Goal: Transaction & Acquisition: Purchase product/service

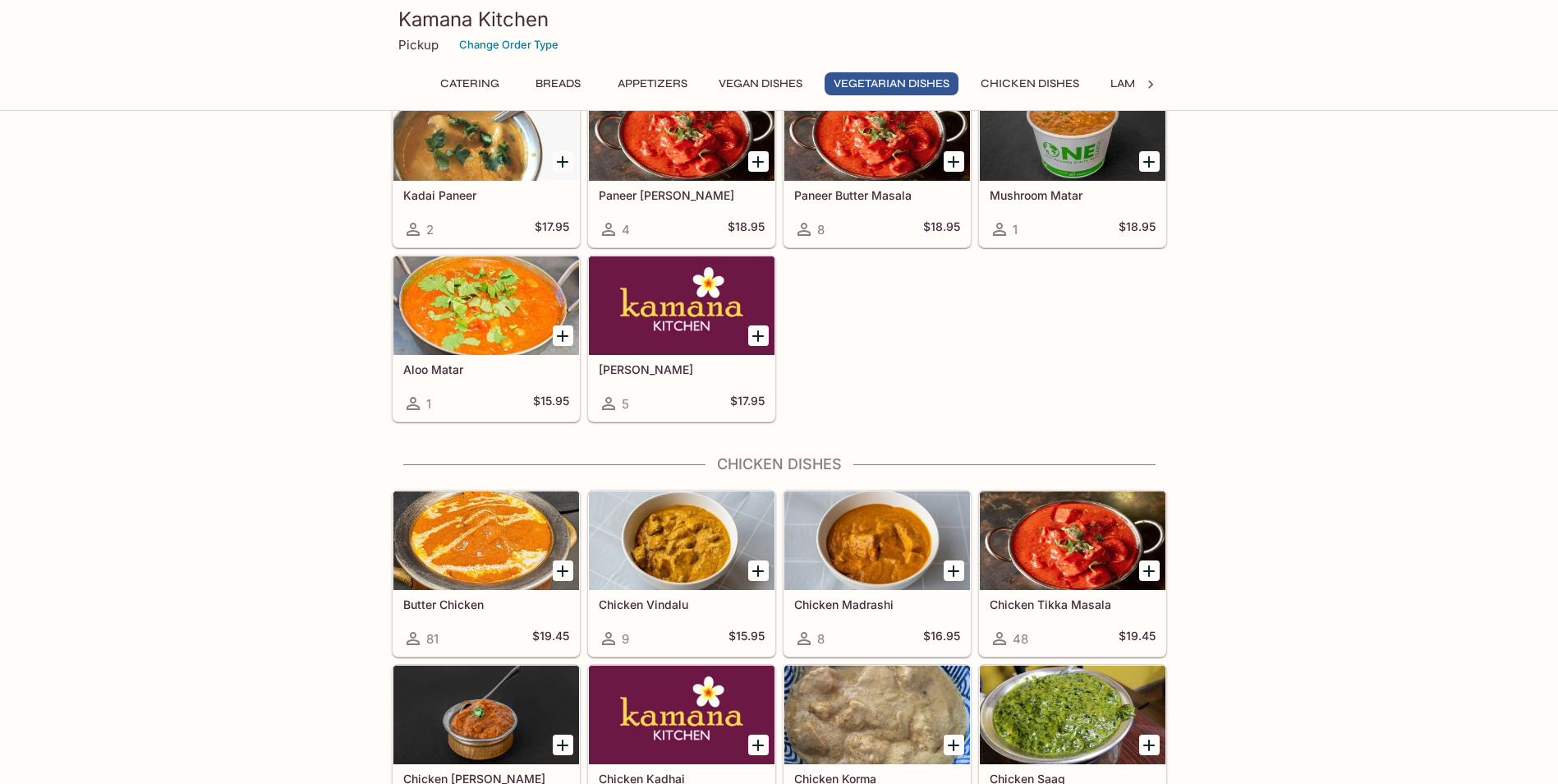
scroll to position [2629, 0]
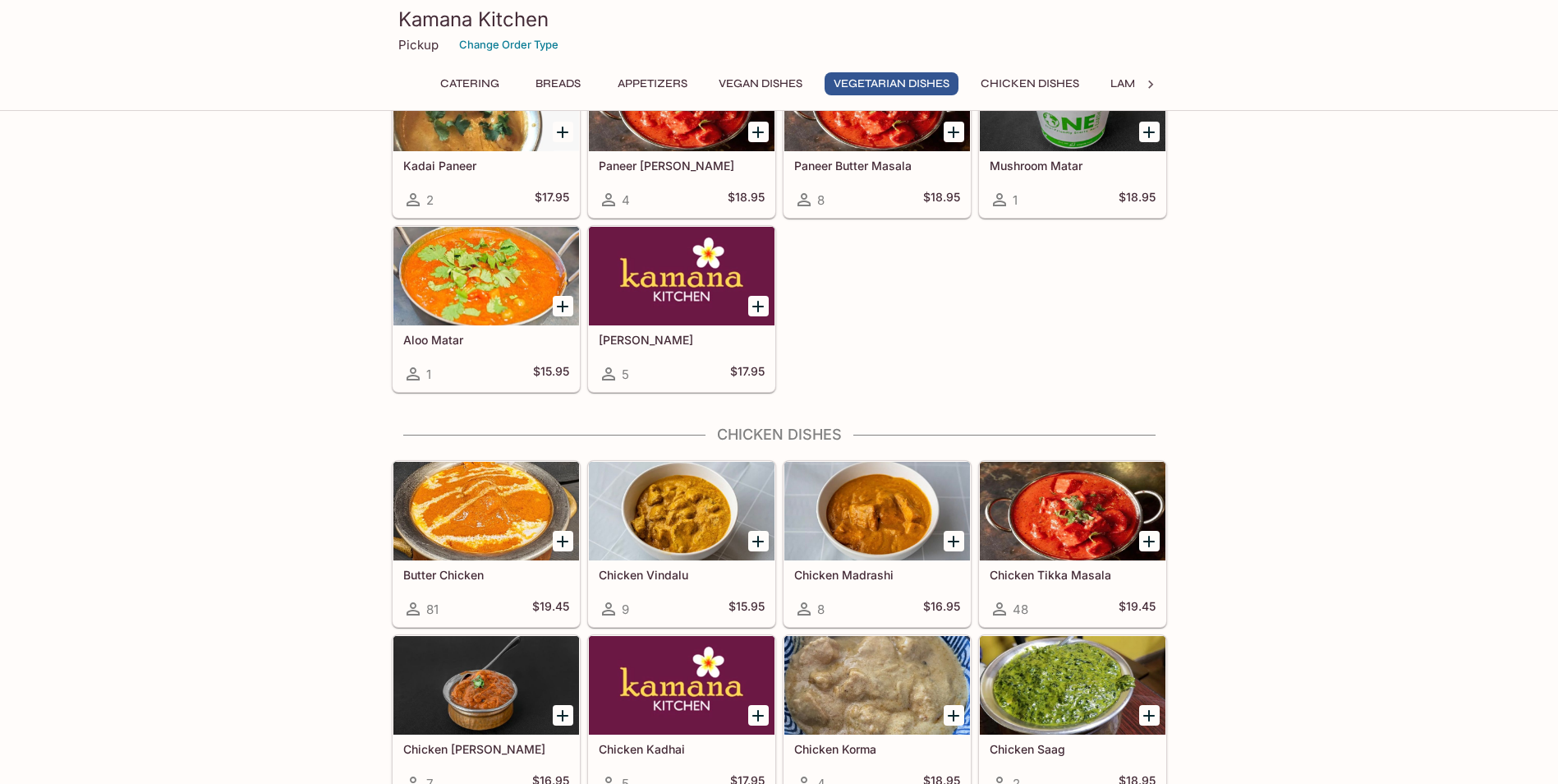
click at [567, 541] on icon "Add Butter Chicken" at bounding box center [562, 541] width 12 height 12
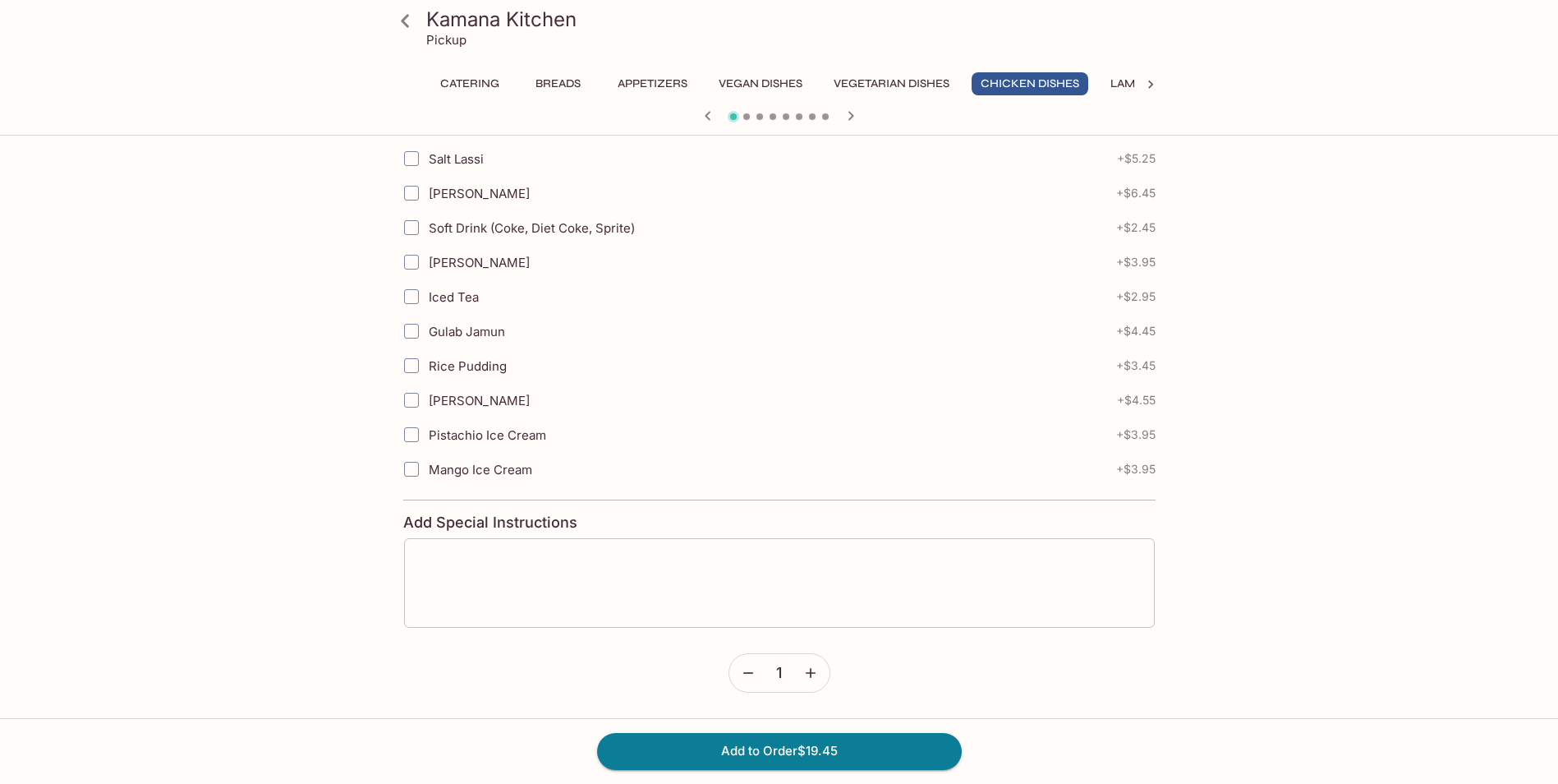
scroll to position [609, 0]
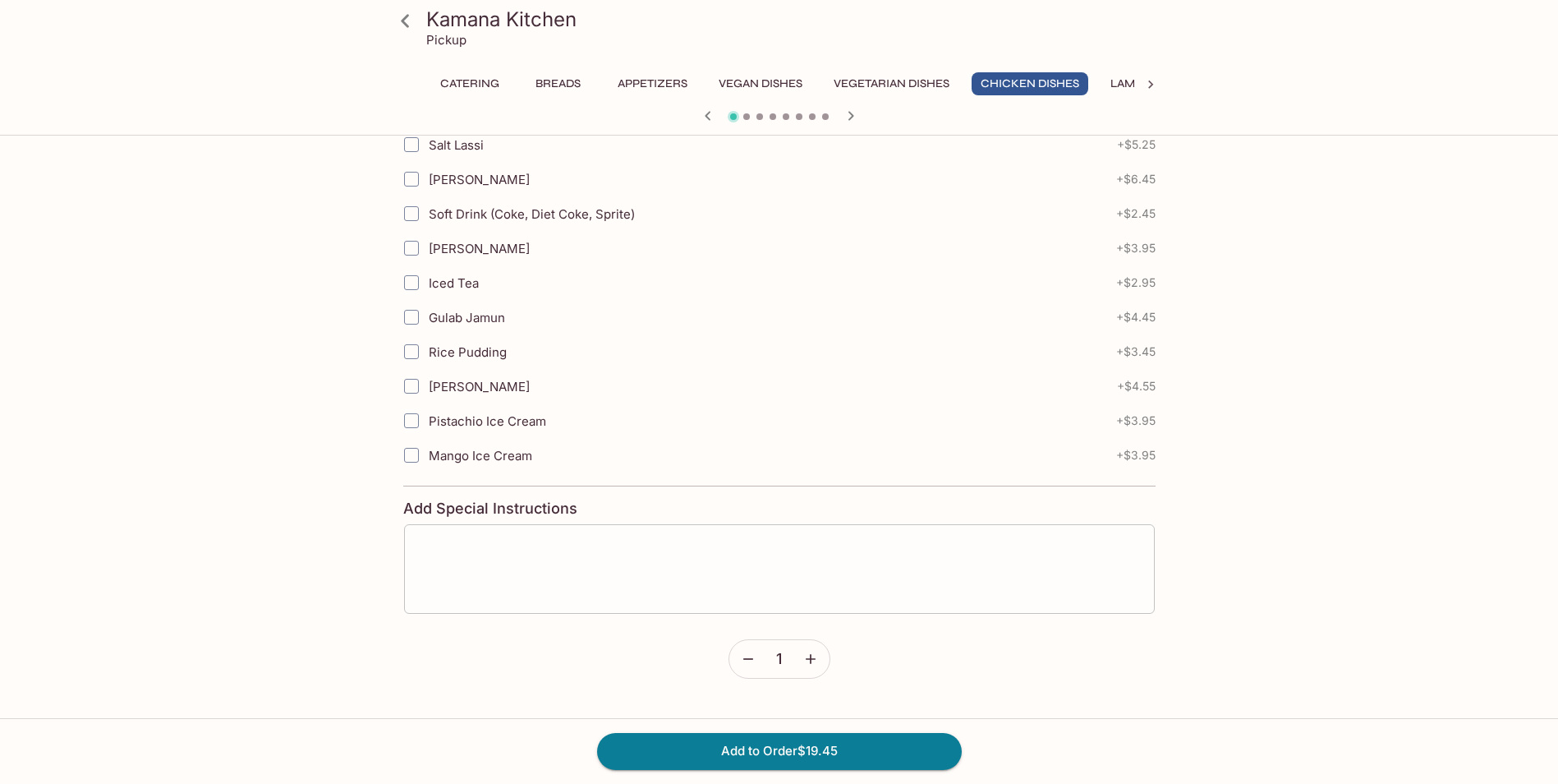
click at [649, 579] on textarea at bounding box center [779, 568] width 727 height 62
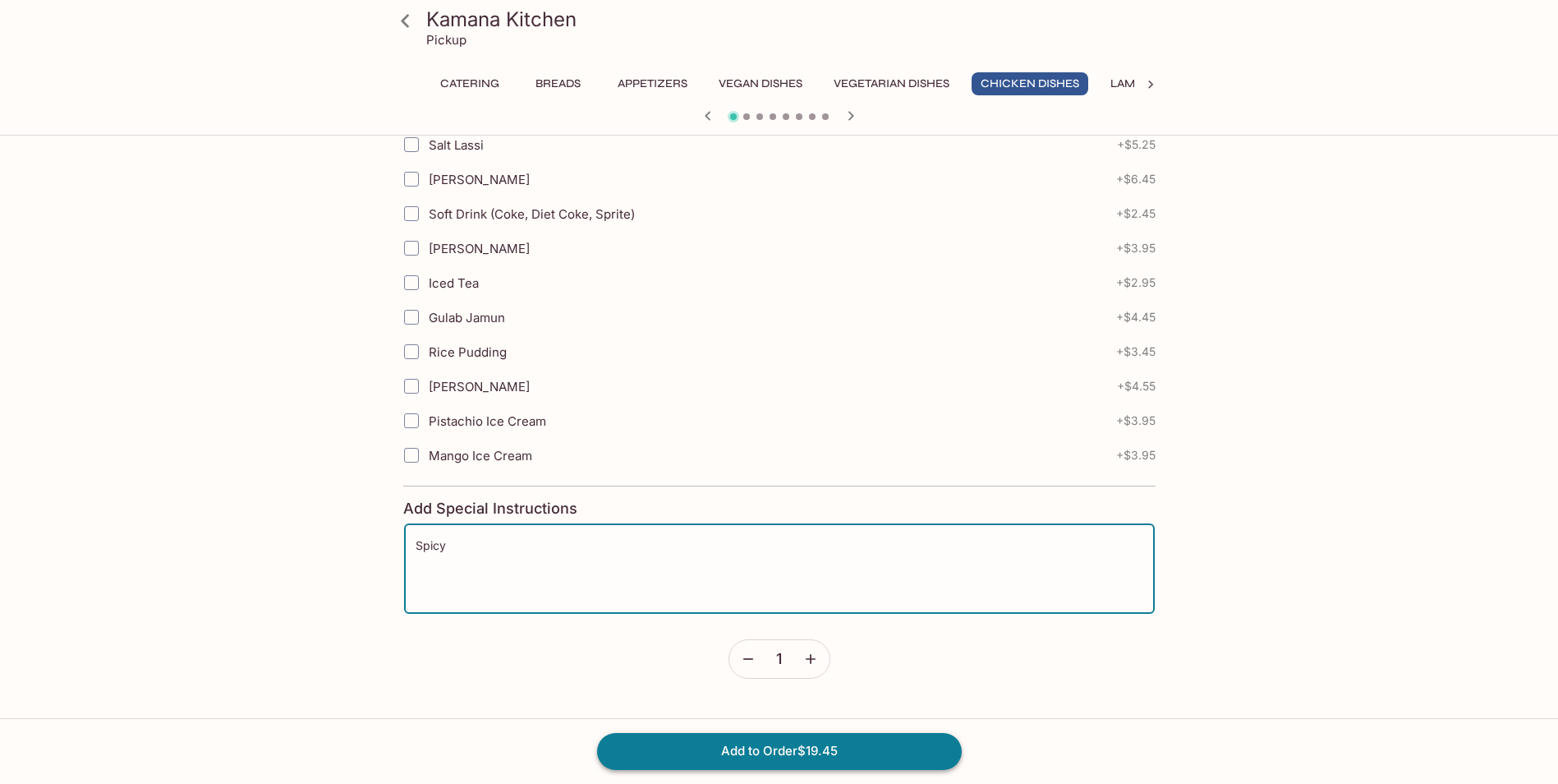
type textarea "Spicy"
click at [761, 752] on button "Add to Order $19.45" at bounding box center [779, 751] width 365 height 37
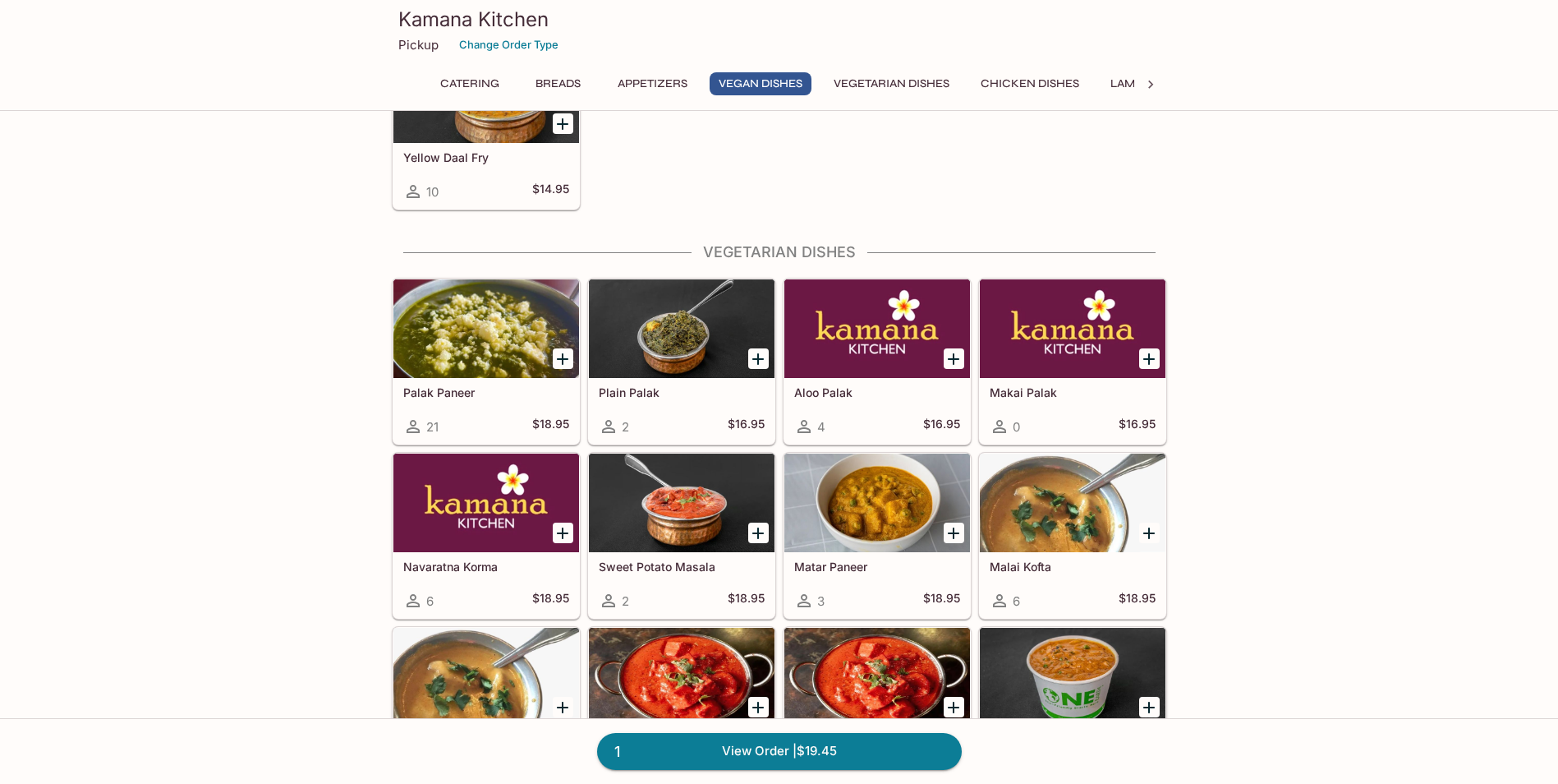
scroll to position [2135, 0]
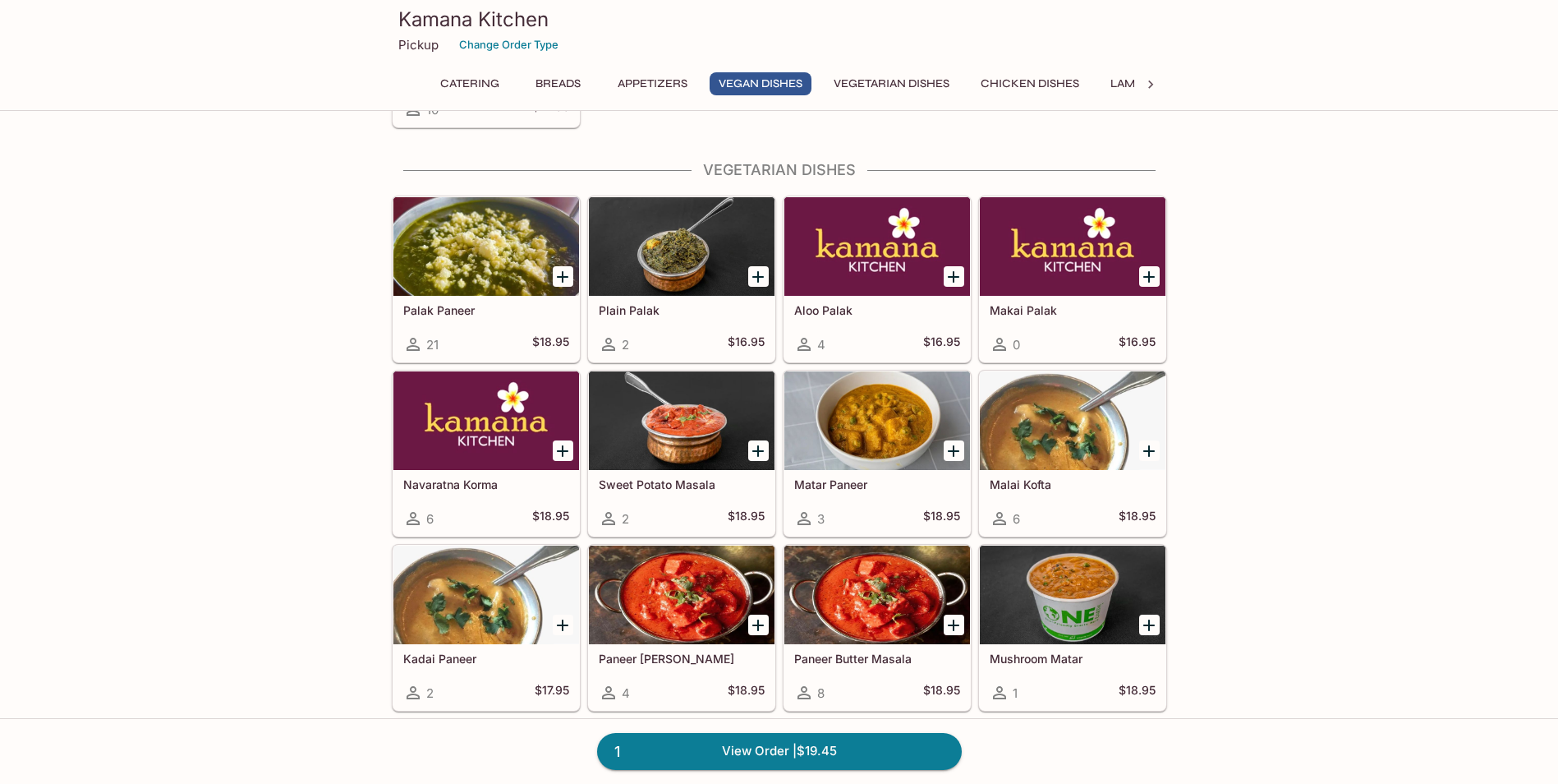
click at [482, 280] on div at bounding box center [486, 247] width 185 height 99
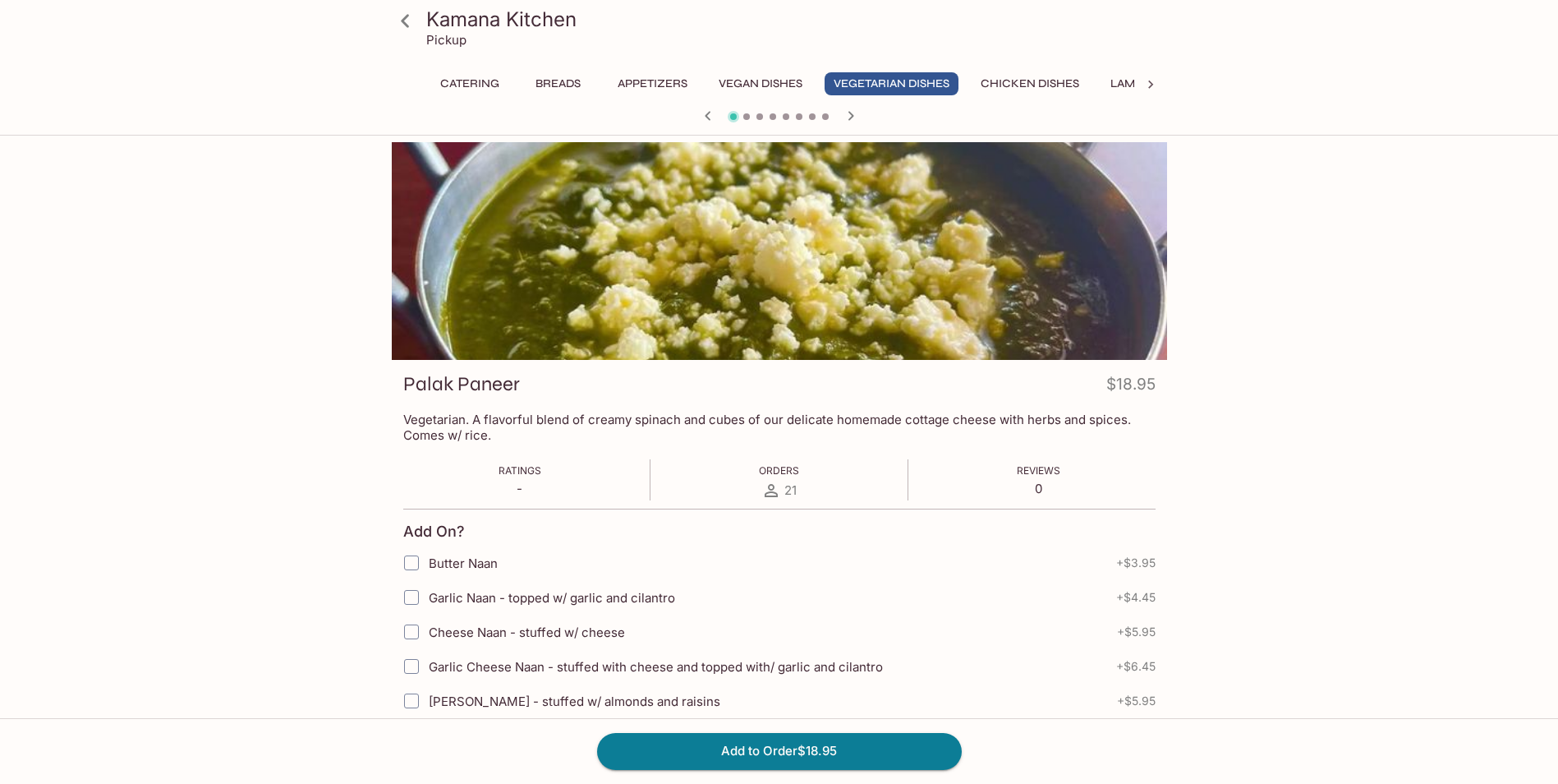
scroll to position [82, 0]
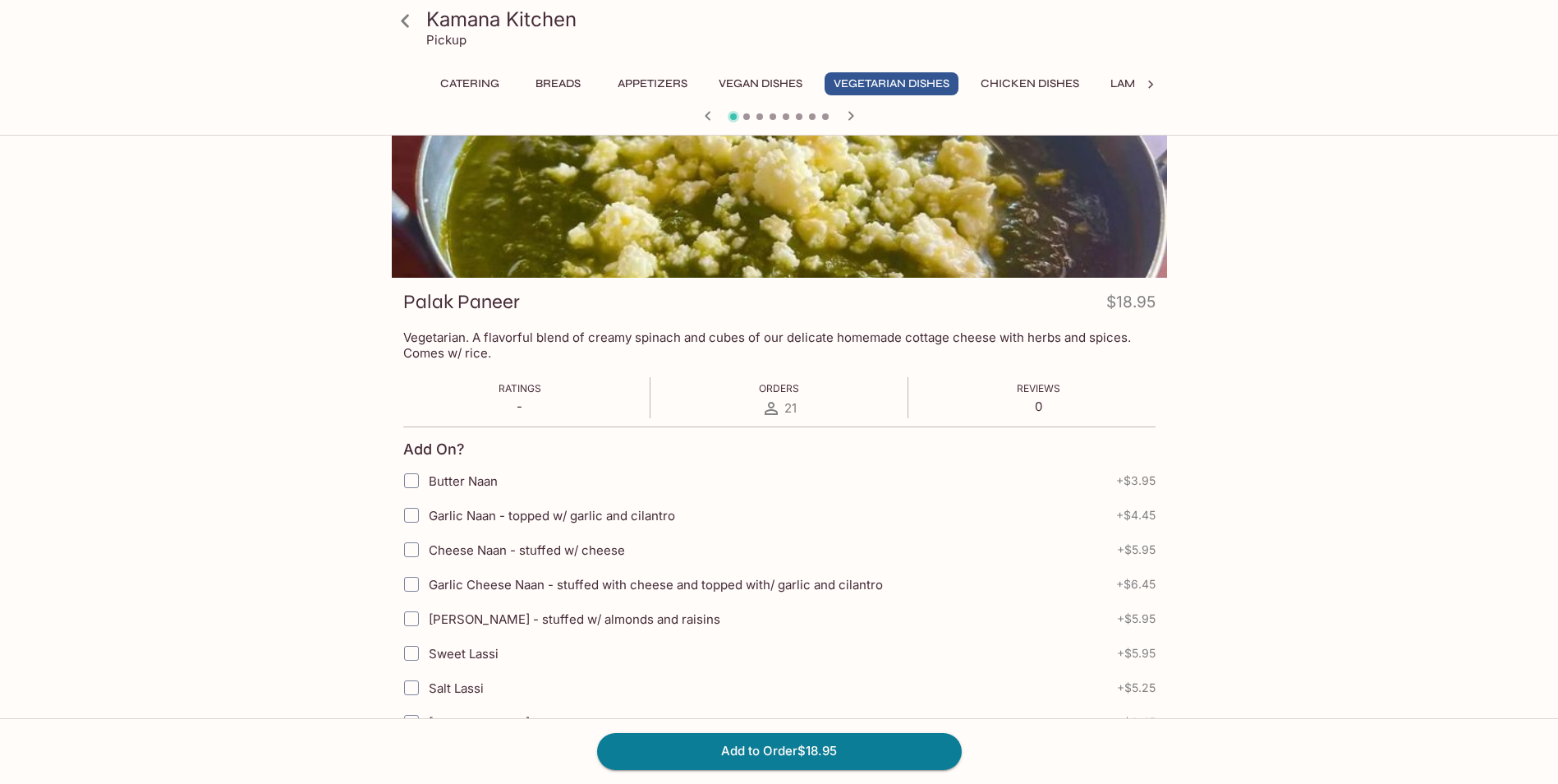
click at [410, 513] on input "Garlic Naan - topped w/ garlic and cilantro" at bounding box center [411, 515] width 33 height 33
checkbox input "true"
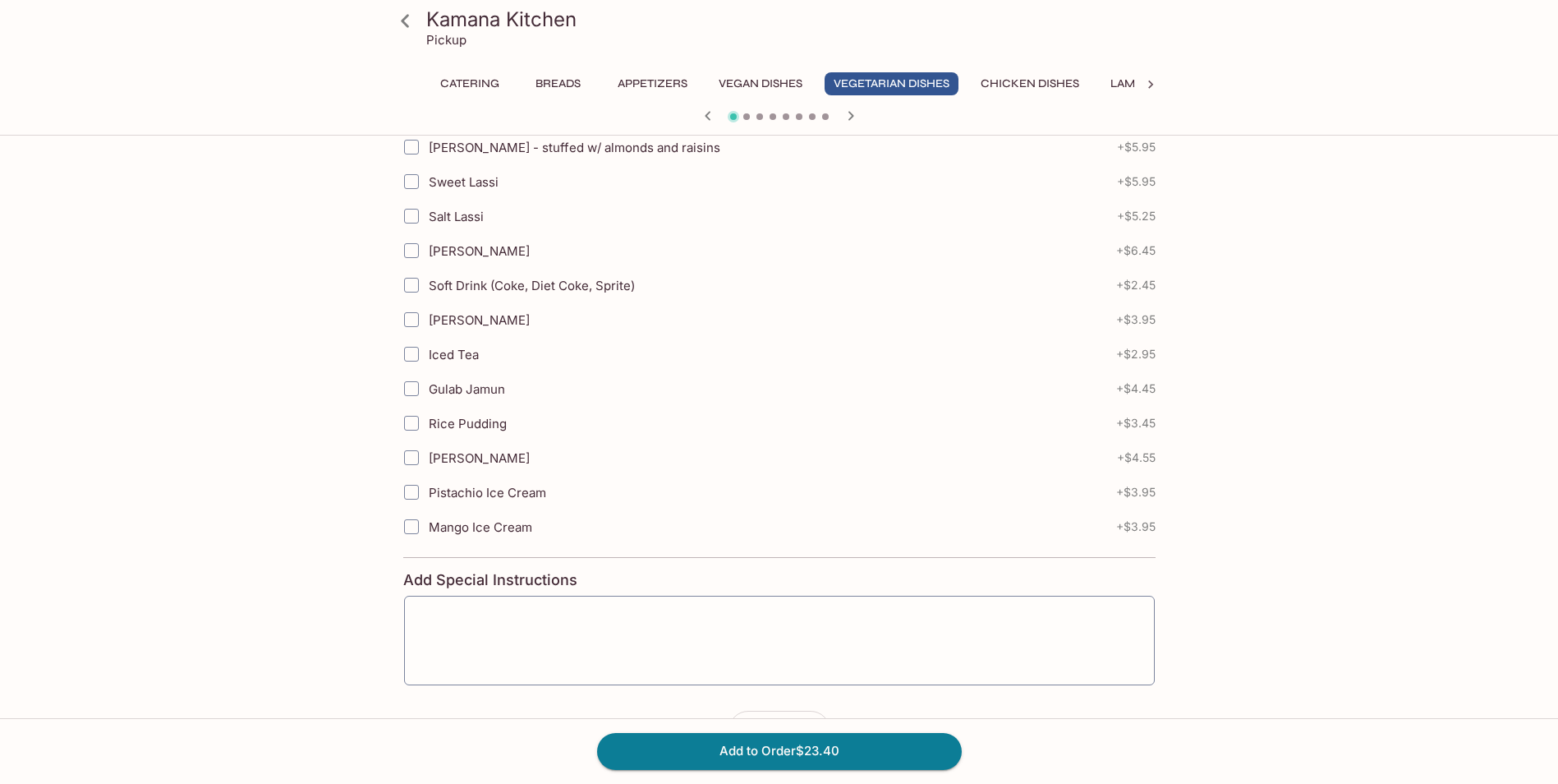
scroll to position [575, 0]
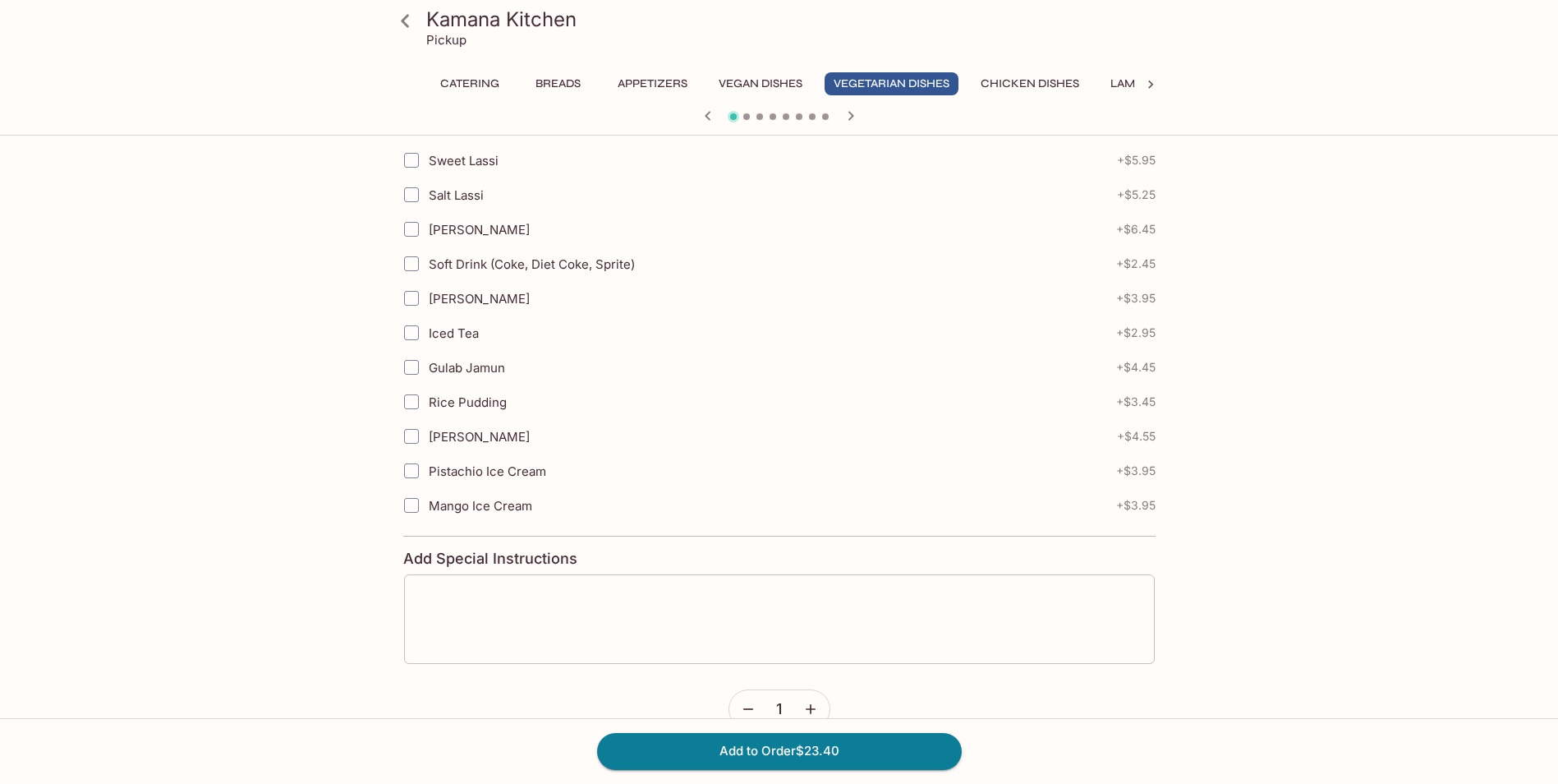
click at [523, 604] on textarea at bounding box center [779, 619] width 727 height 62
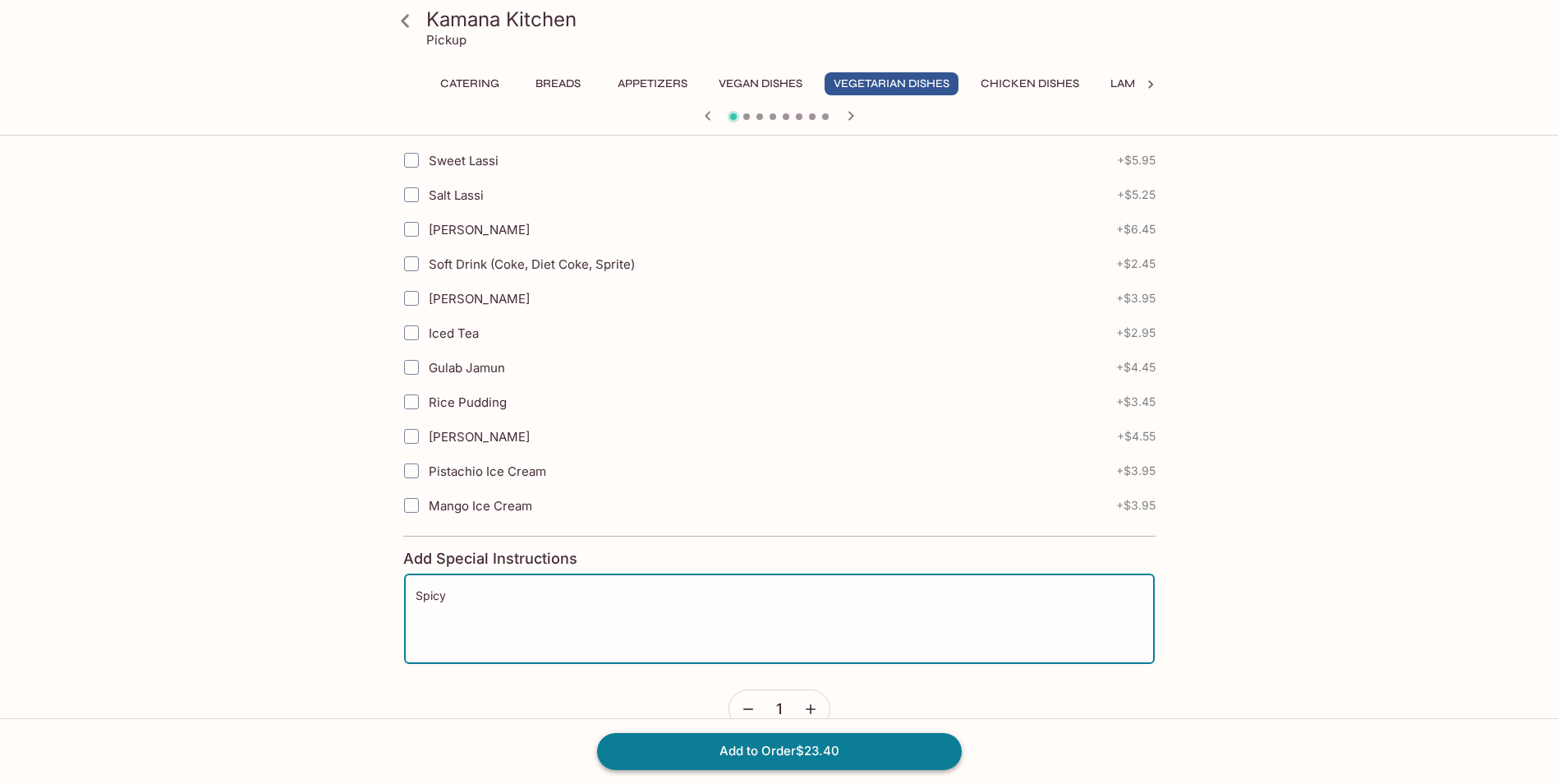
type textarea "Spicy"
click at [759, 762] on button "Add to Order $23.40" at bounding box center [779, 751] width 365 height 37
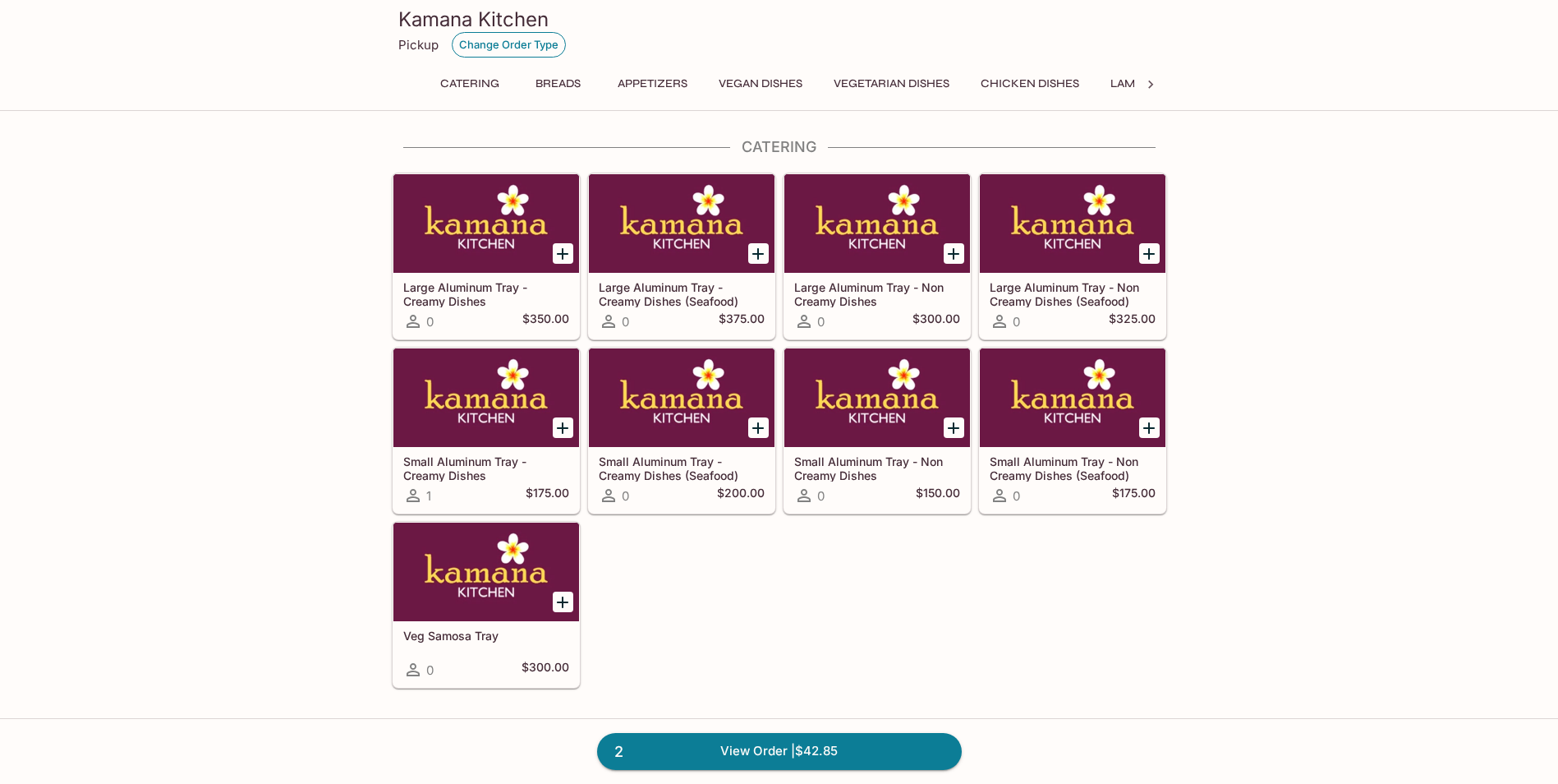
click at [503, 49] on button "Change Order Type" at bounding box center [508, 45] width 114 height 26
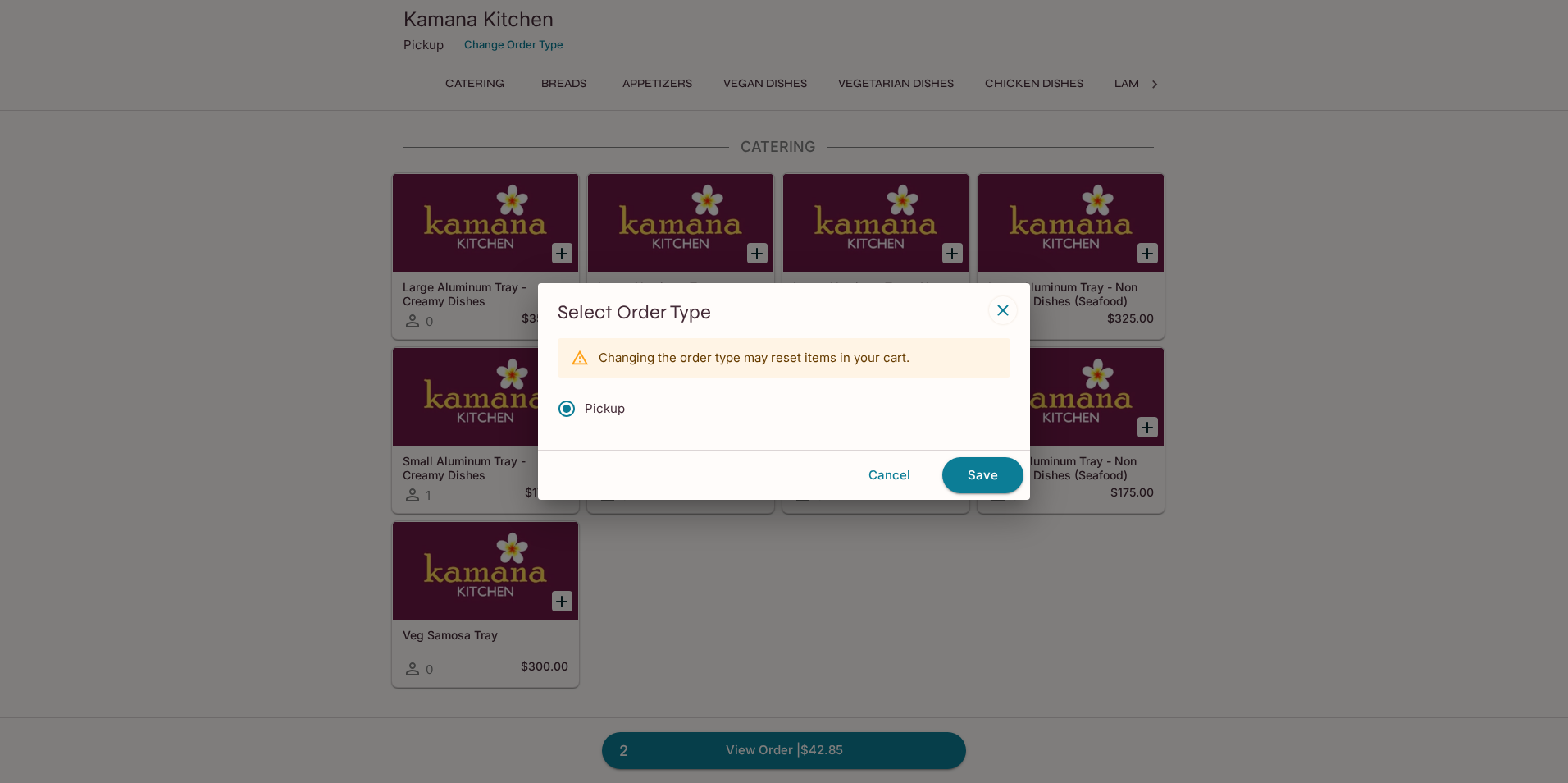
click at [994, 305] on icon "button" at bounding box center [1003, 310] width 20 height 20
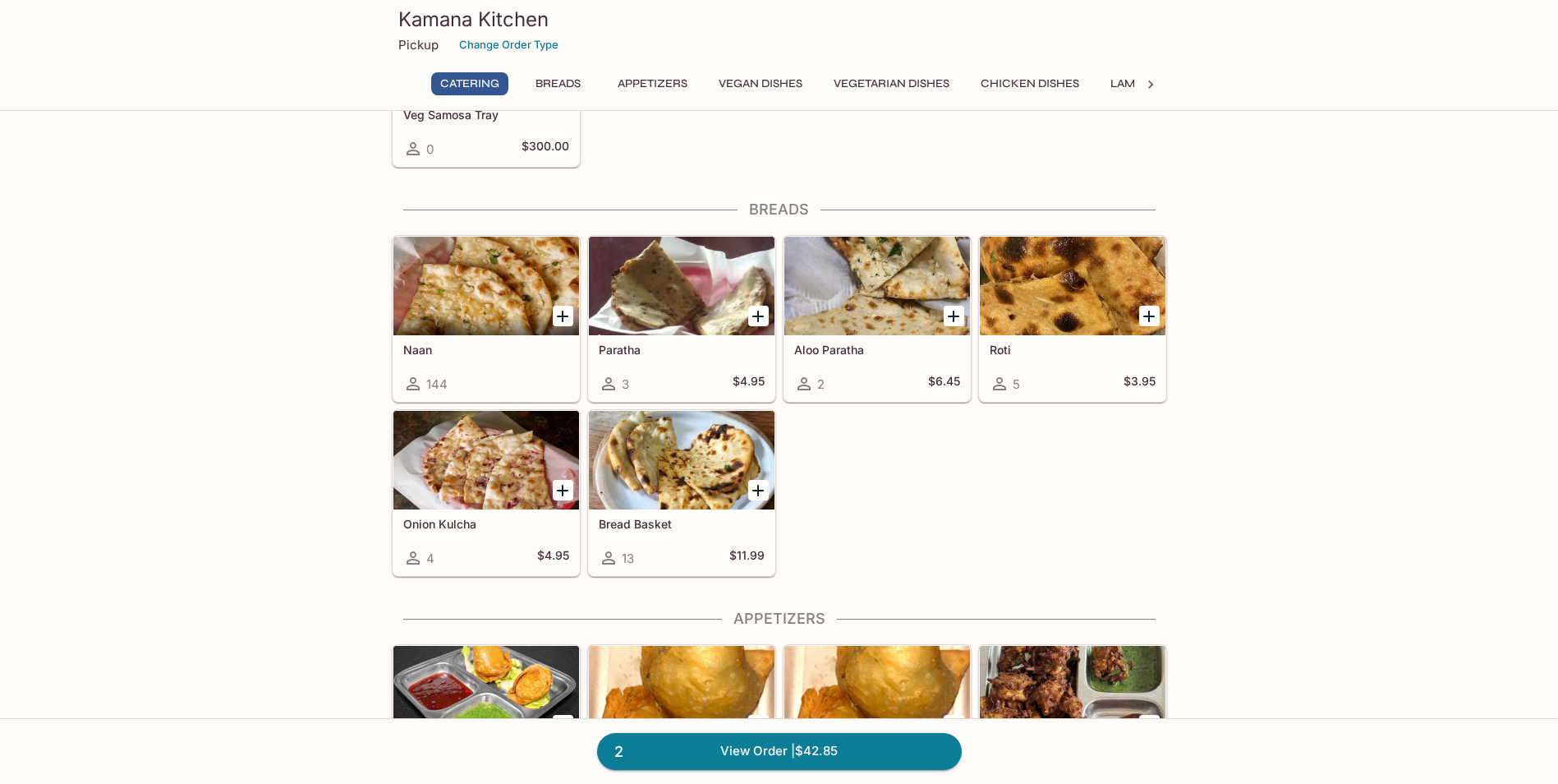
scroll to position [575, 0]
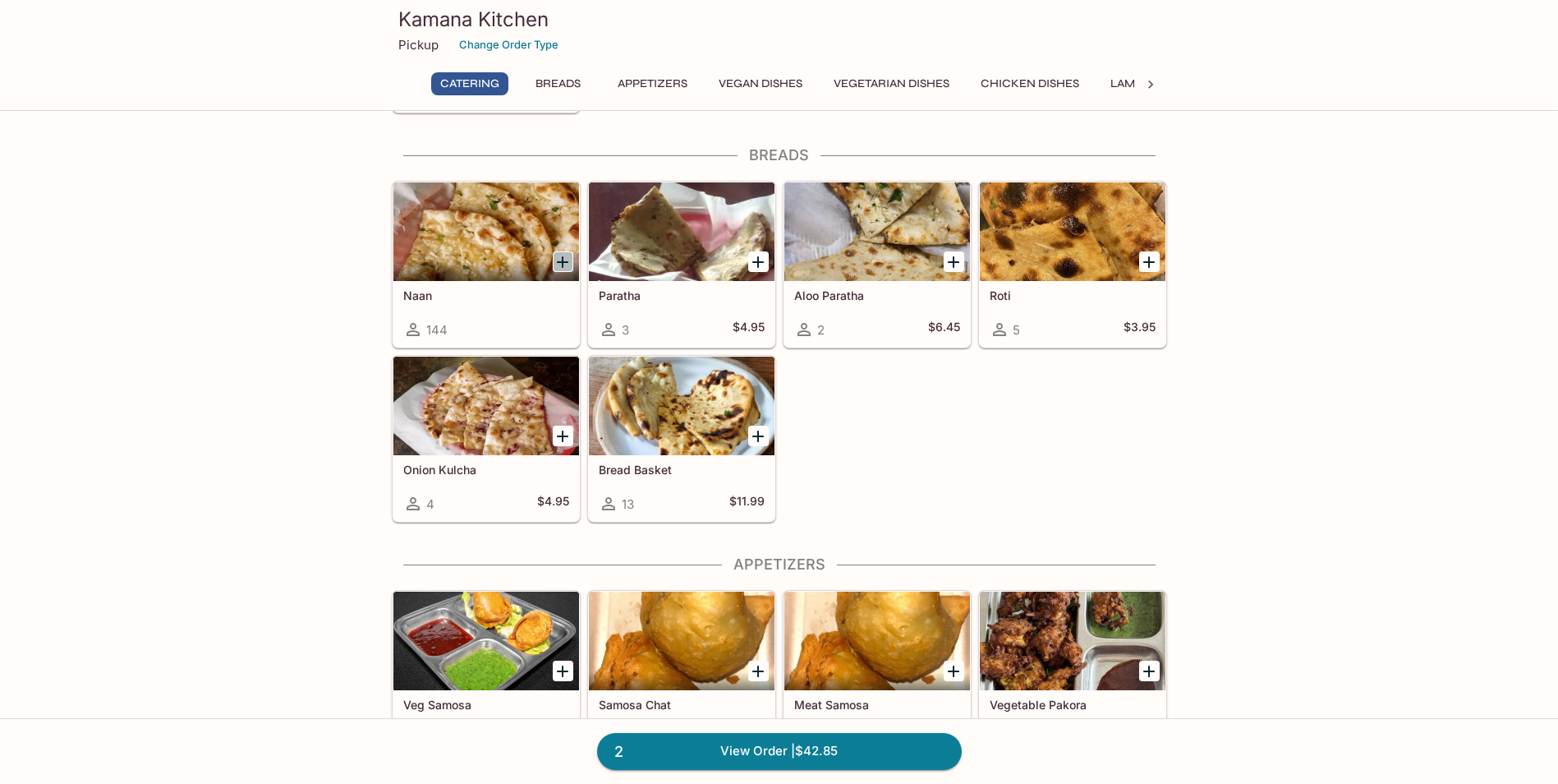
click at [565, 264] on icon "Add Naan" at bounding box center [563, 262] width 20 height 20
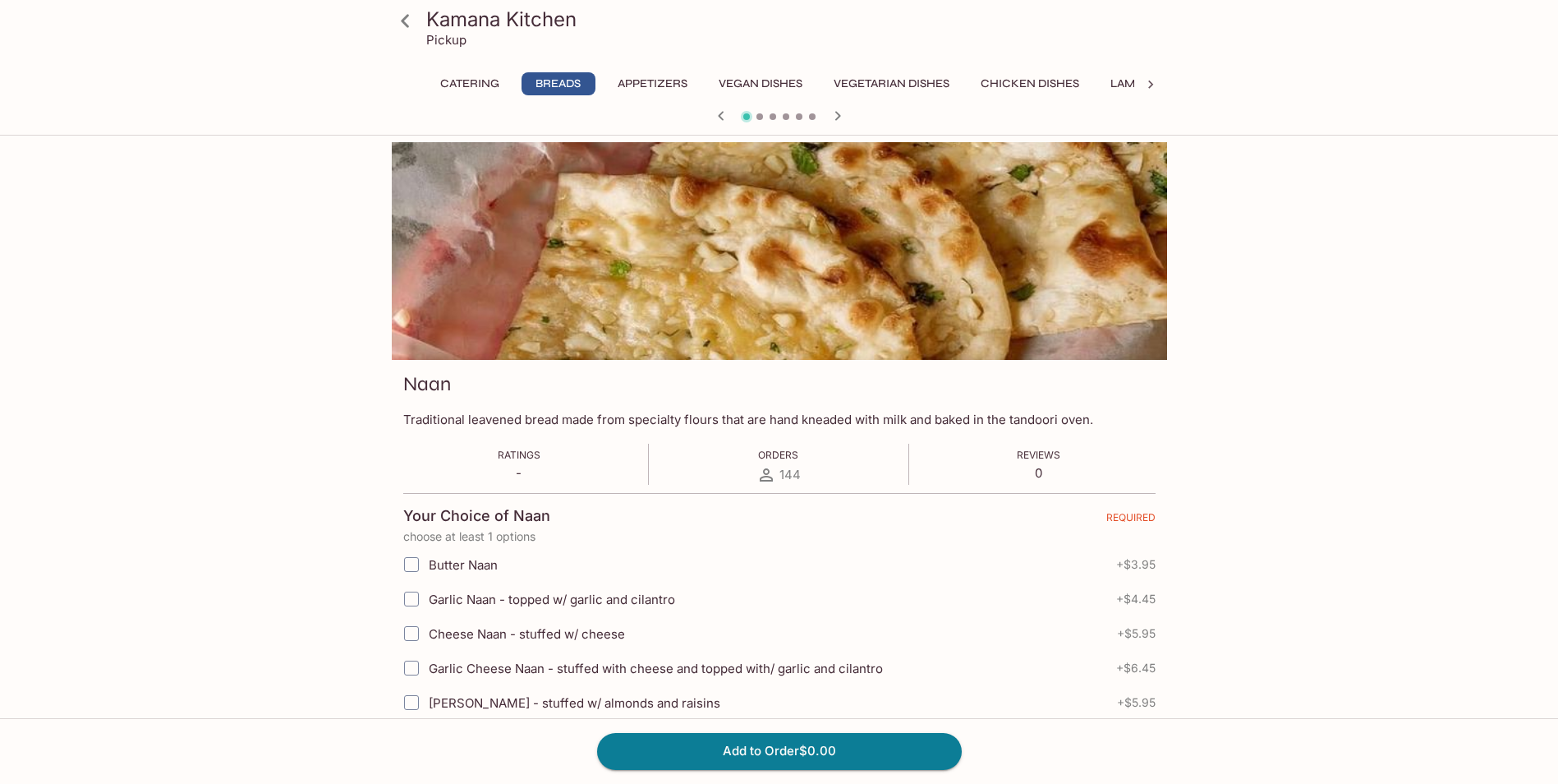
scroll to position [82, 0]
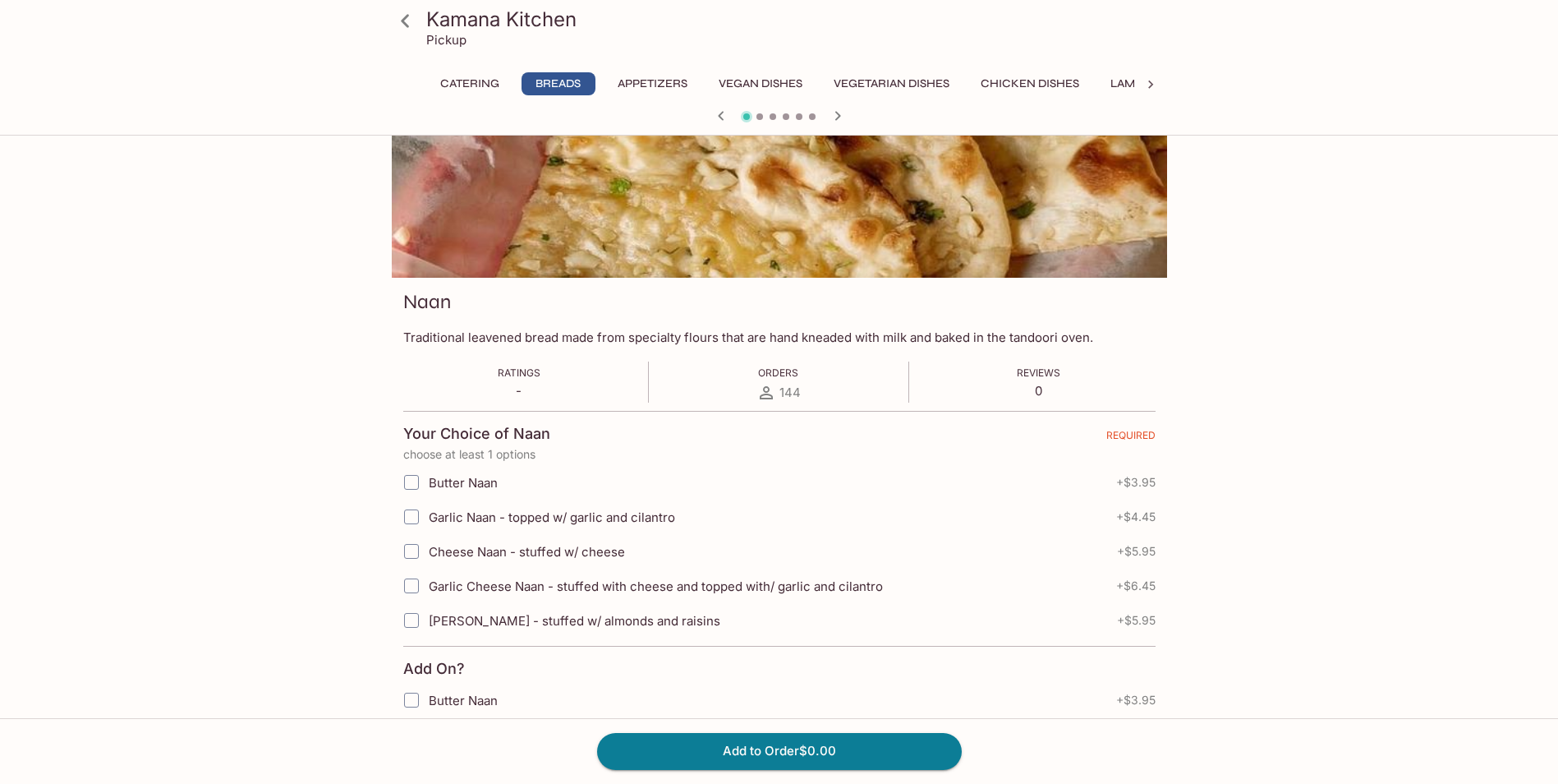
click at [417, 555] on input "Cheese Naan - stuffed w/ cheese" at bounding box center [411, 551] width 33 height 33
checkbox input "true"
click at [743, 751] on button "Add to Order $5.95" at bounding box center [779, 751] width 365 height 37
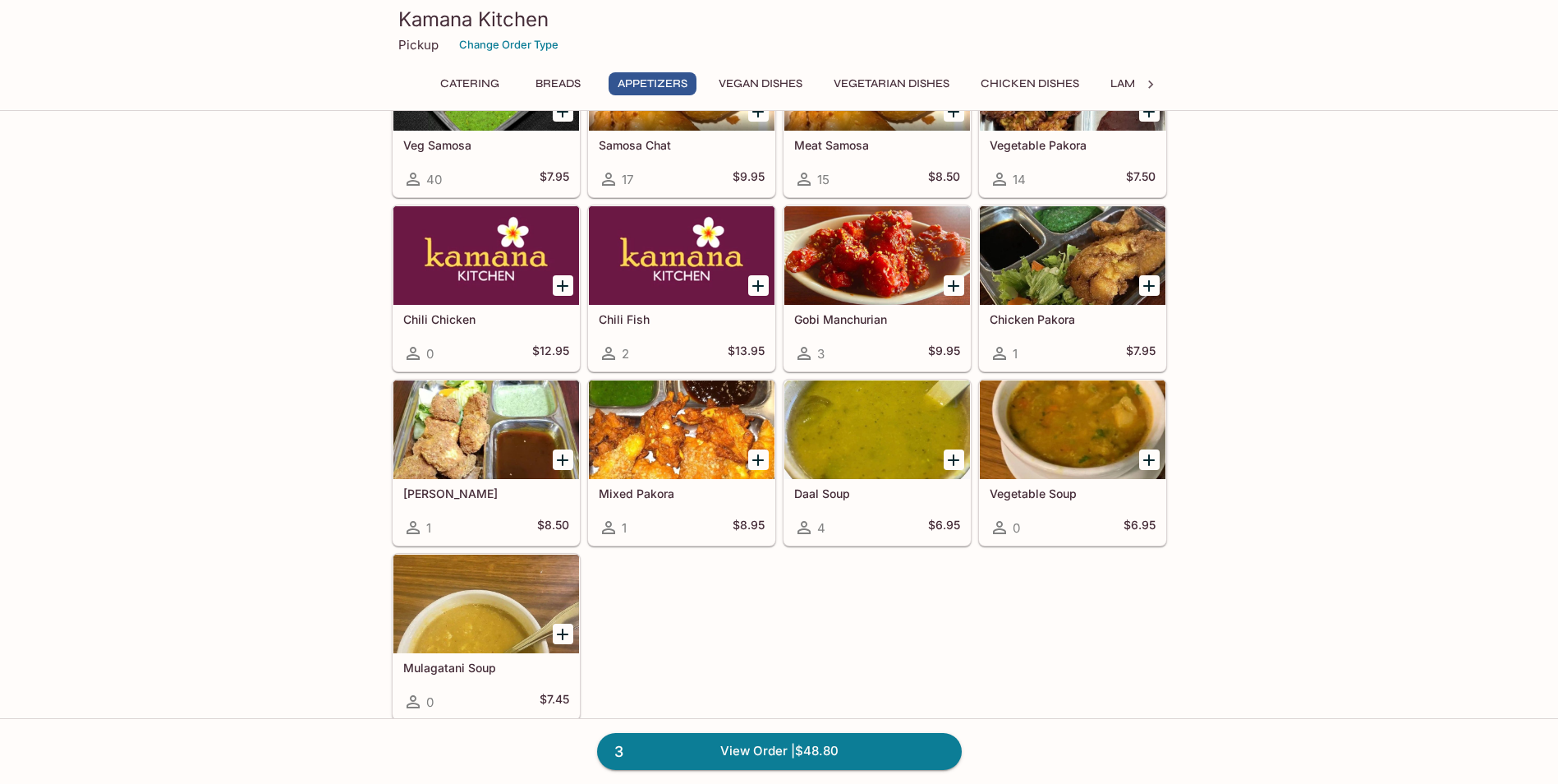
scroll to position [1150, 0]
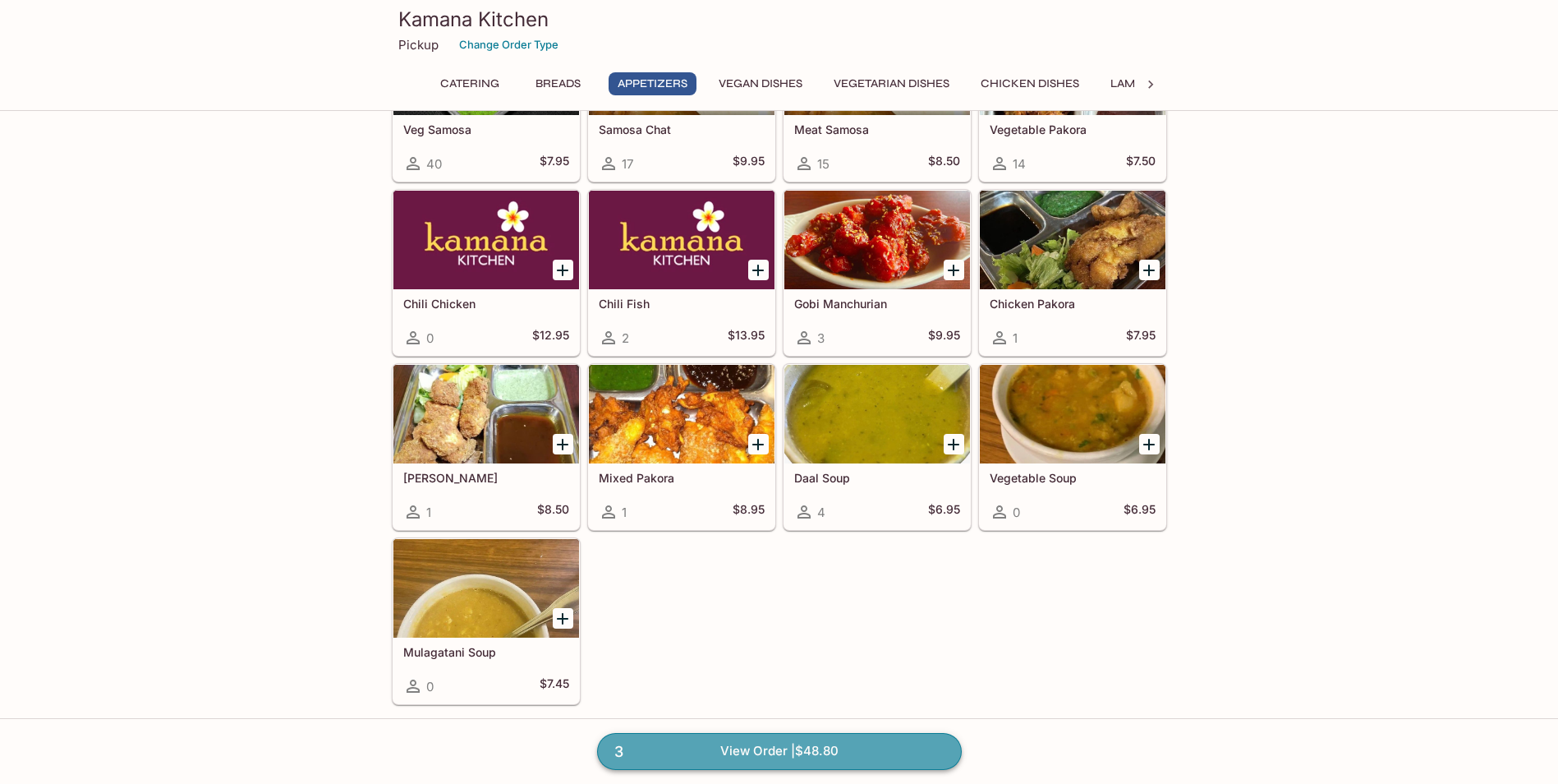
click at [783, 756] on link "3 View Order | $48.80" at bounding box center [779, 751] width 365 height 37
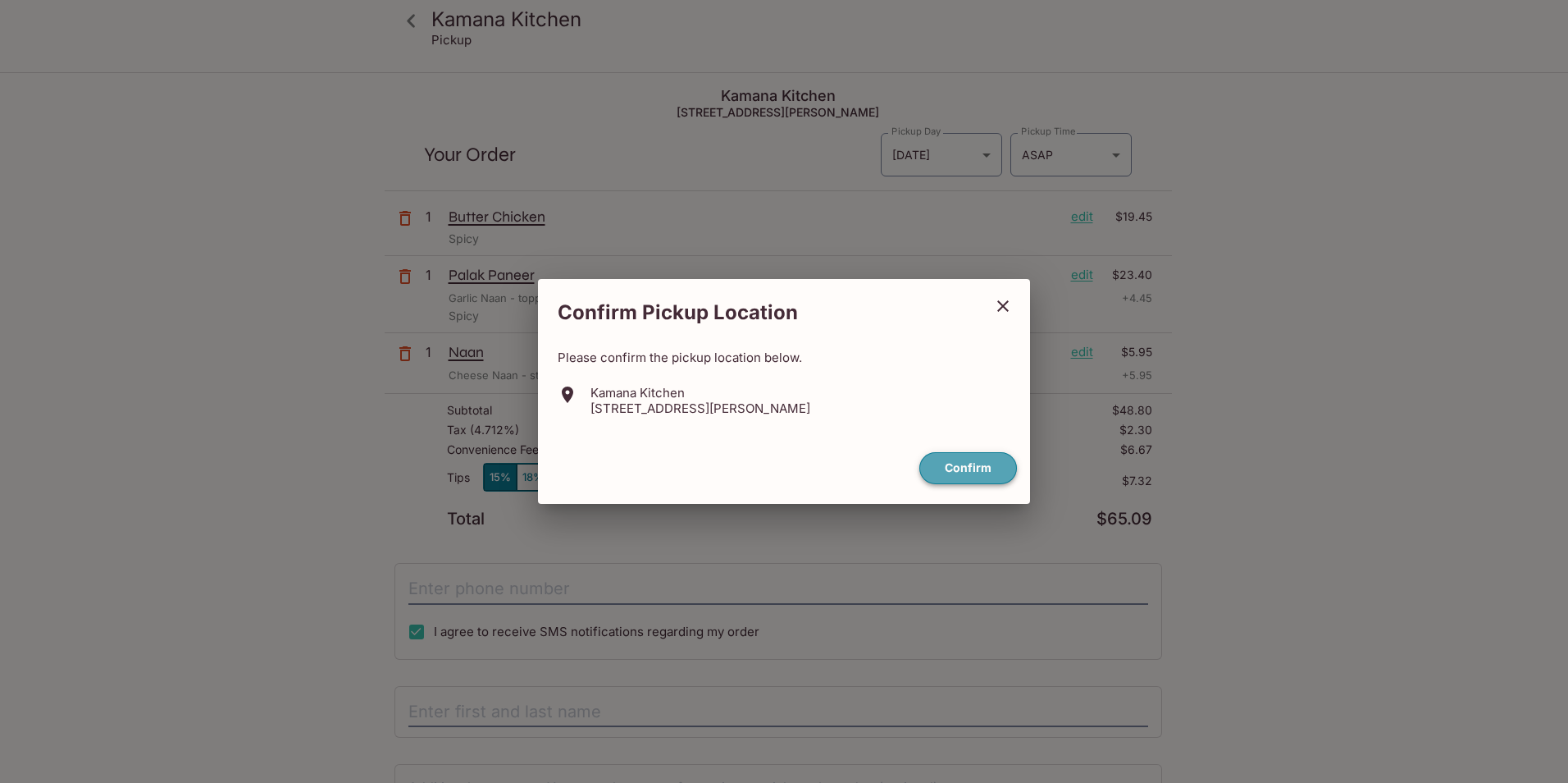
click at [972, 483] on button "Confirm" at bounding box center [968, 467] width 98 height 32
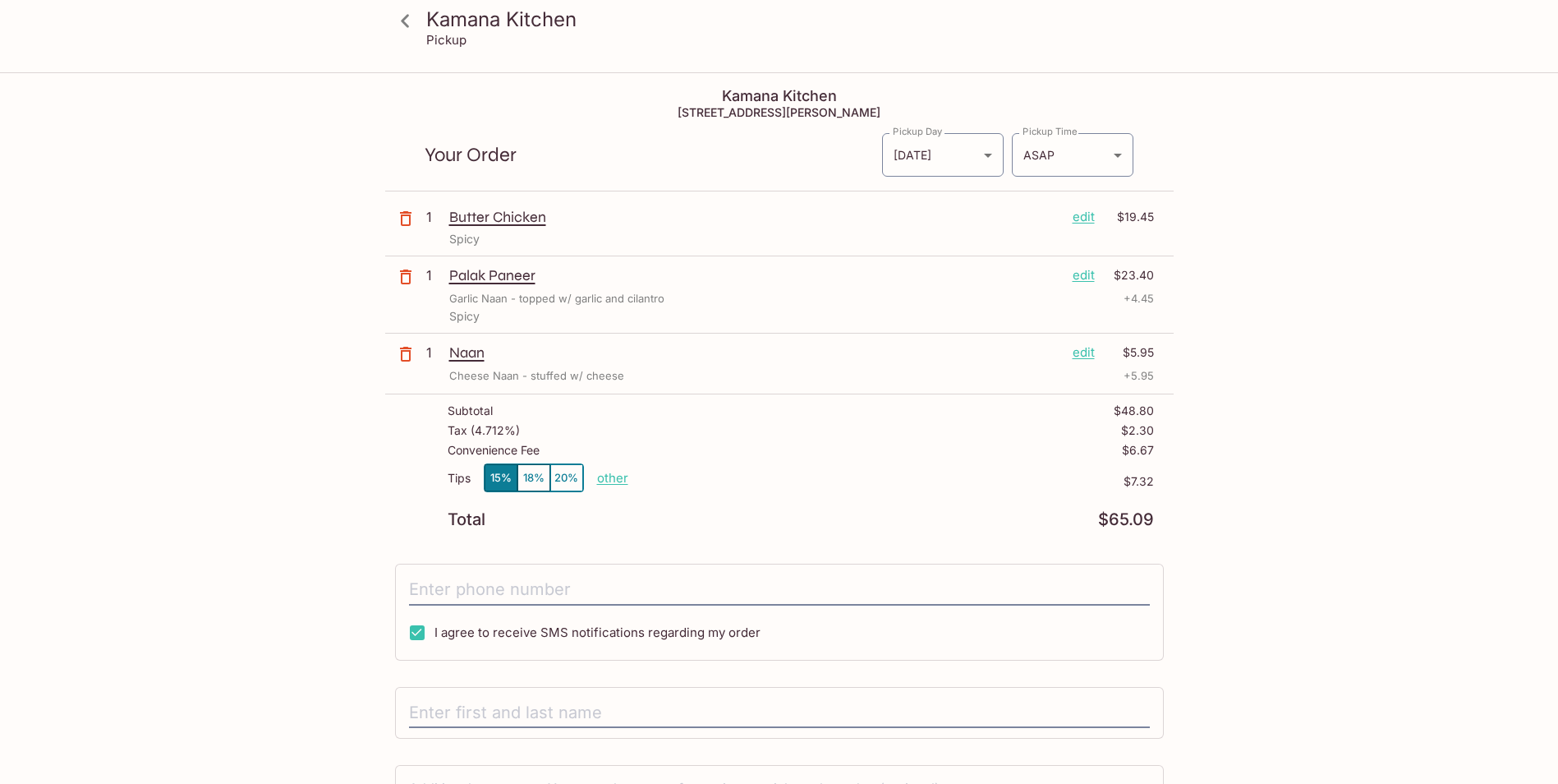
click at [1089, 211] on p "edit" at bounding box center [1084, 217] width 22 height 18
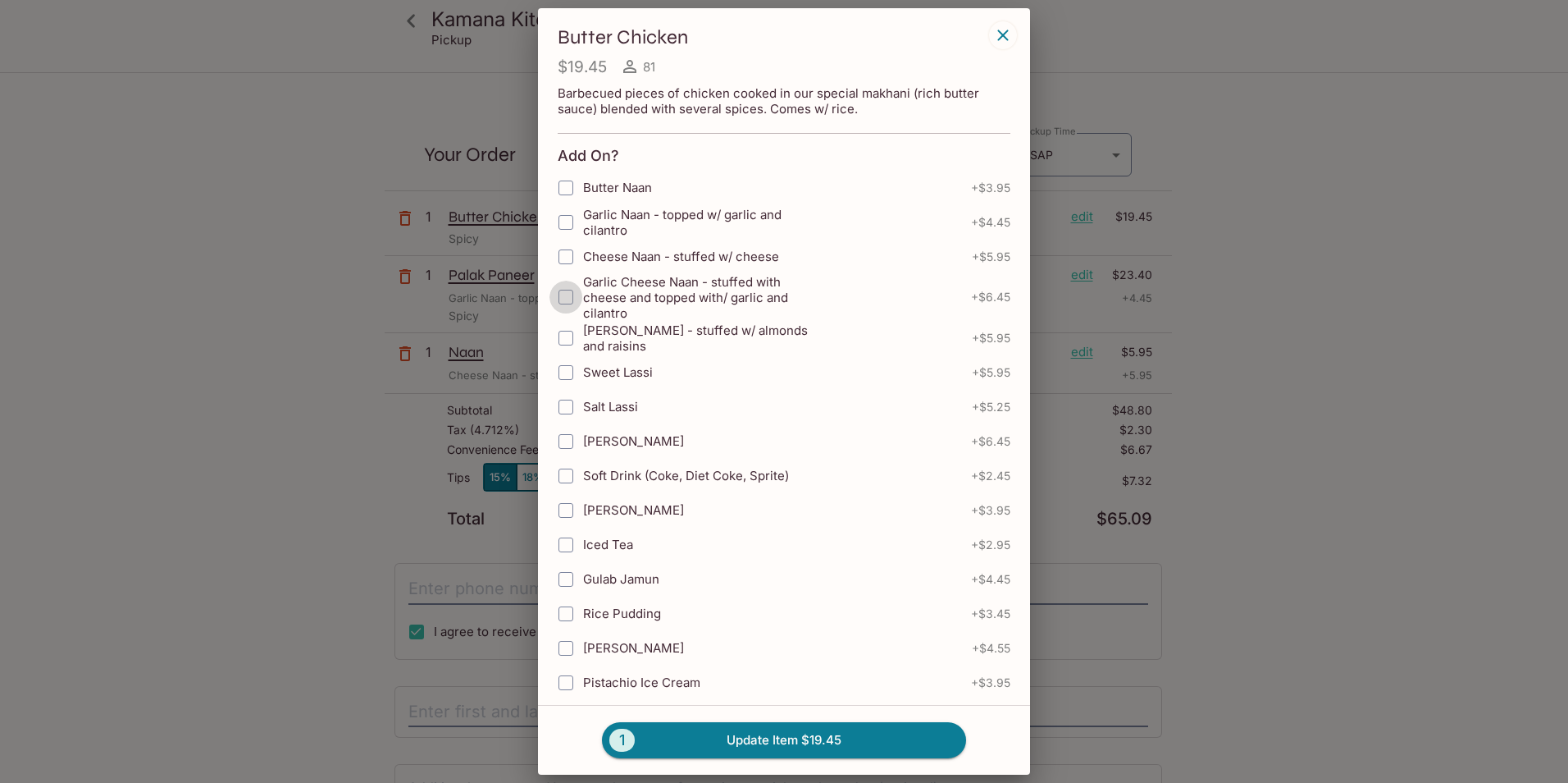
click at [565, 300] on input "Garlic Cheese Naan - stuffed with cheese and topped with/ garlic and cilantro" at bounding box center [566, 297] width 33 height 33
checkbox input "true"
click at [572, 253] on input "Cheese Naan - stuffed w/ cheese" at bounding box center [566, 256] width 33 height 33
checkbox input "true"
click at [781, 743] on button "1 Update Item $31.85" at bounding box center [784, 740] width 364 height 37
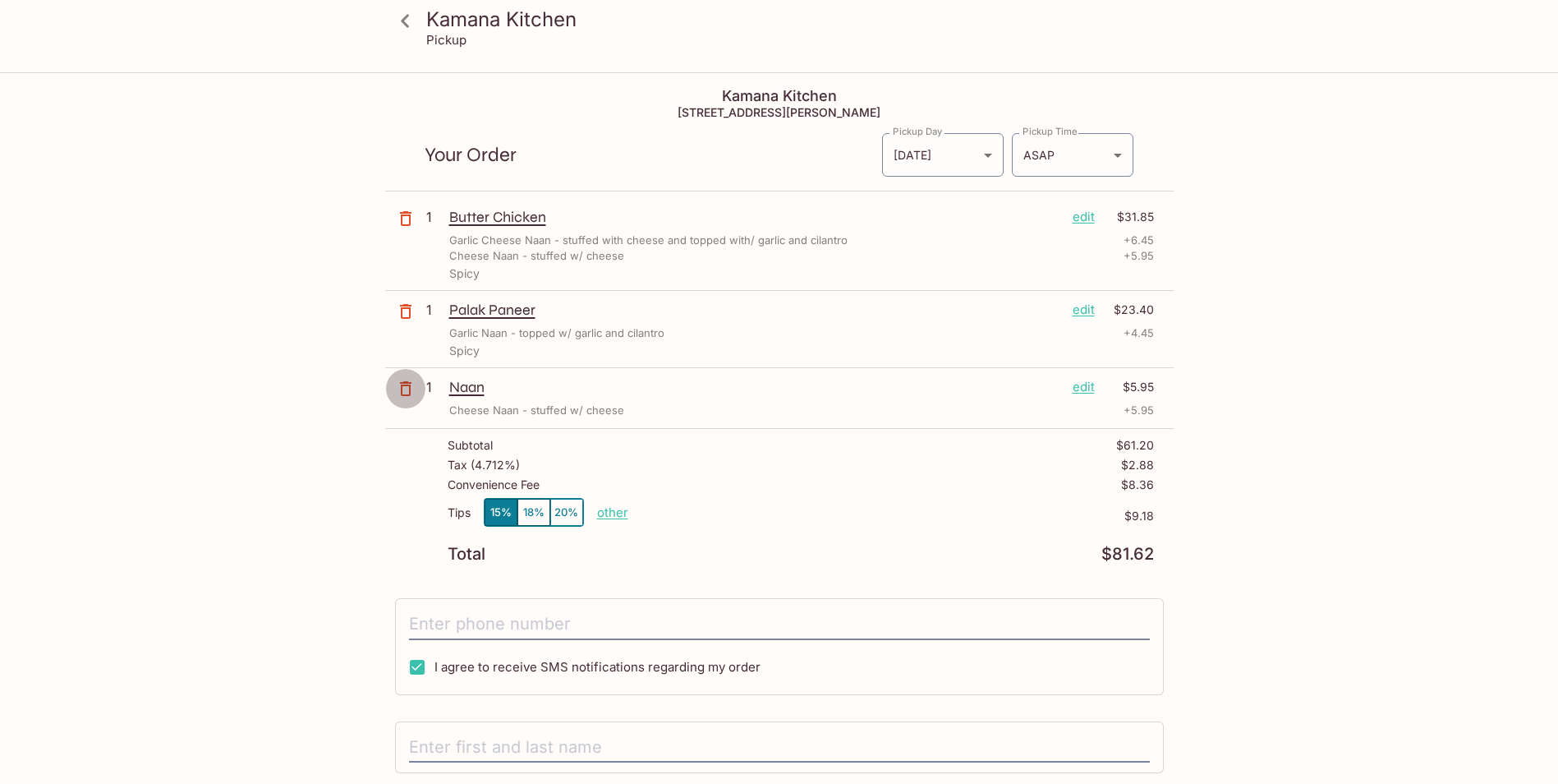
click at [417, 391] on button "button" at bounding box center [406, 388] width 41 height 41
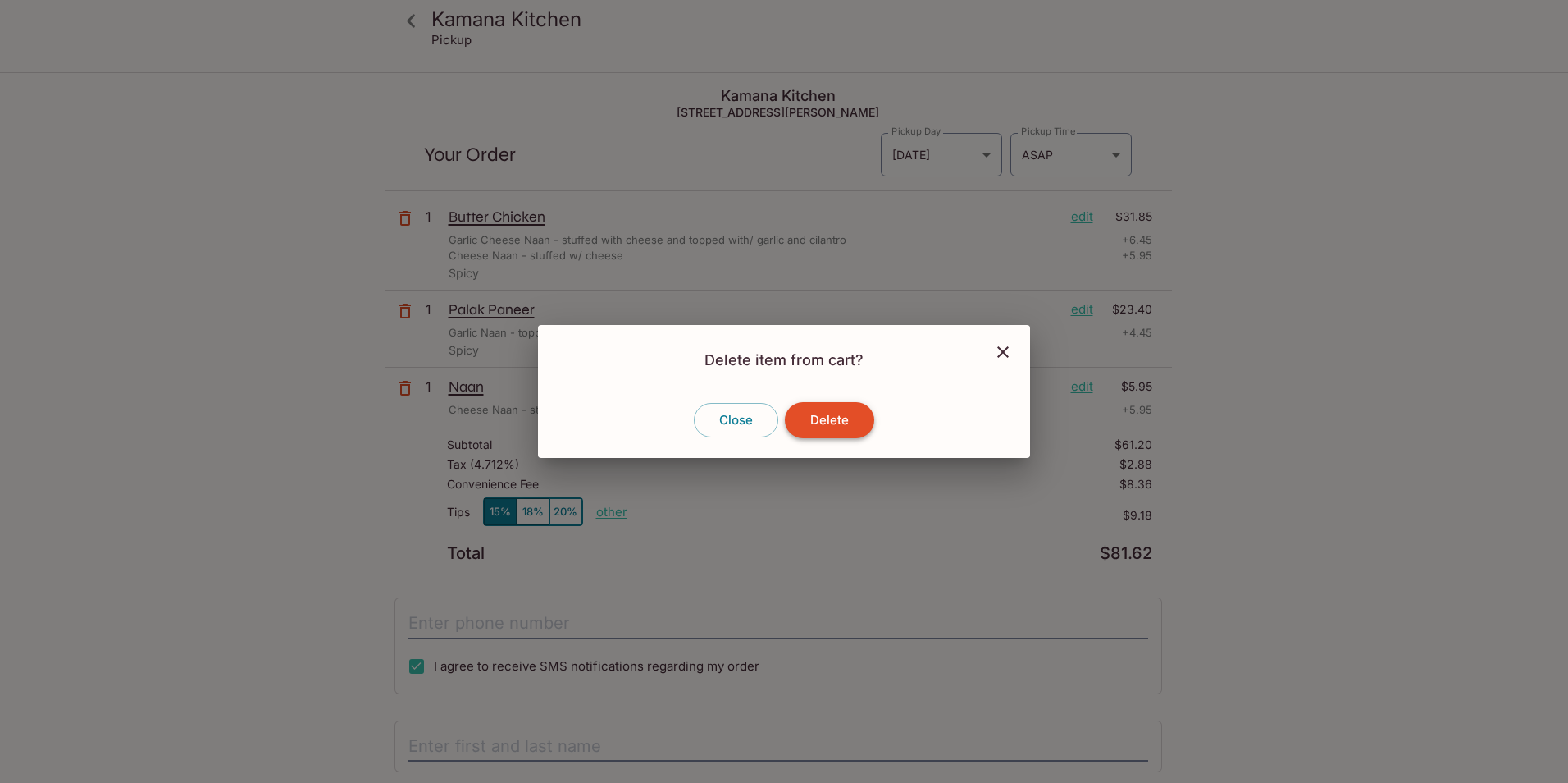
click at [792, 417] on button "Delete" at bounding box center [829, 420] width 89 height 37
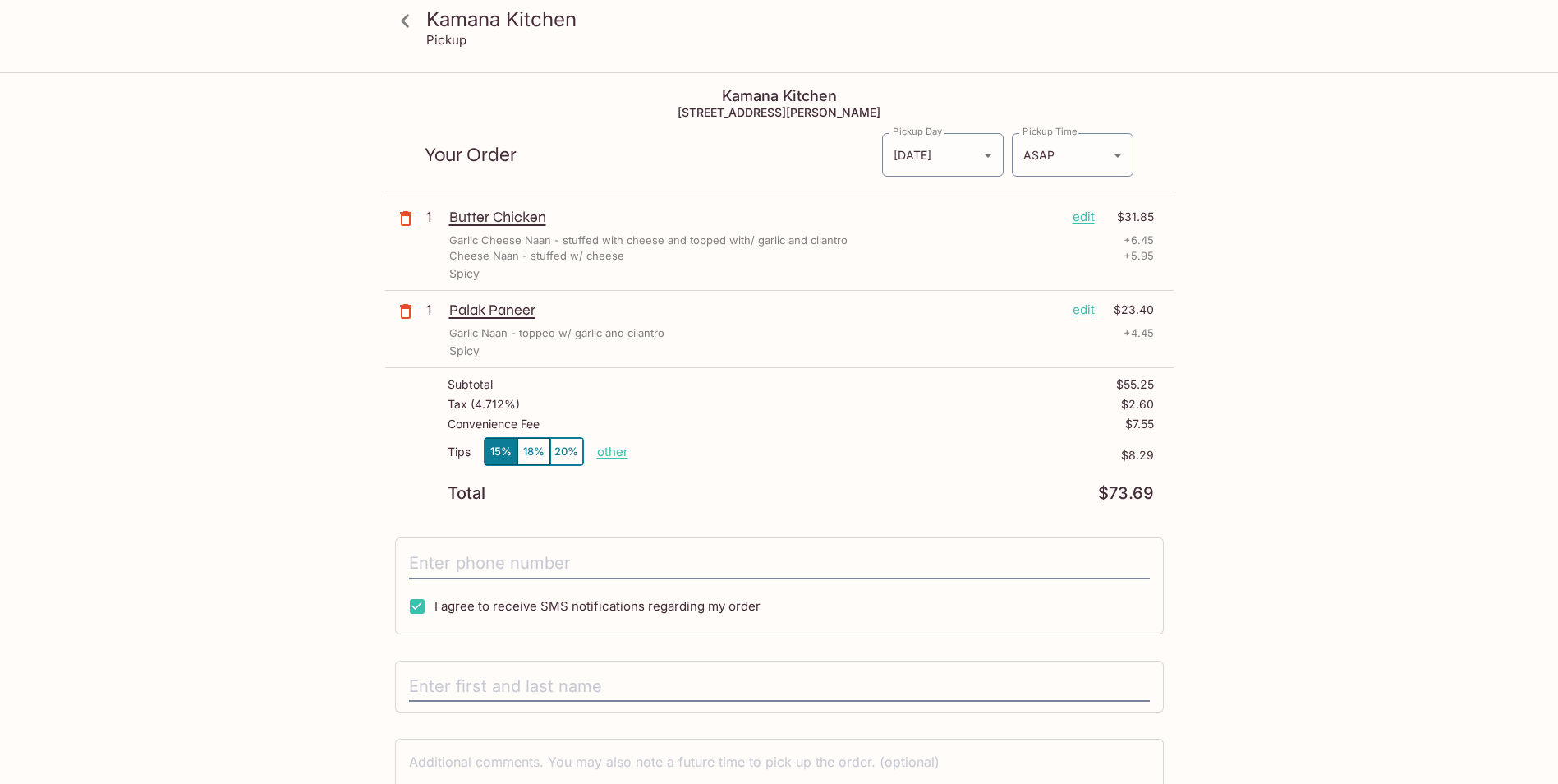
click at [1081, 212] on p "edit" at bounding box center [1084, 217] width 22 height 18
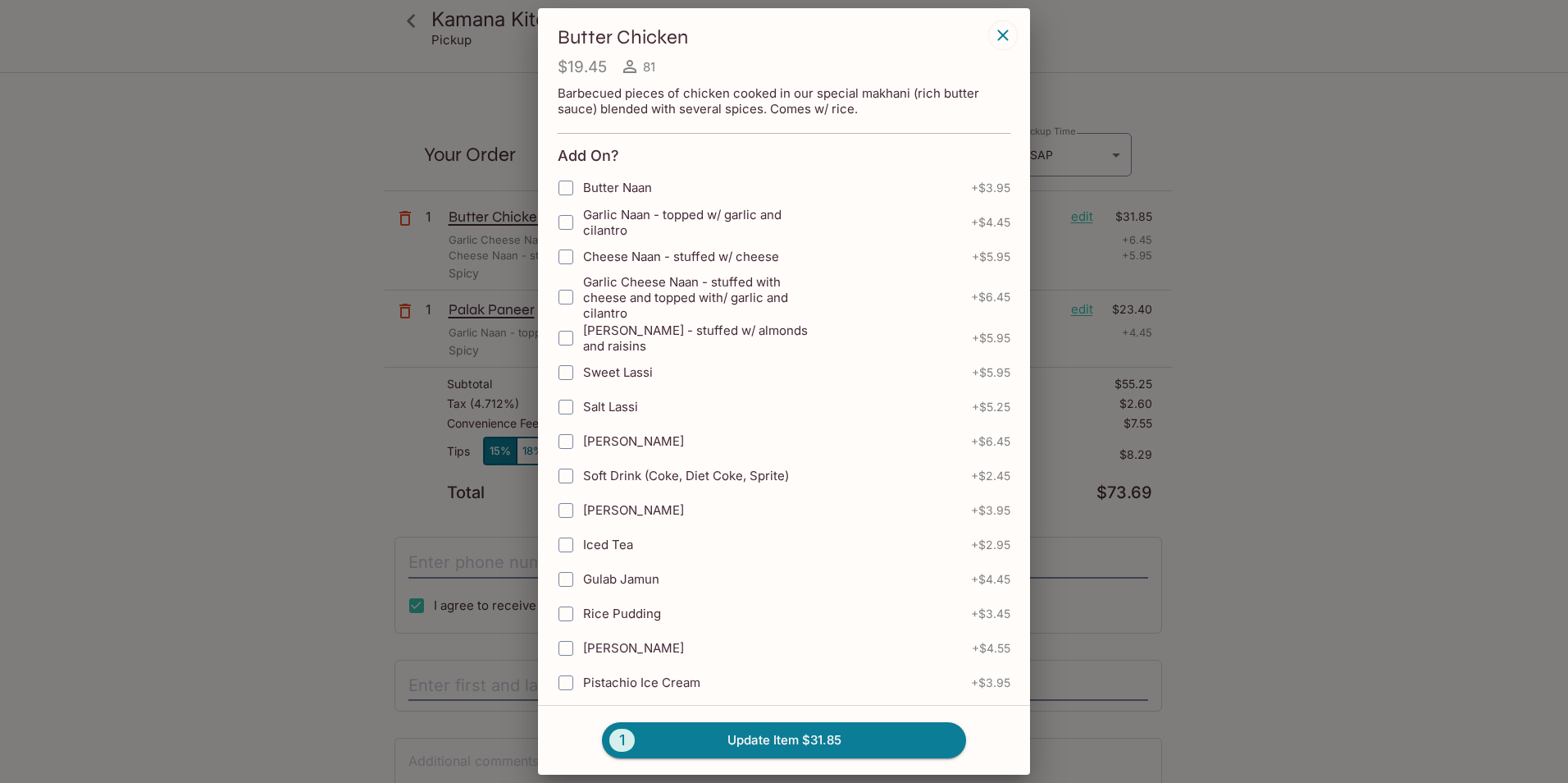
click at [562, 256] on input "Cheese Naan - stuffed w/ cheese" at bounding box center [566, 256] width 33 height 33
checkbox input "true"
click at [779, 733] on button "1 Update Item $31.85" at bounding box center [784, 740] width 364 height 37
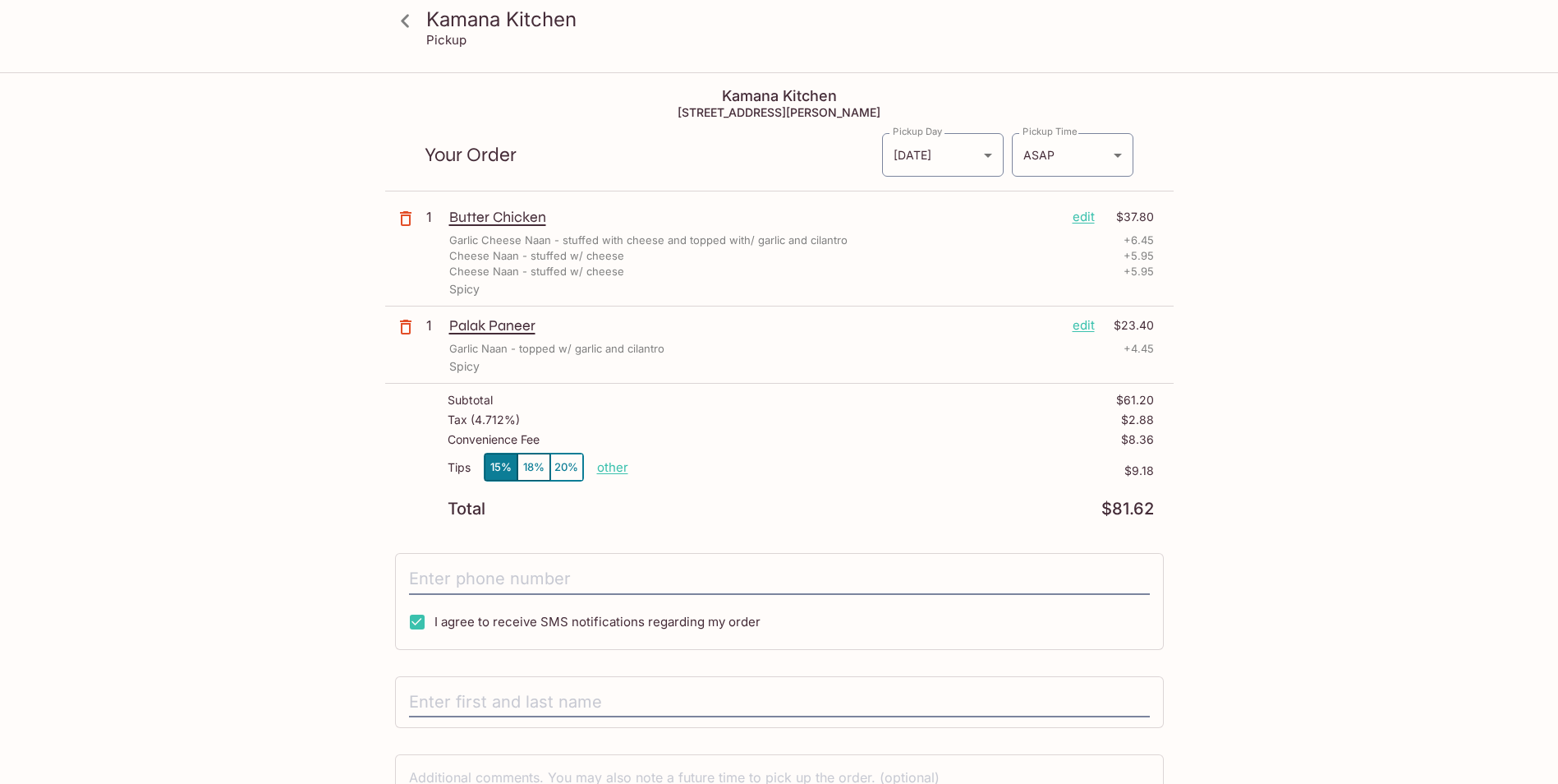
click at [411, 219] on icon "button" at bounding box center [406, 218] width 20 height 20
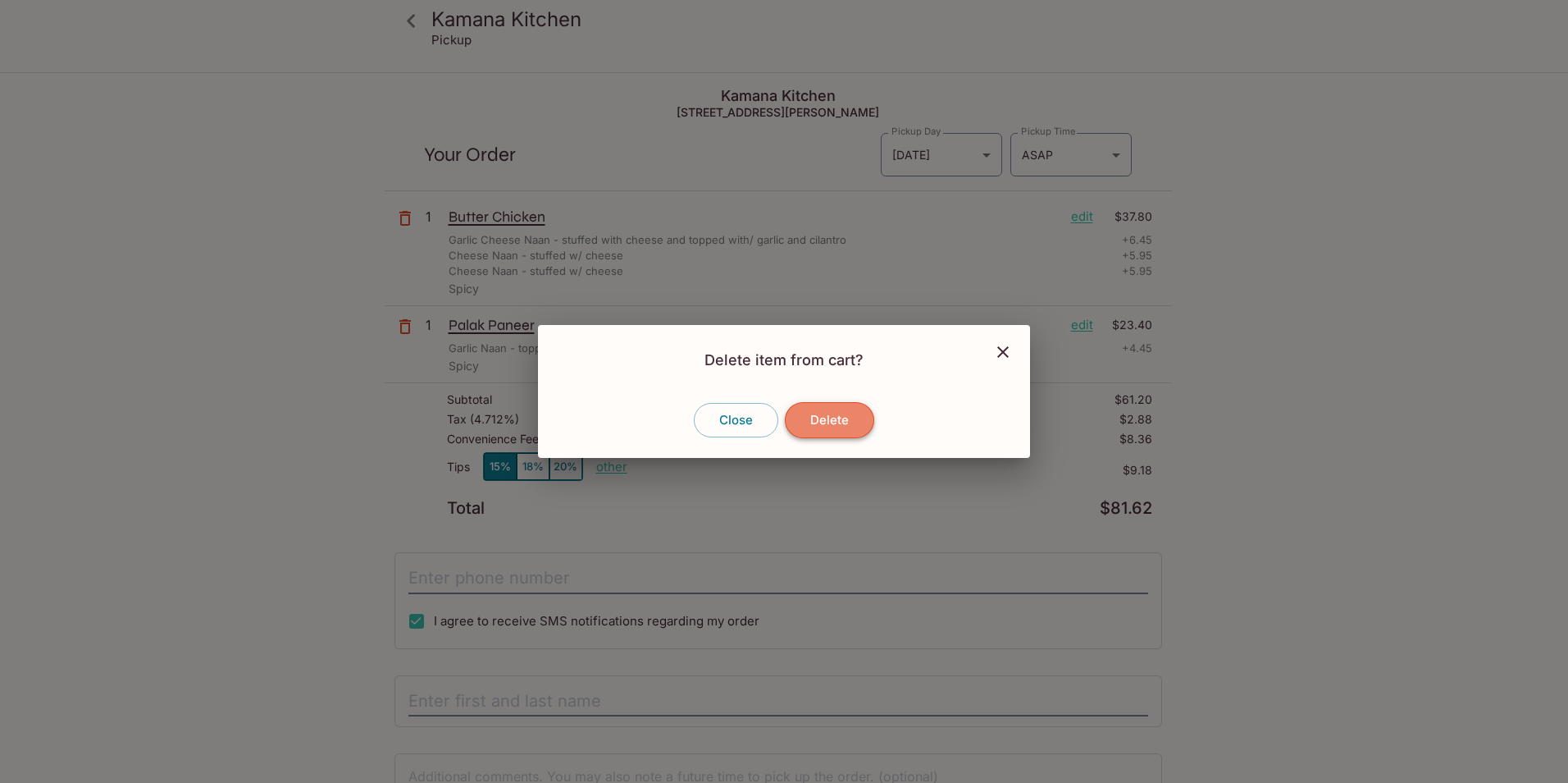
click at [817, 425] on button "Delete" at bounding box center [829, 420] width 89 height 37
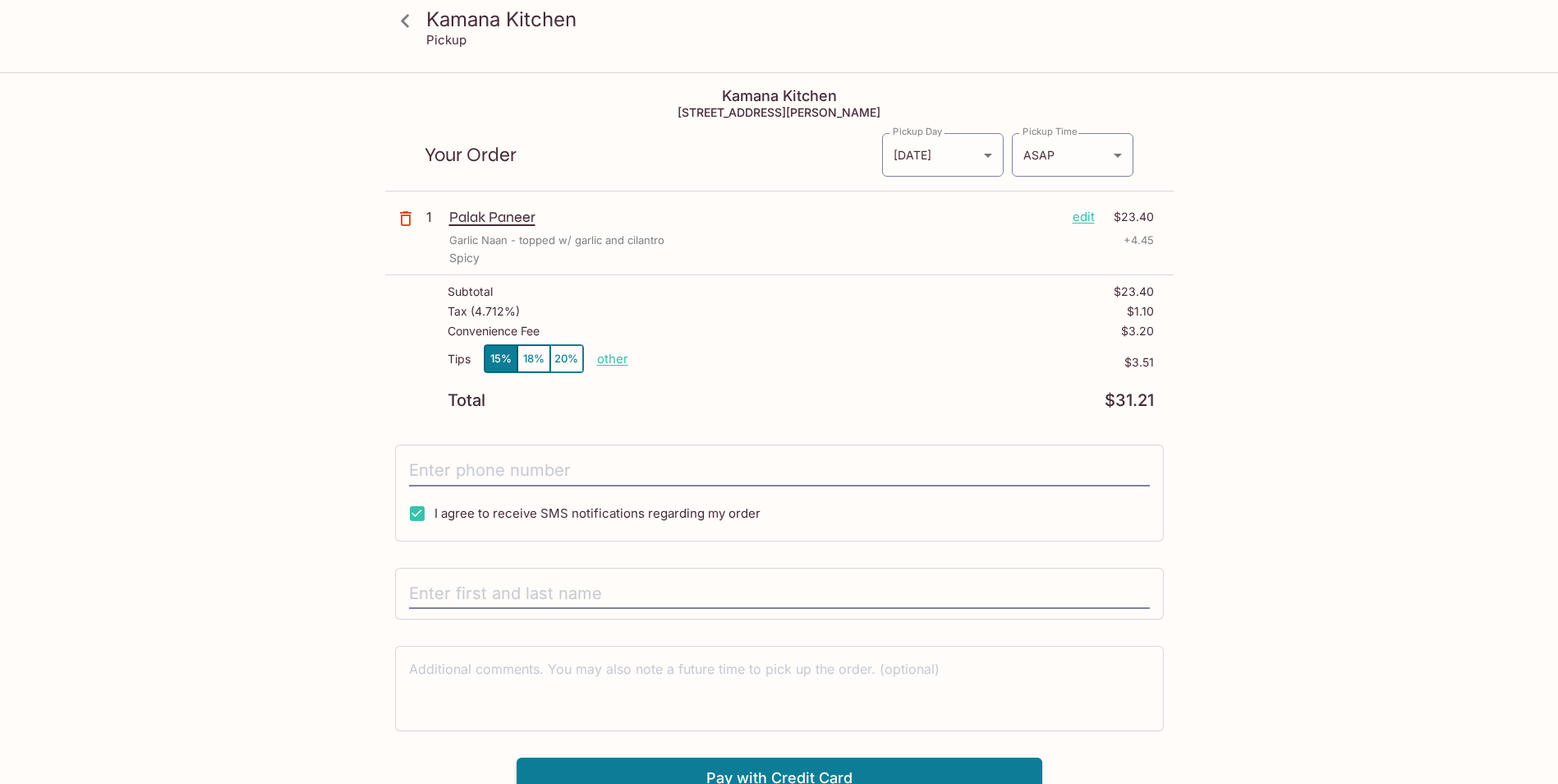
click at [416, 23] on icon at bounding box center [405, 20] width 28 height 28
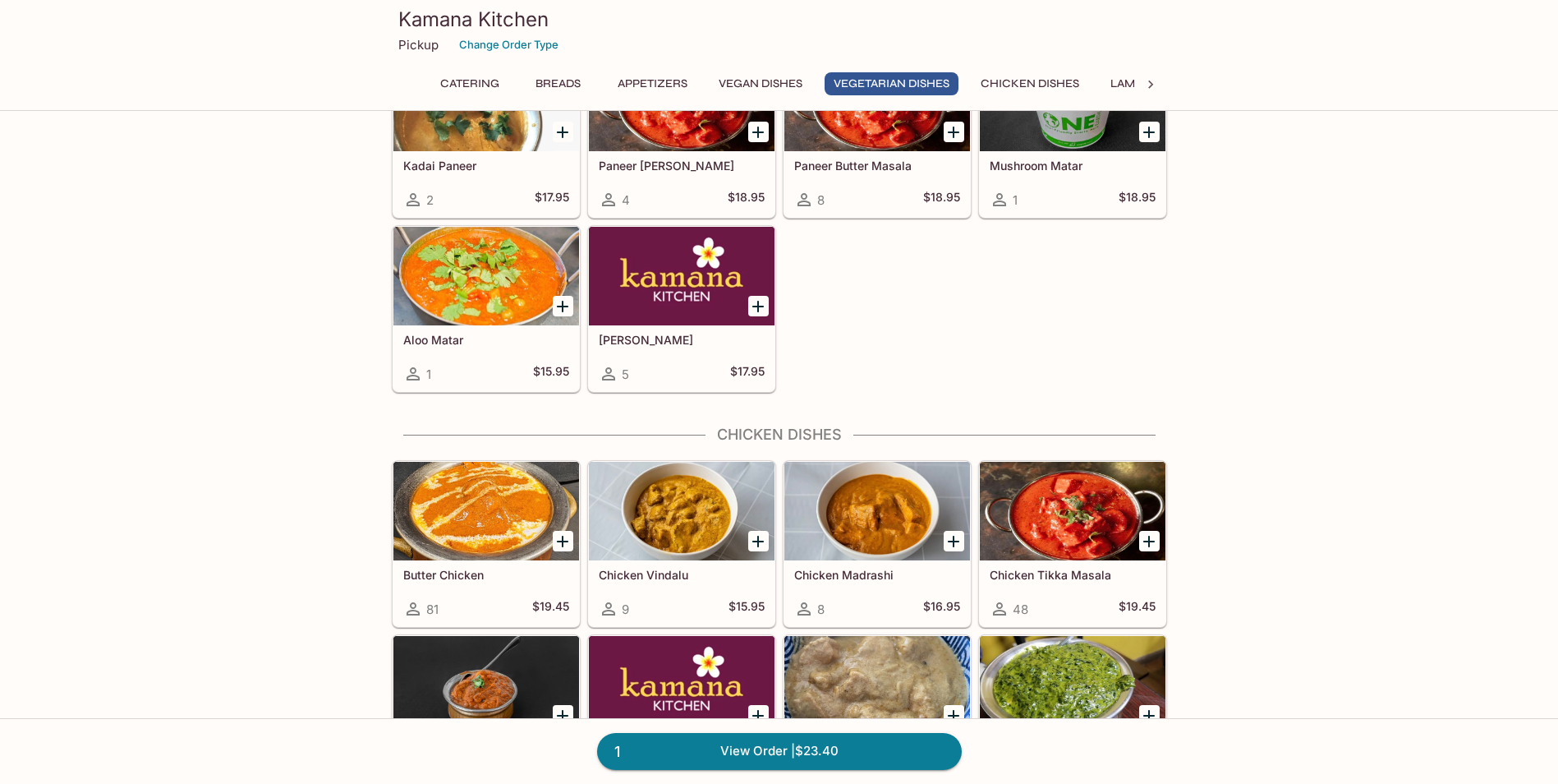
scroll to position [2711, 0]
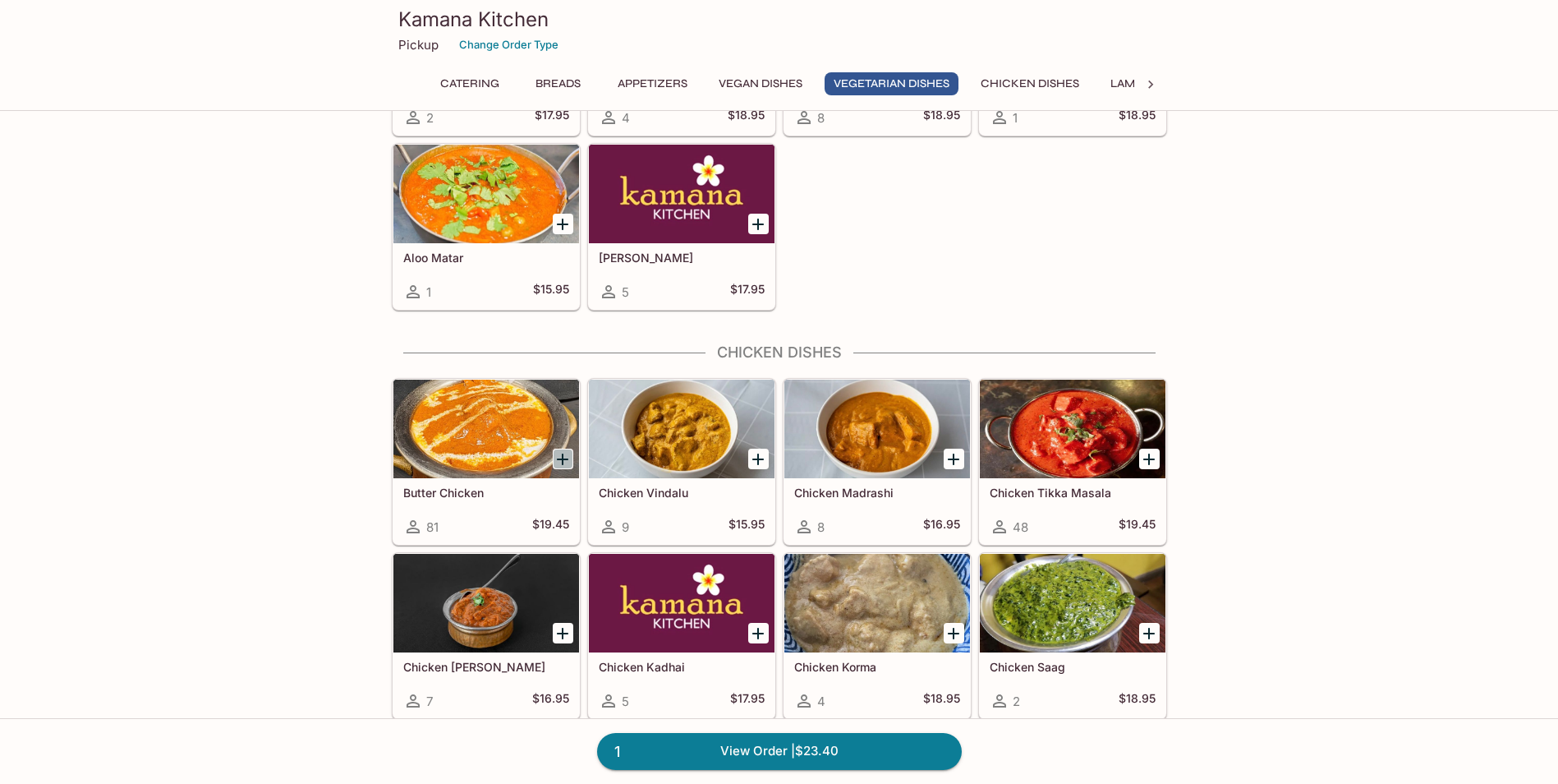
click at [566, 454] on icon "Add Butter Chicken" at bounding box center [563, 460] width 20 height 20
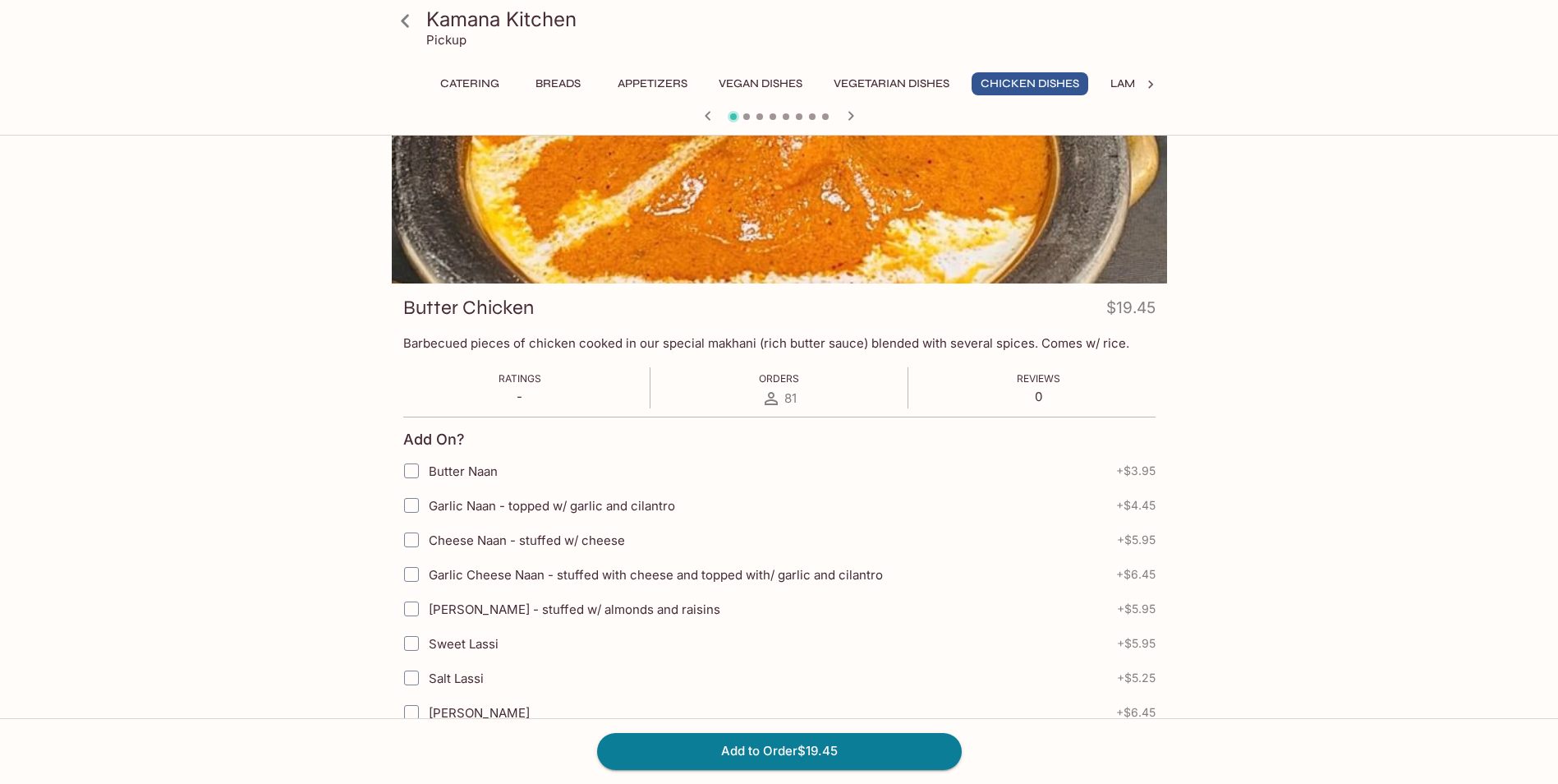
scroll to position [164, 0]
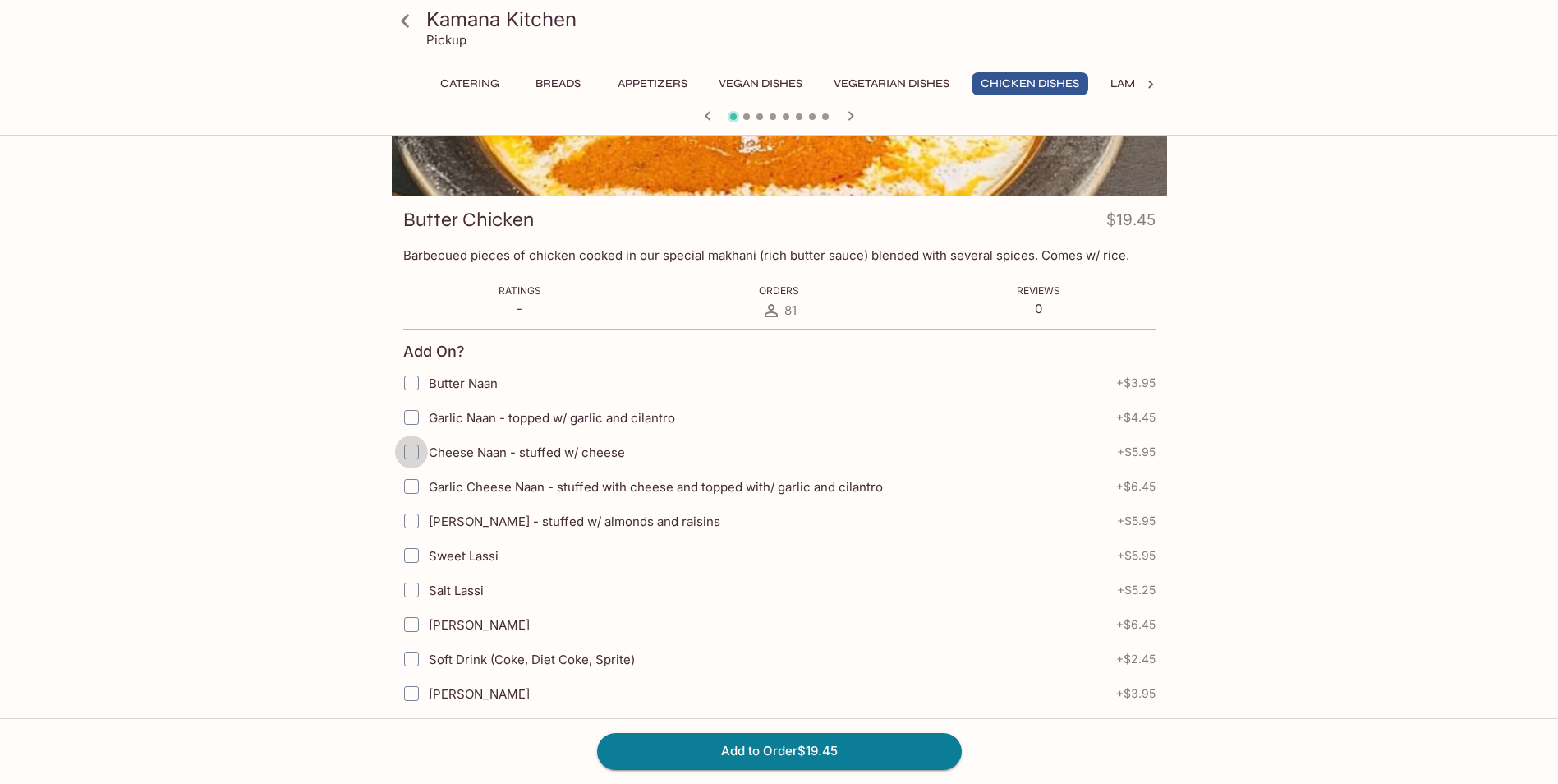
click at [419, 452] on input "Cheese Naan - stuffed w/ cheese" at bounding box center [411, 451] width 33 height 33
checkbox input "true"
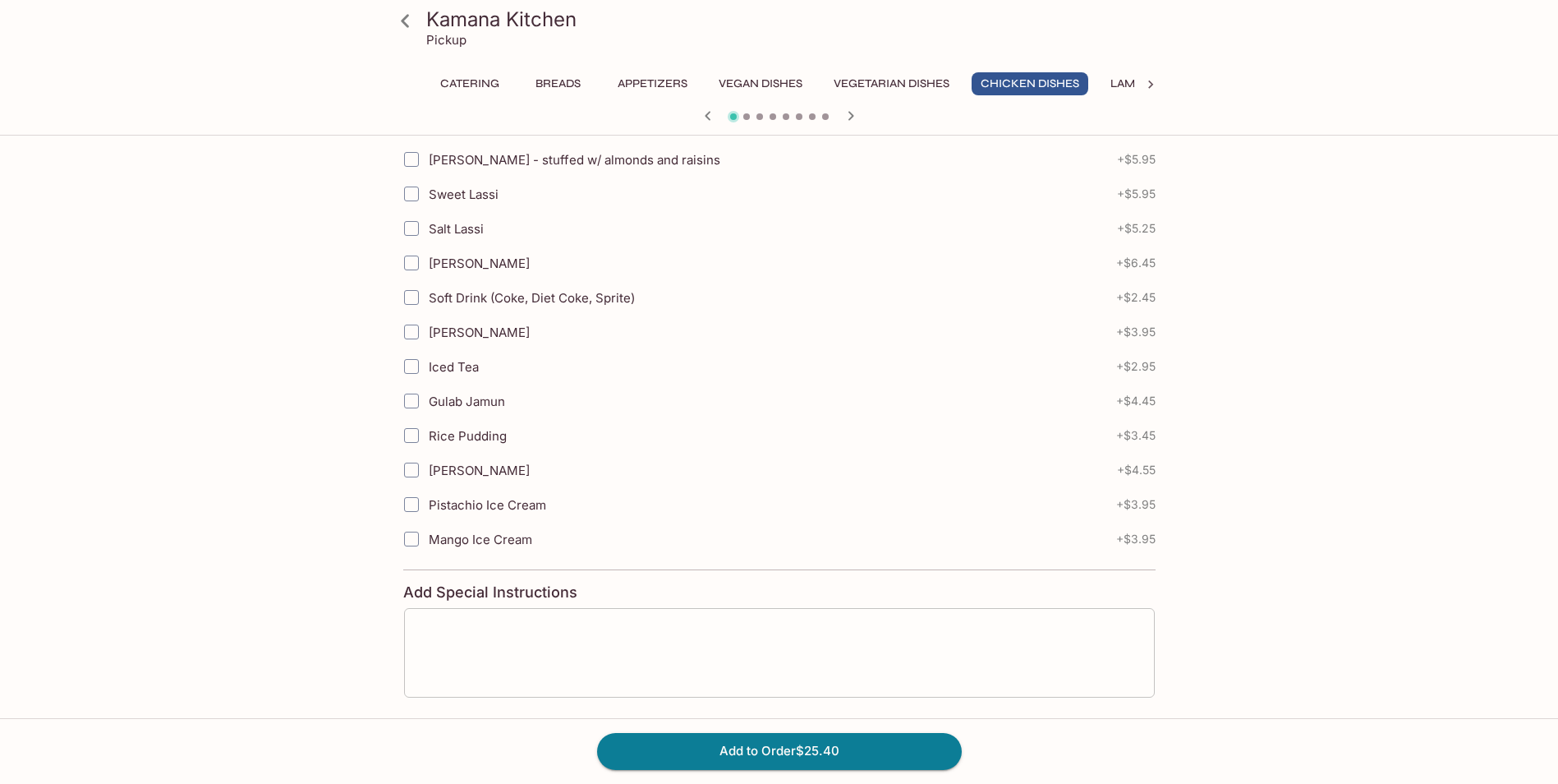
scroll to position [609, 0]
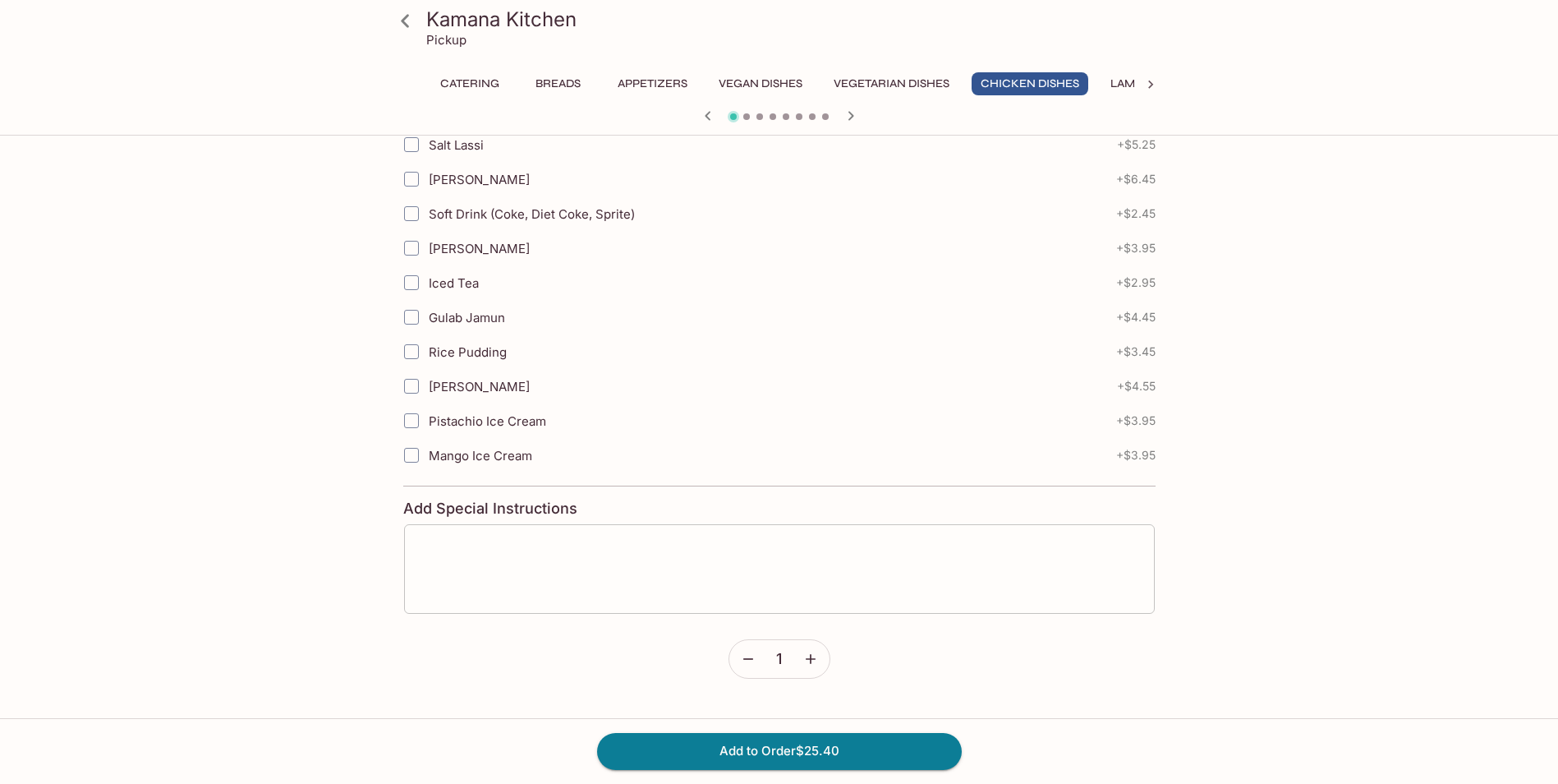
click at [530, 540] on textarea at bounding box center [779, 568] width 727 height 62
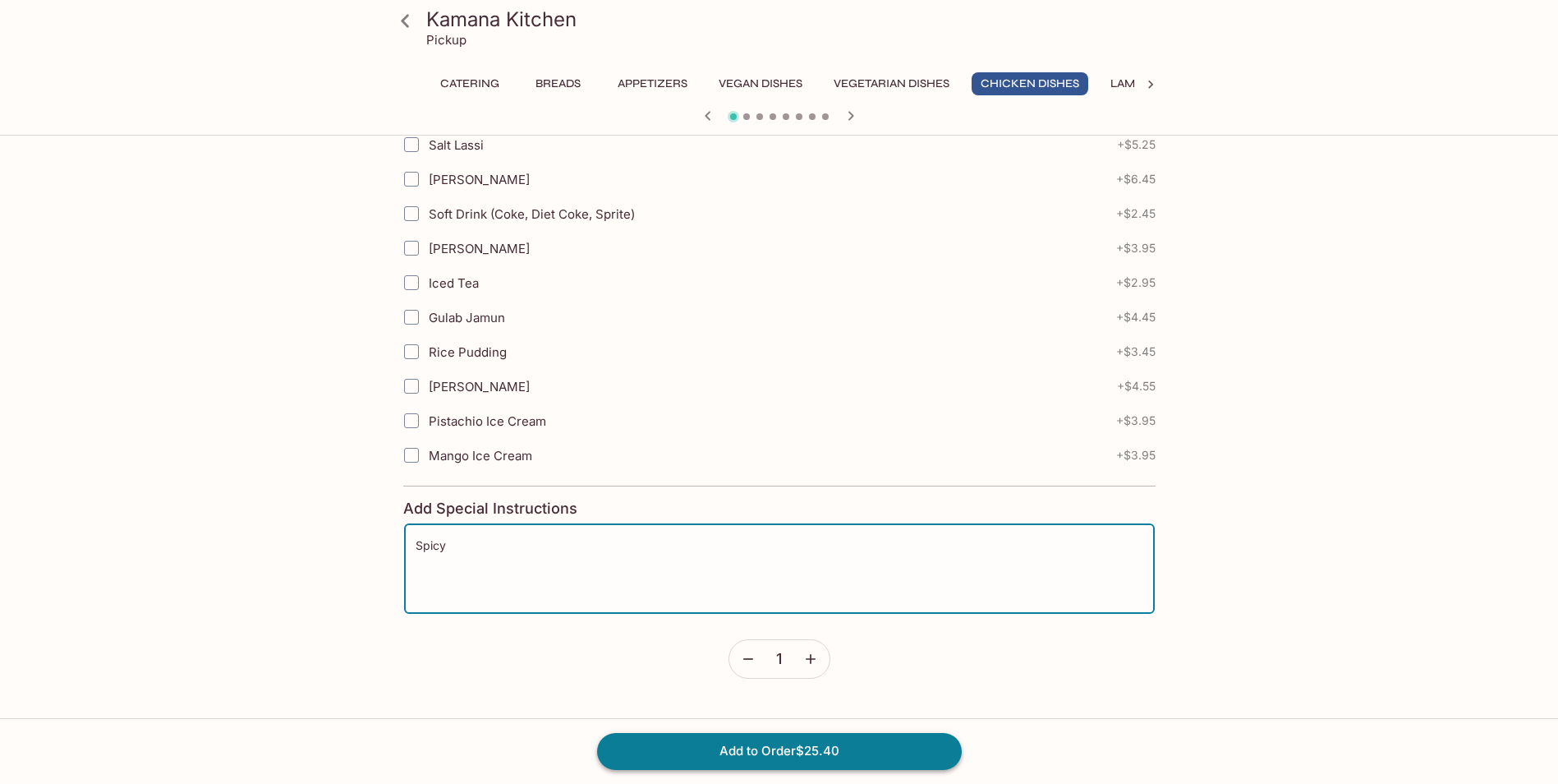
type textarea "Spicy"
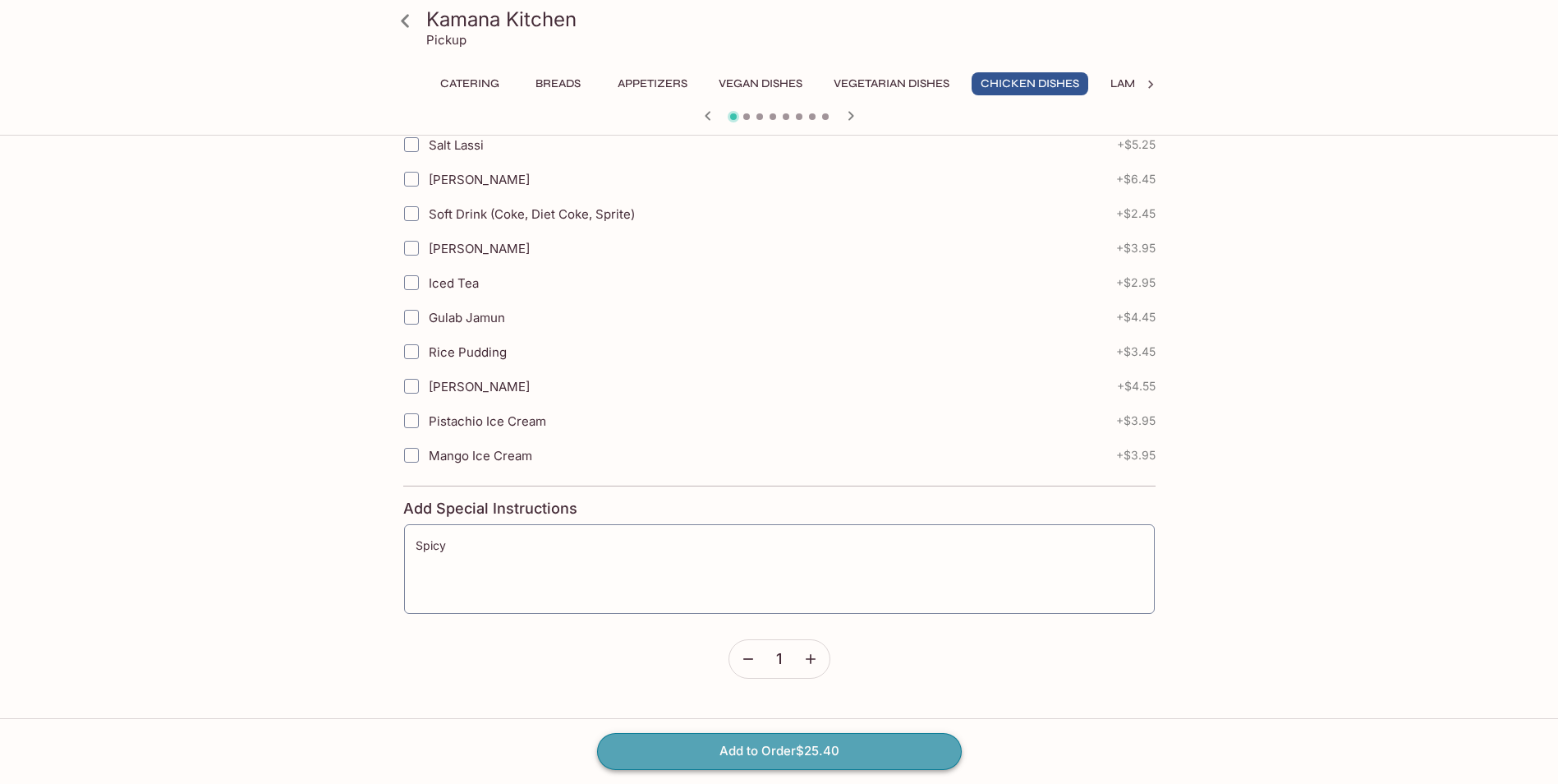
click at [796, 752] on button "Add to Order $25.40" at bounding box center [779, 751] width 365 height 37
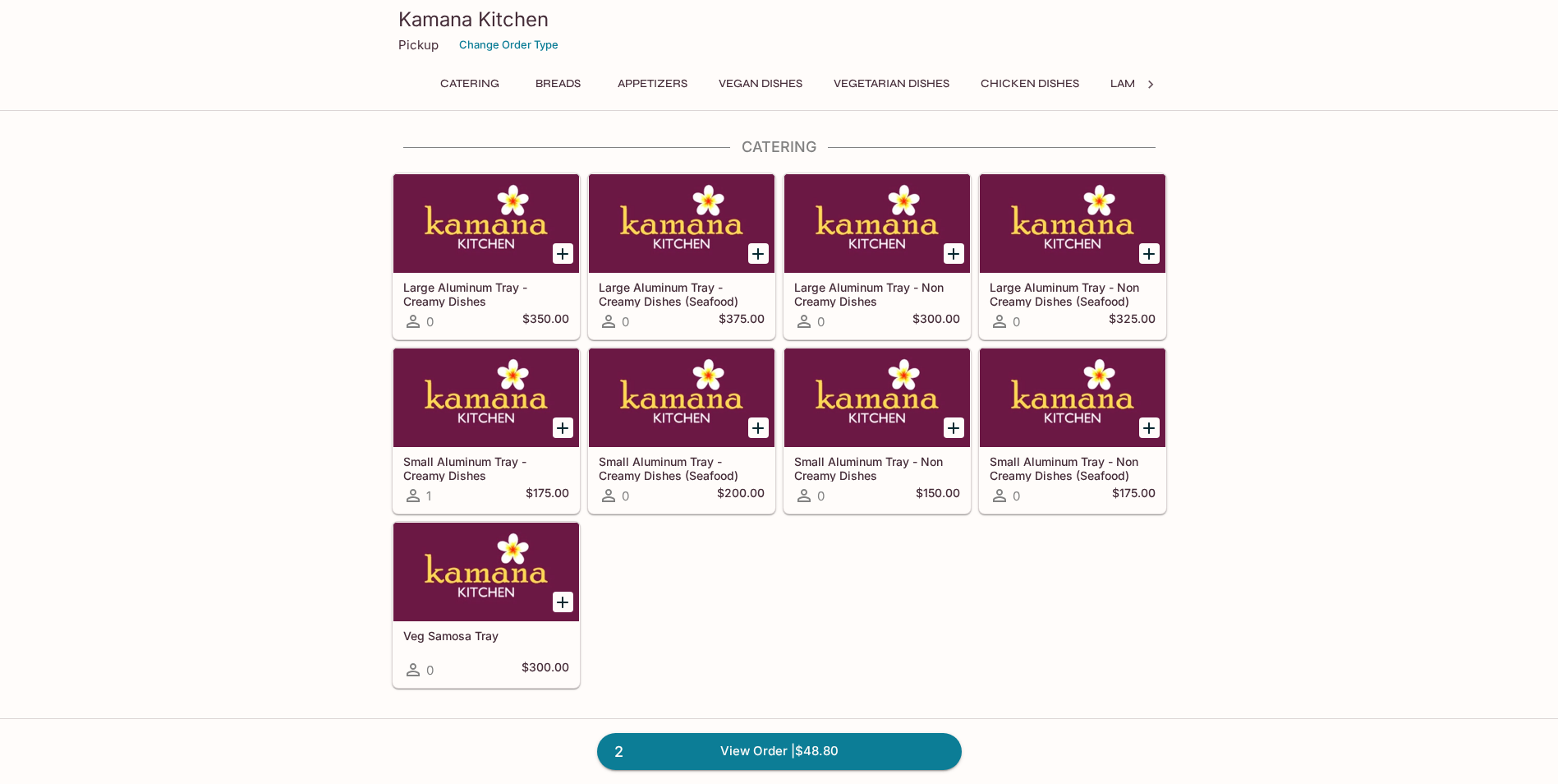
click at [1150, 83] on icon at bounding box center [1150, 84] width 5 height 8
click at [810, 78] on button "Rice Specialties" at bounding box center [807, 83] width 119 height 23
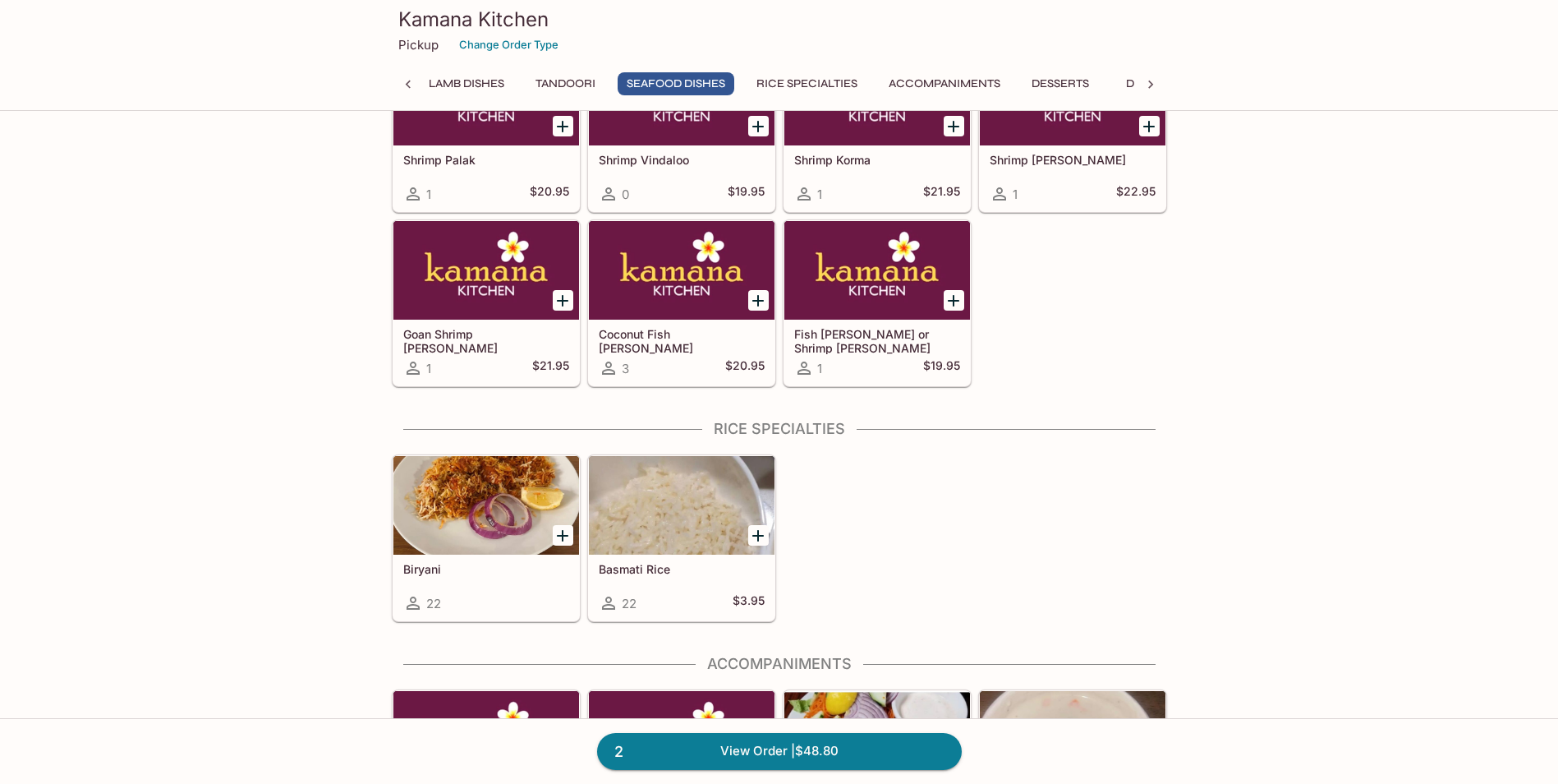
scroll to position [4222, 0]
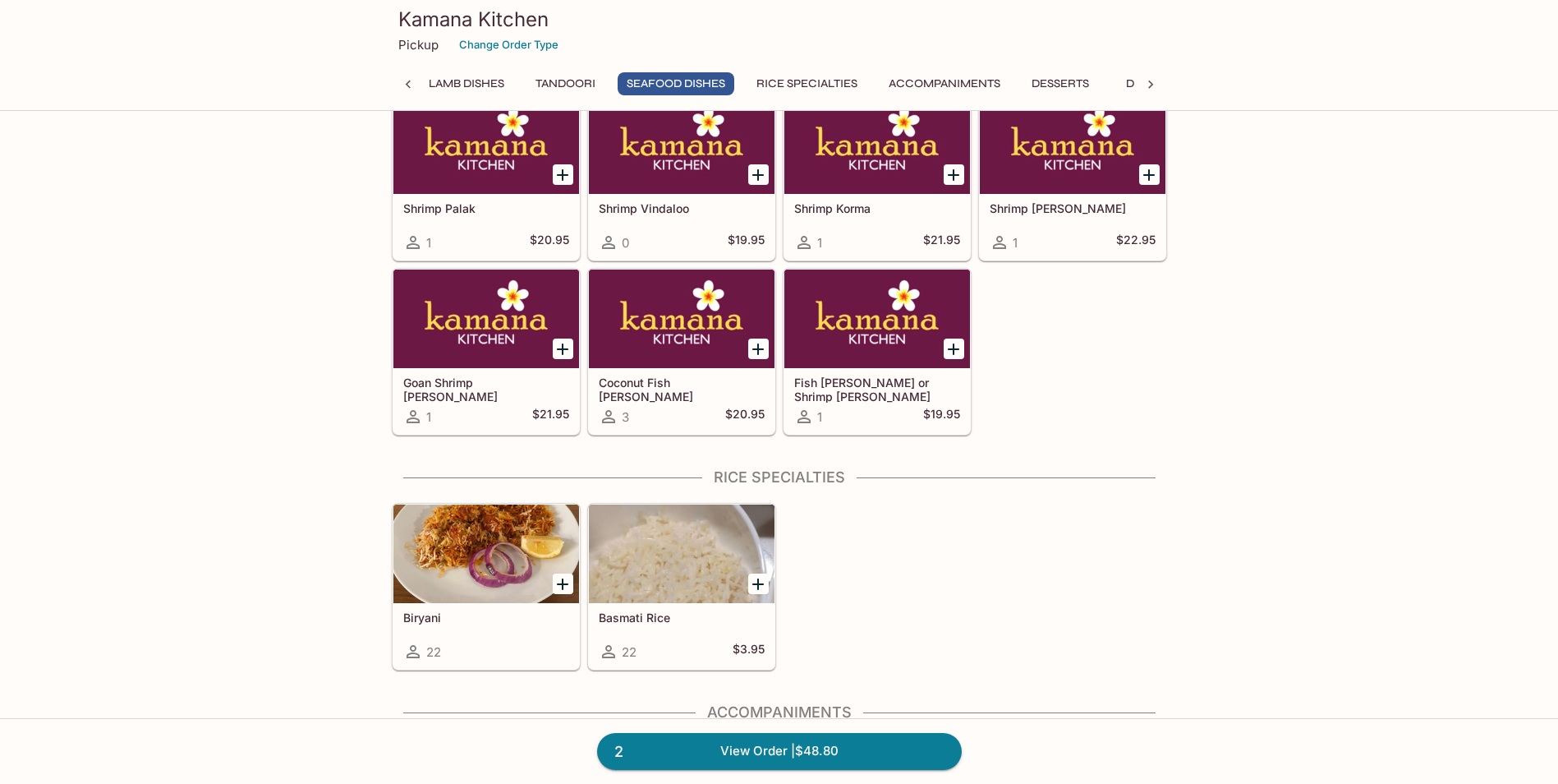
click at [501, 541] on div at bounding box center [486, 554] width 185 height 99
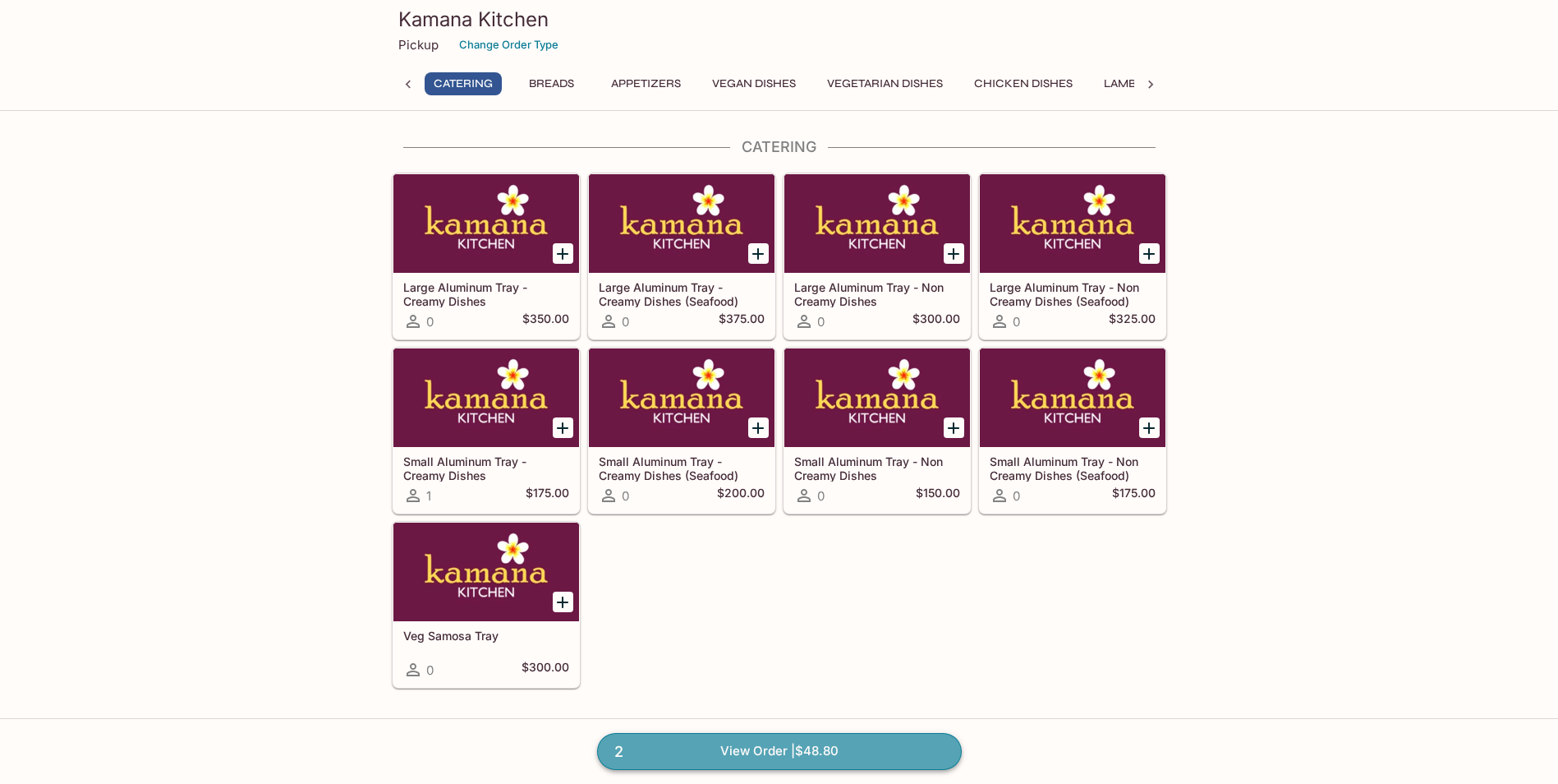
click at [781, 766] on link "2 View Order | $48.80" at bounding box center [779, 751] width 365 height 37
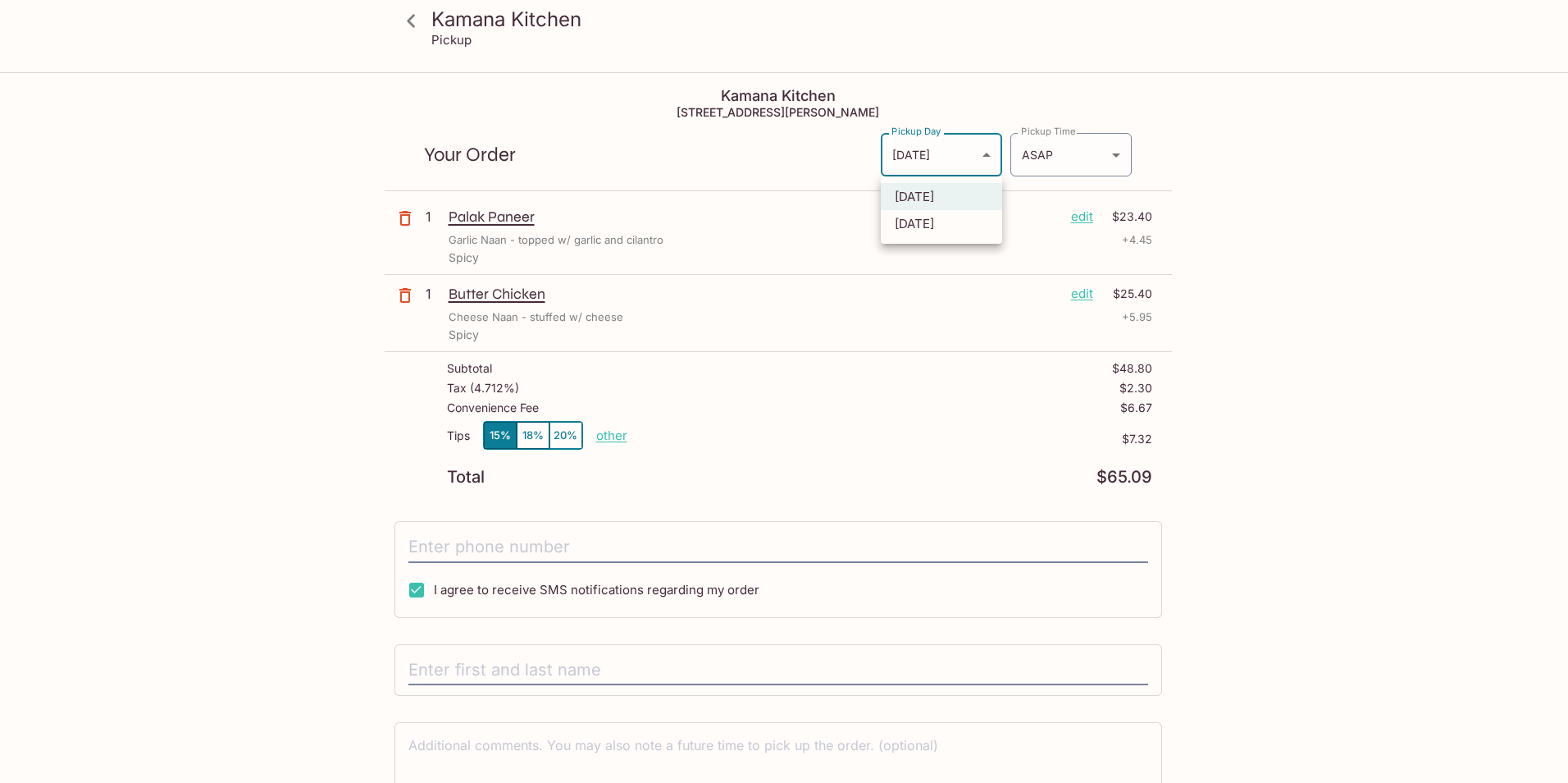
click at [991, 154] on body "Kamana Kitchen Pickup Kamana Kitchen [STREET_ADDRESS][PERSON_NAME] Your Order P…" at bounding box center [784, 465] width 1568 height 783
click at [961, 224] on li "[DATE]" at bounding box center [940, 224] width 121 height 27
type input "[DATE]"
click at [1105, 159] on body "Kamana Kitchen Pickup Kamana Kitchen [STREET_ADDRESS][PERSON_NAME] Your Order P…" at bounding box center [784, 465] width 1568 height 783
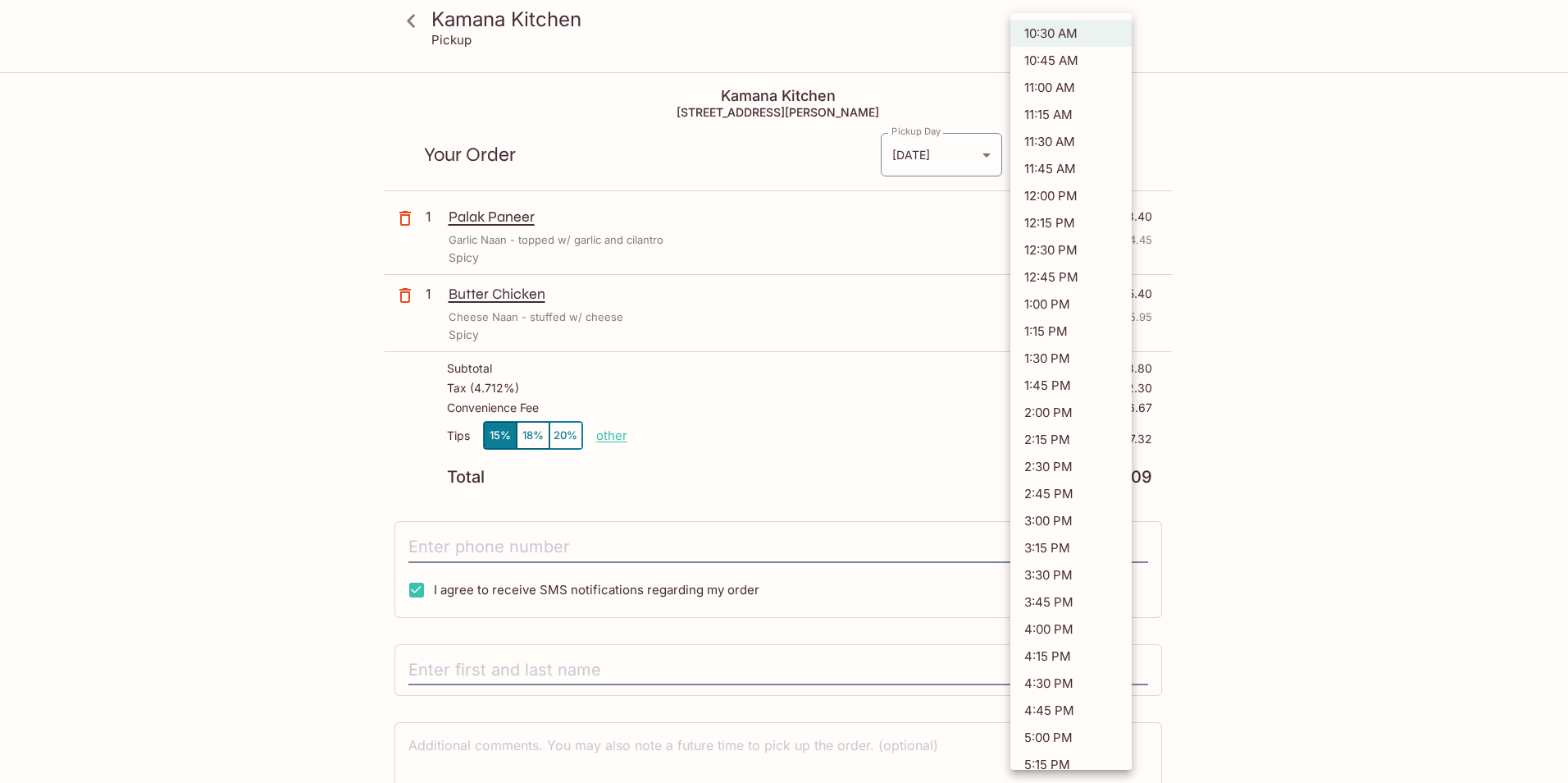
click at [1085, 111] on li "11:15 AM" at bounding box center [1071, 115] width 121 height 27
type input "[DATE]T21:15:00.000000Z"
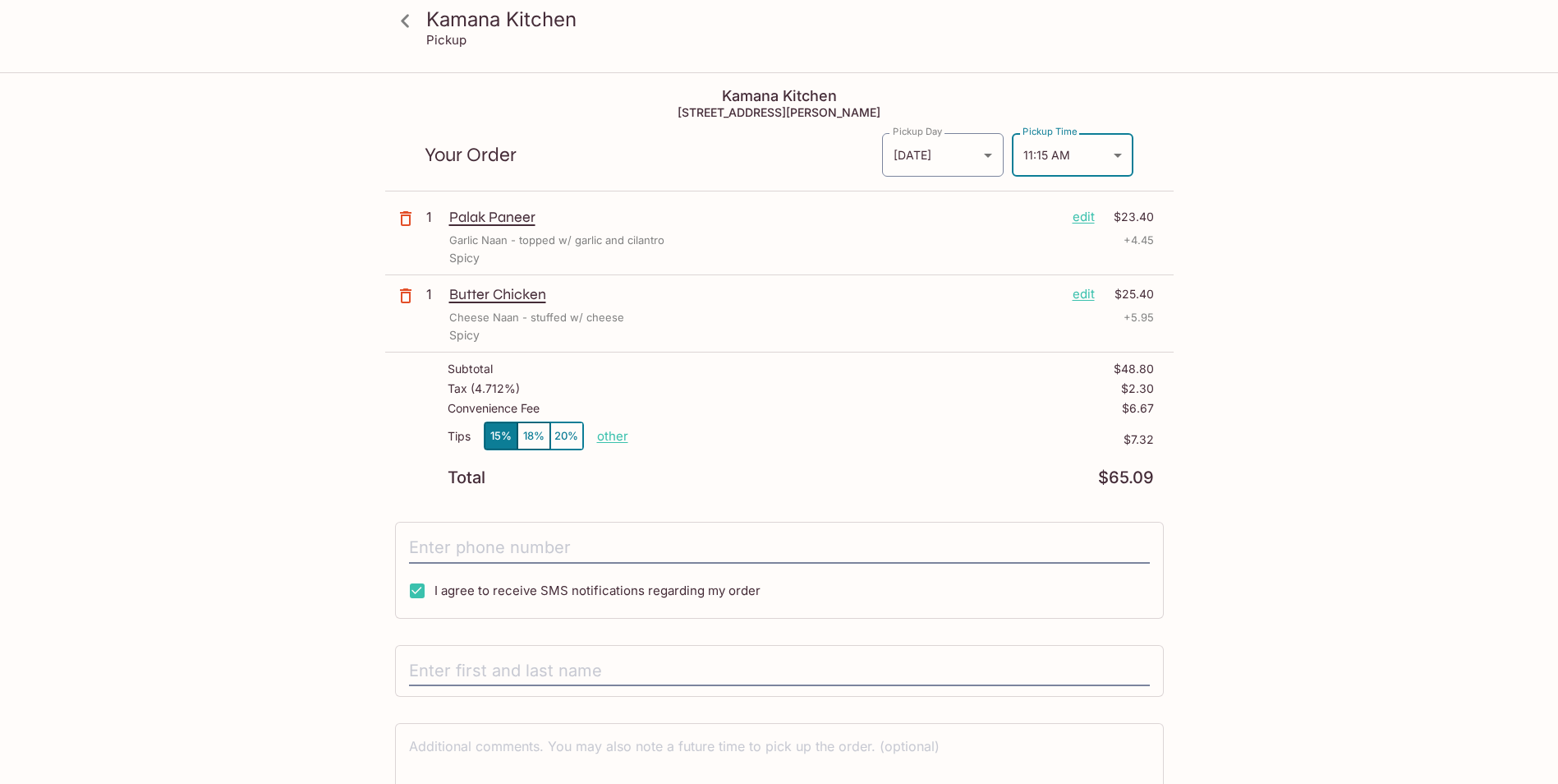
click at [1213, 146] on div "Kamana Kitchen Pickup Kamana Kitchen [STREET_ADDRESS][PERSON_NAME] Your Order P…" at bounding box center [779, 474] width 1052 height 801
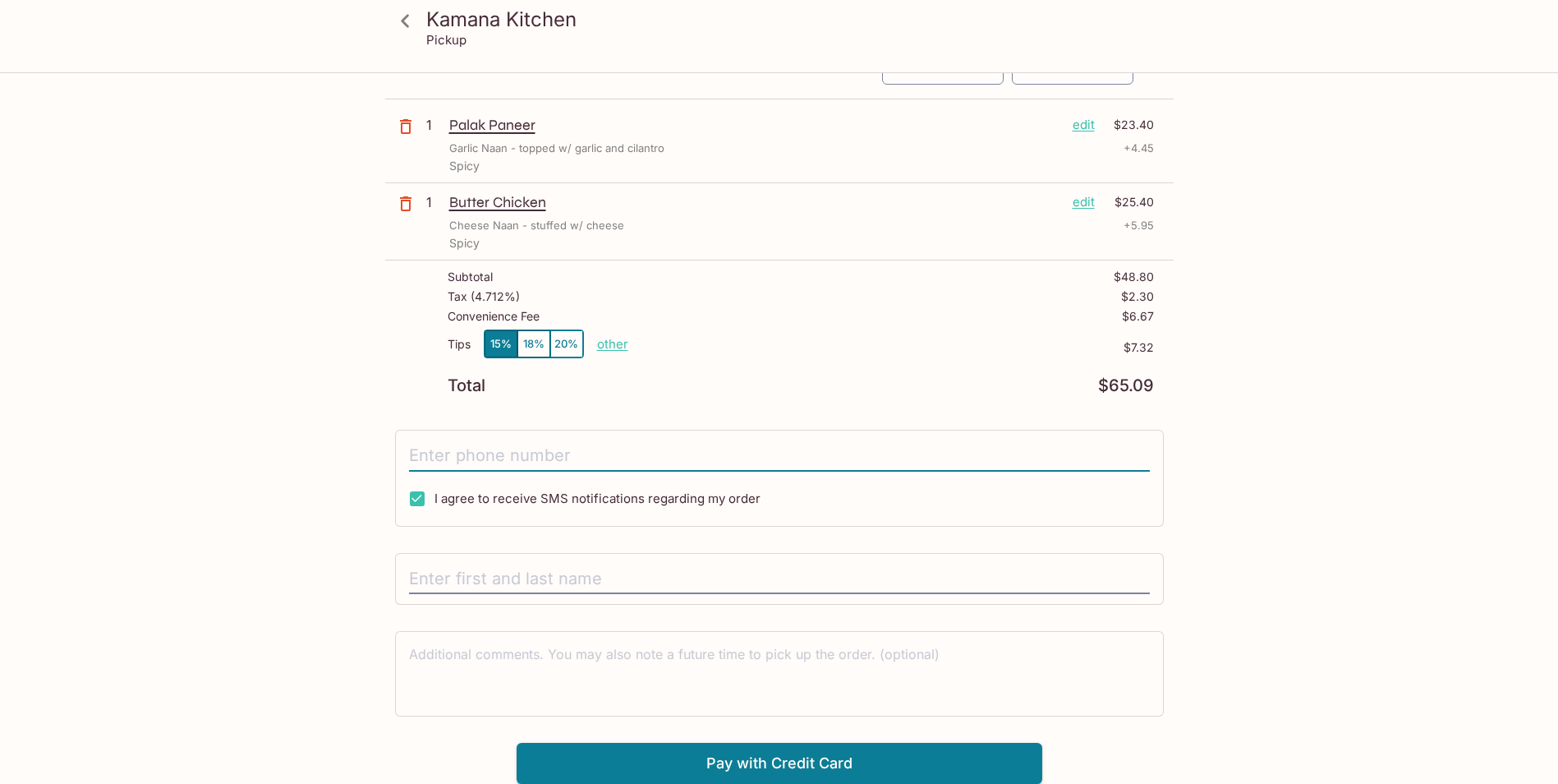
click at [702, 451] on input "tel" at bounding box center [779, 456] width 741 height 31
type input "[PHONE_NUMBER]"
type input "[PERSON_NAME]"
click at [297, 599] on div "Kamana Kitchen Pickup Kamana Kitchen [STREET_ADDRESS][PERSON_NAME] Your Order P…" at bounding box center [779, 382] width 1052 height 801
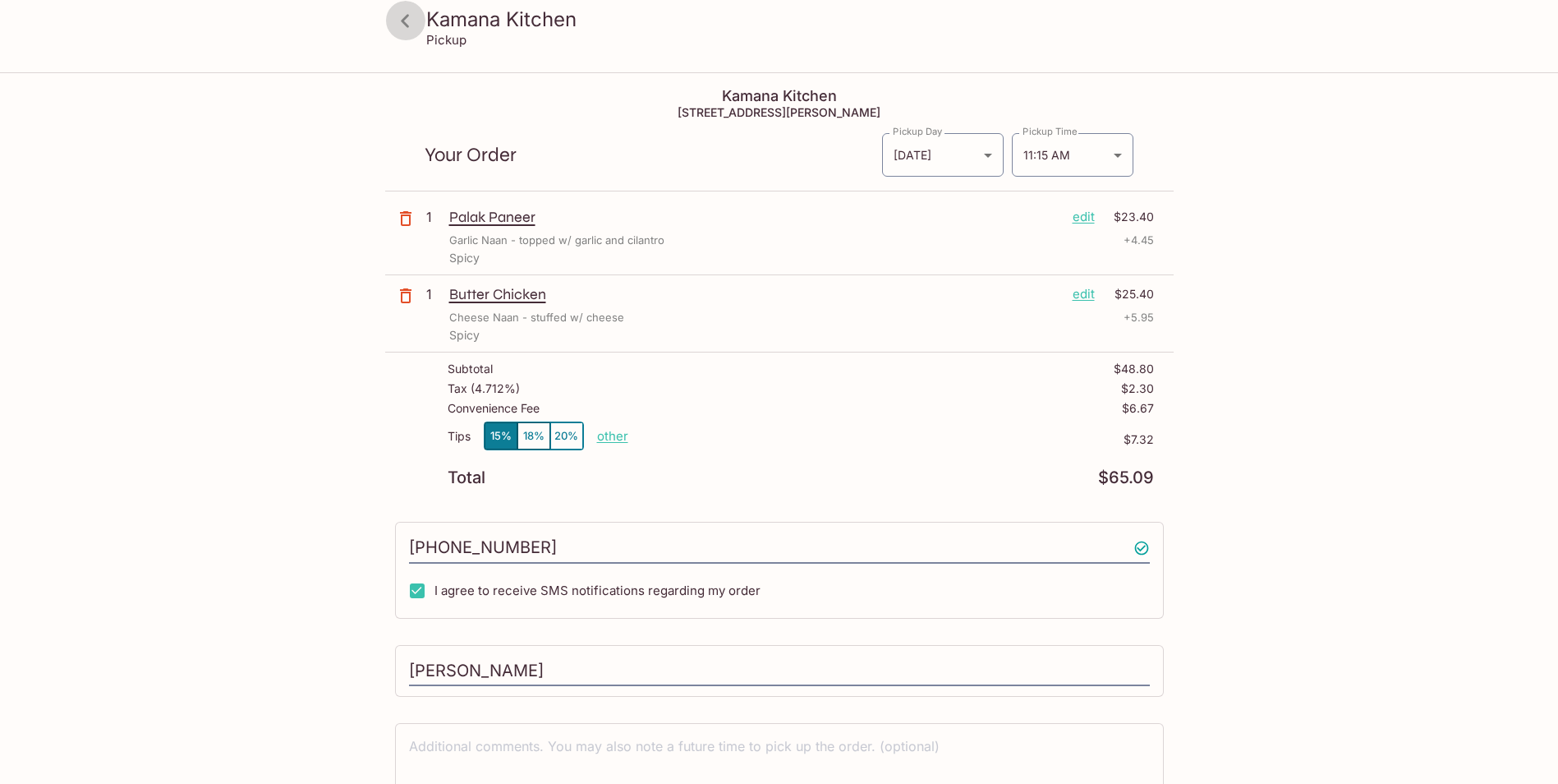
click at [398, 17] on icon at bounding box center [405, 20] width 28 height 28
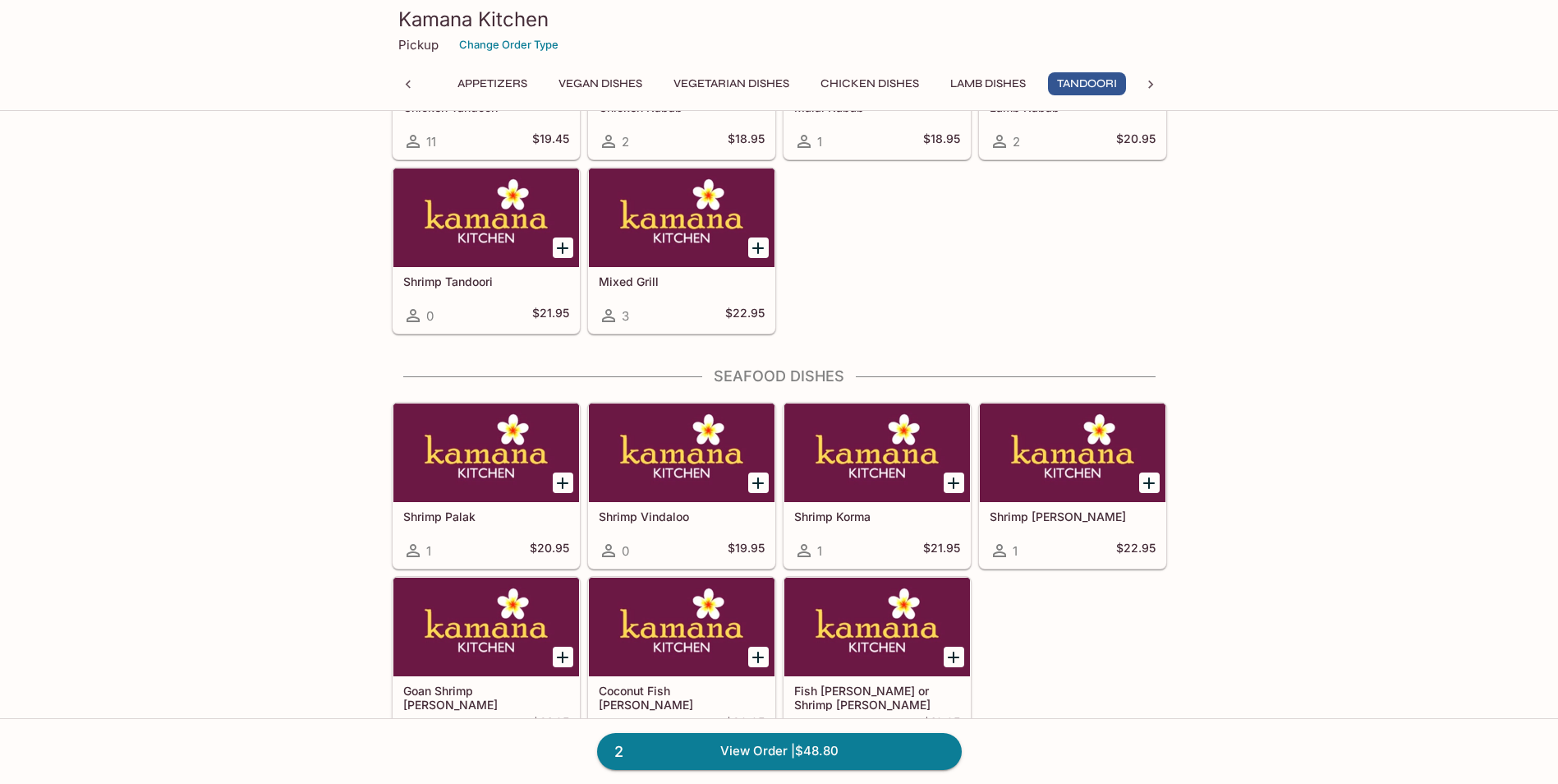
scroll to position [3943, 0]
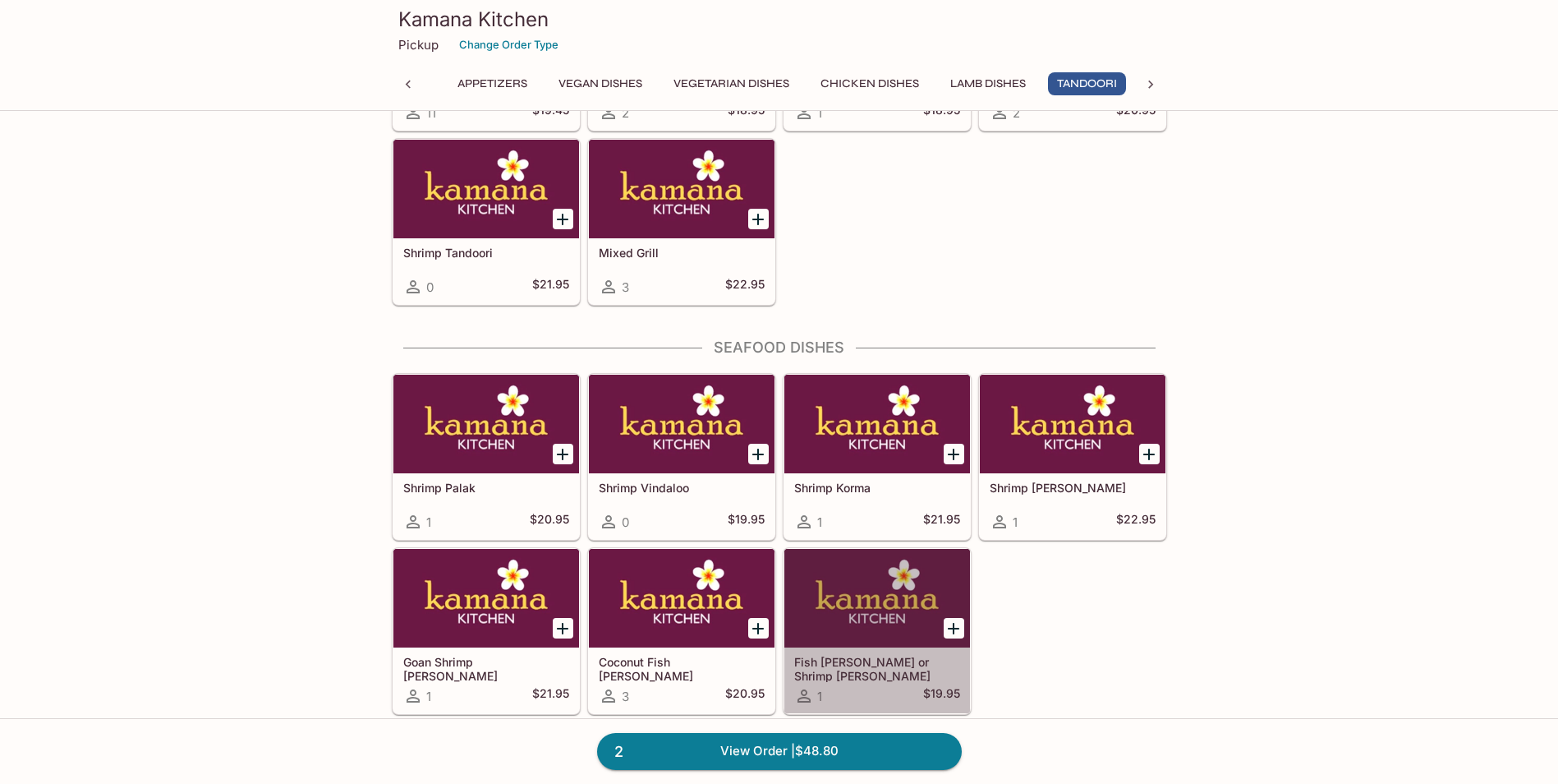
click at [887, 575] on div at bounding box center [877, 599] width 185 height 99
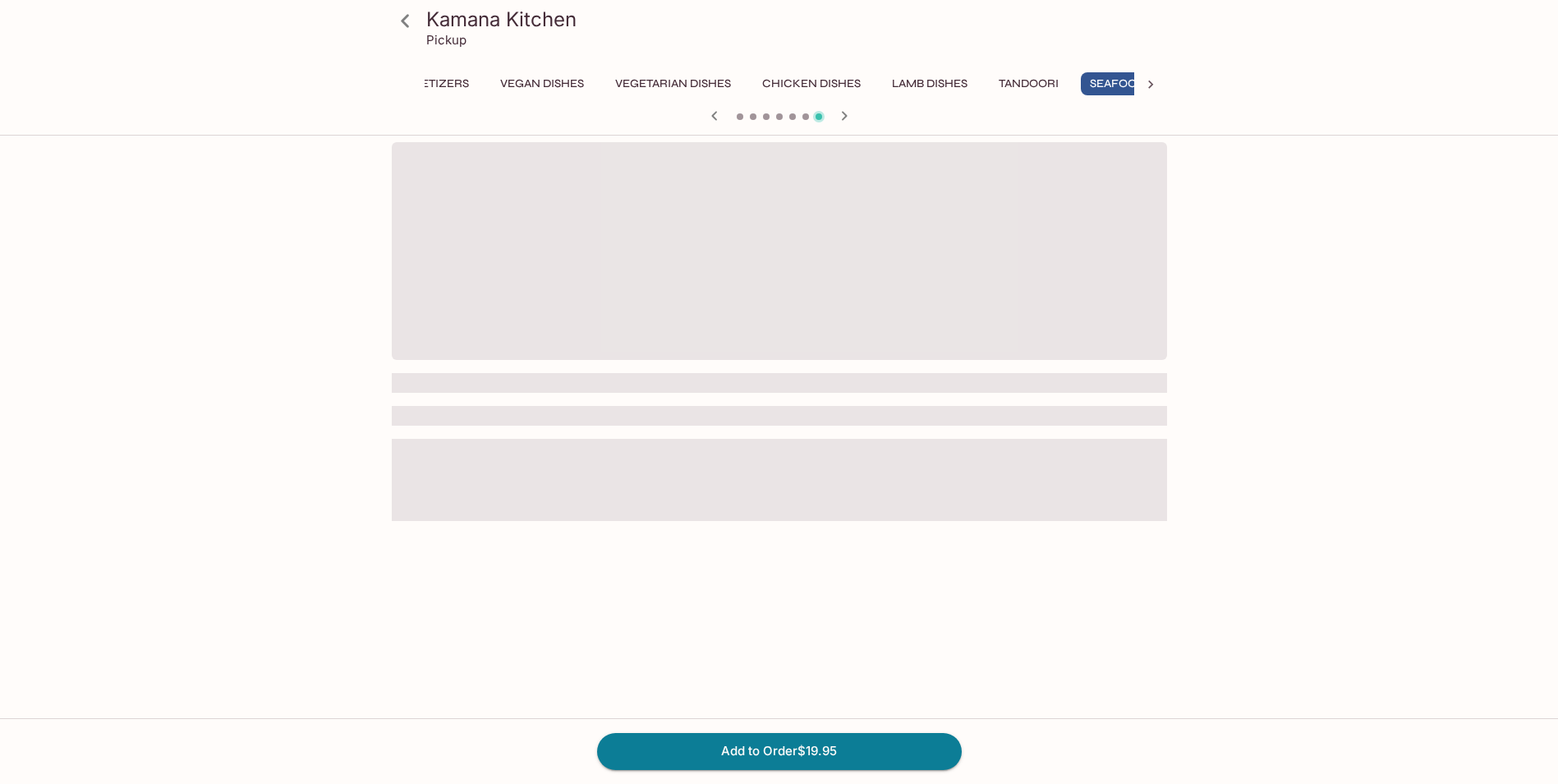
scroll to position [0, 291]
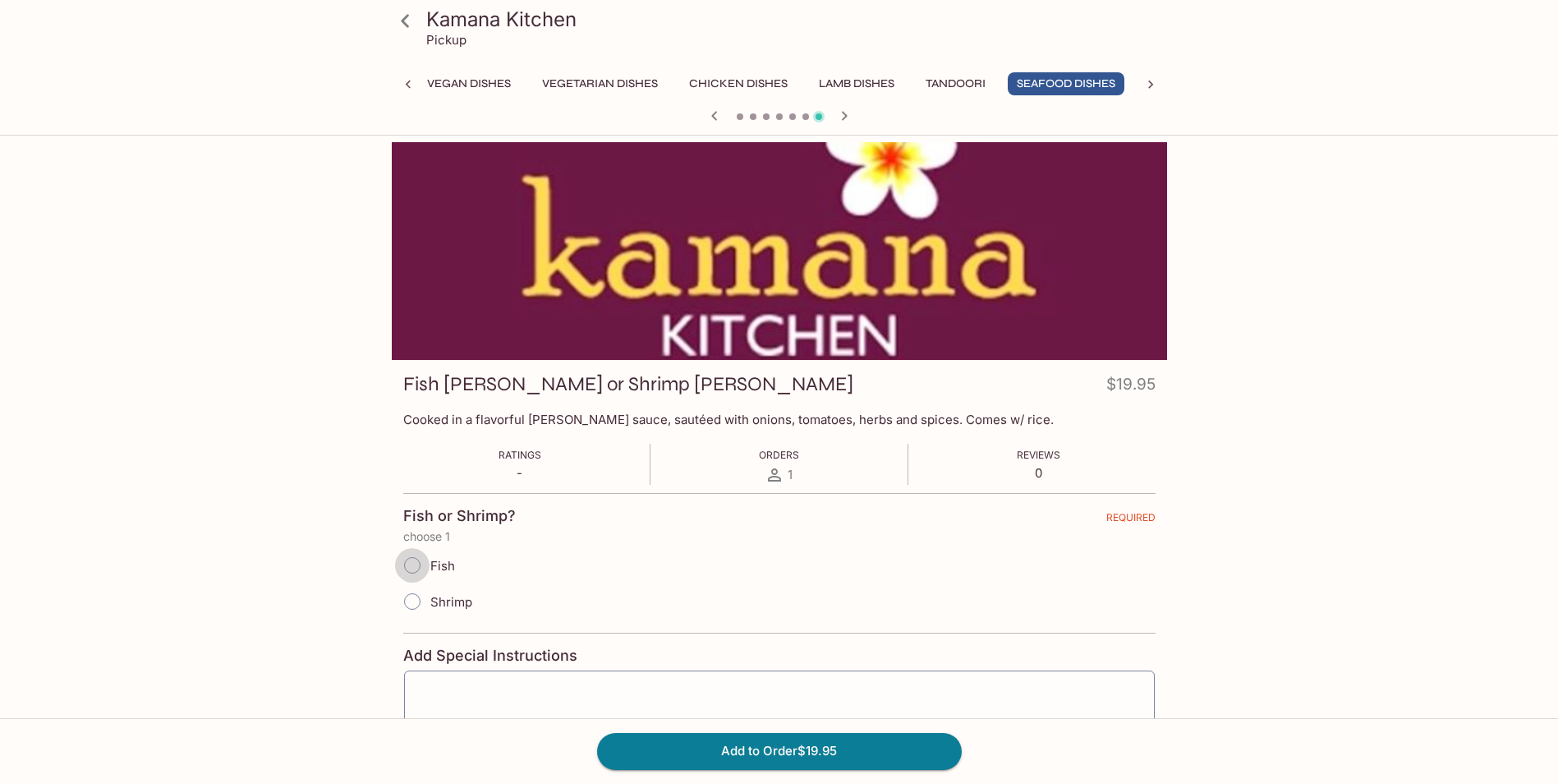
click at [409, 565] on input "Fish" at bounding box center [412, 566] width 35 height 35
radio input "true"
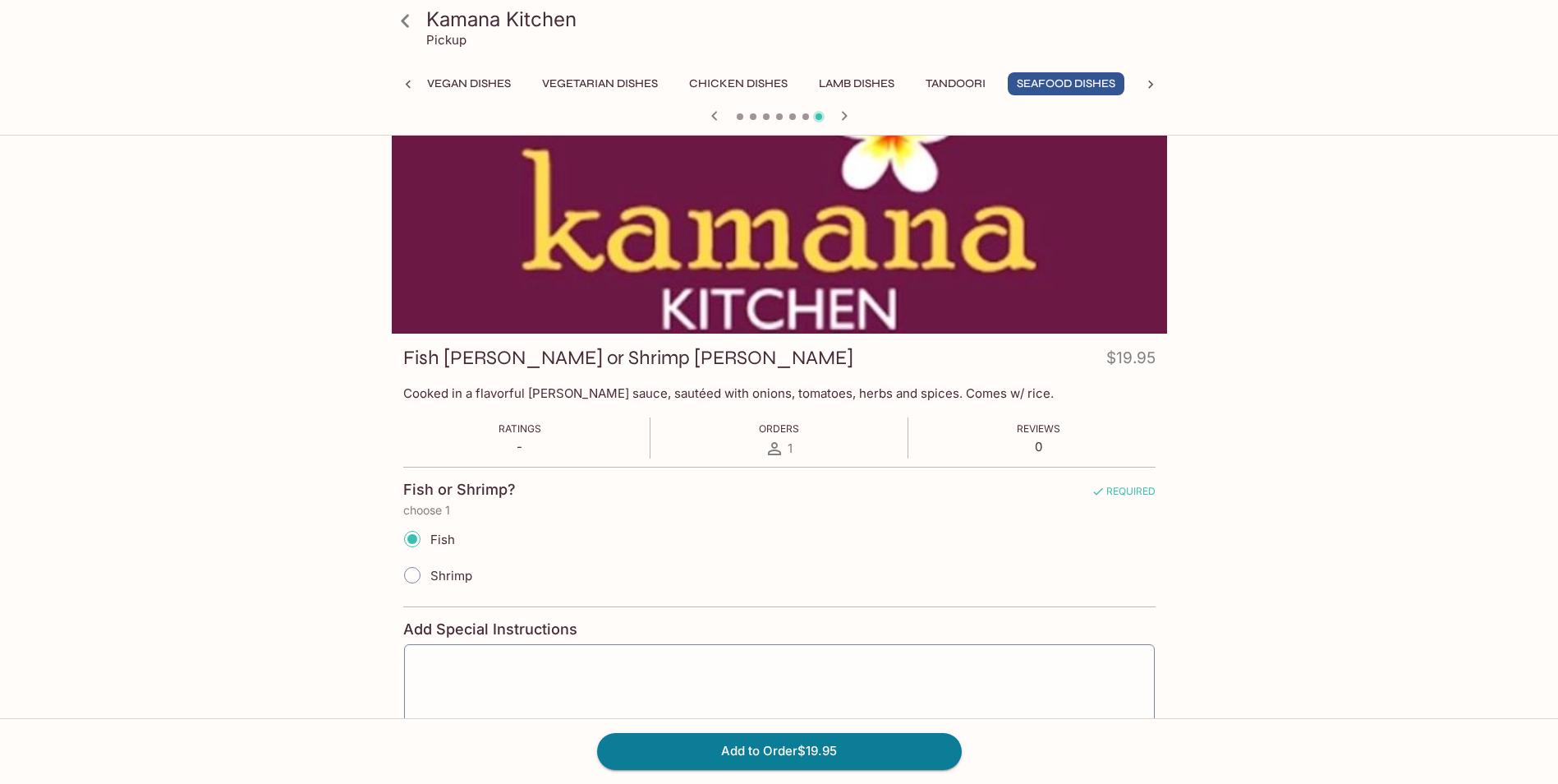
scroll to position [0, 0]
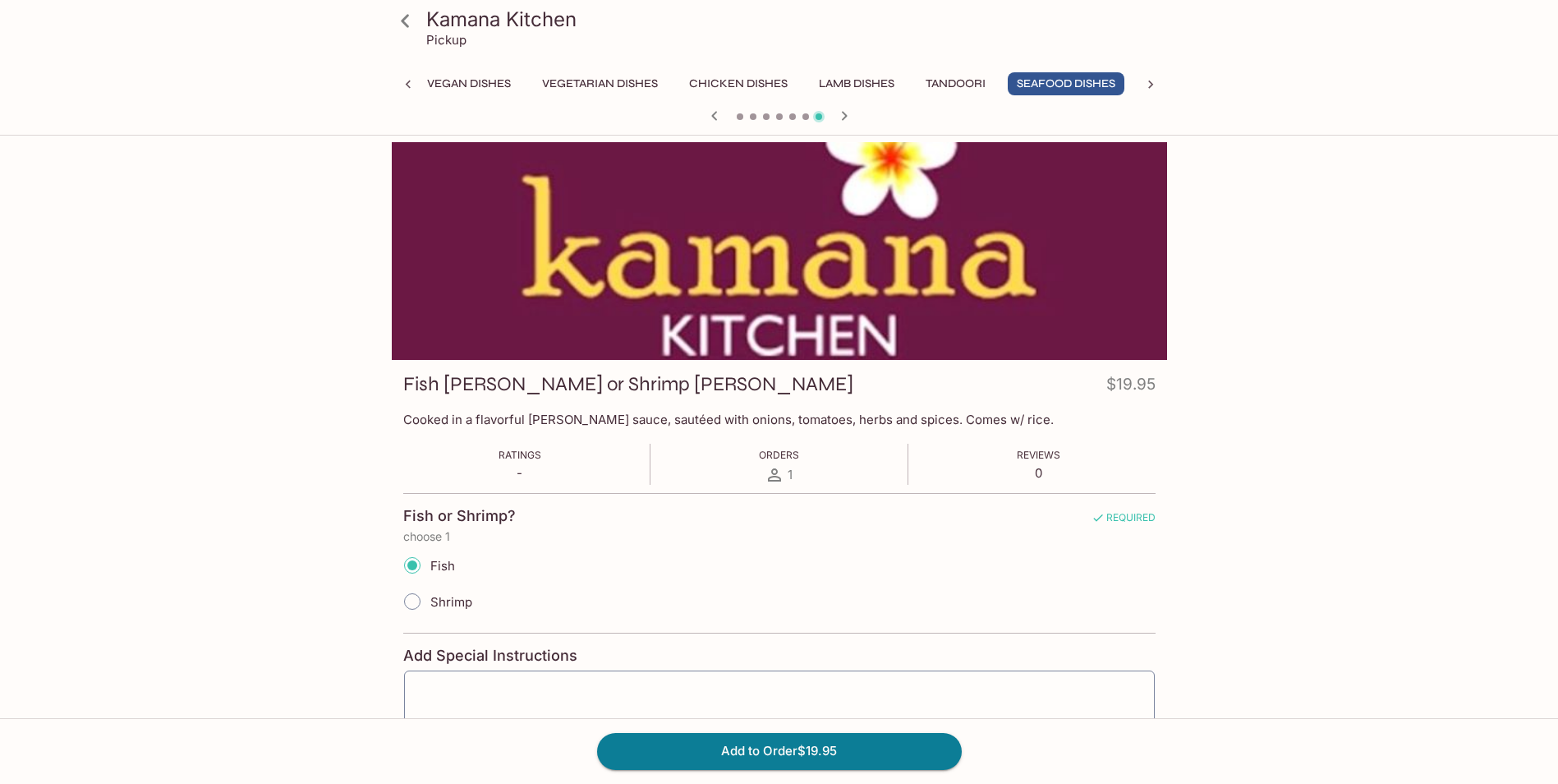
click at [410, 82] on icon at bounding box center [408, 85] width 16 height 16
click at [410, 82] on div "Catering Breads Appetizers Vegan Dishes Vegetarian Dishes Chicken Dishes Lamb D…" at bounding box center [779, 89] width 776 height 33
click at [549, 84] on button "Breads" at bounding box center [558, 83] width 74 height 23
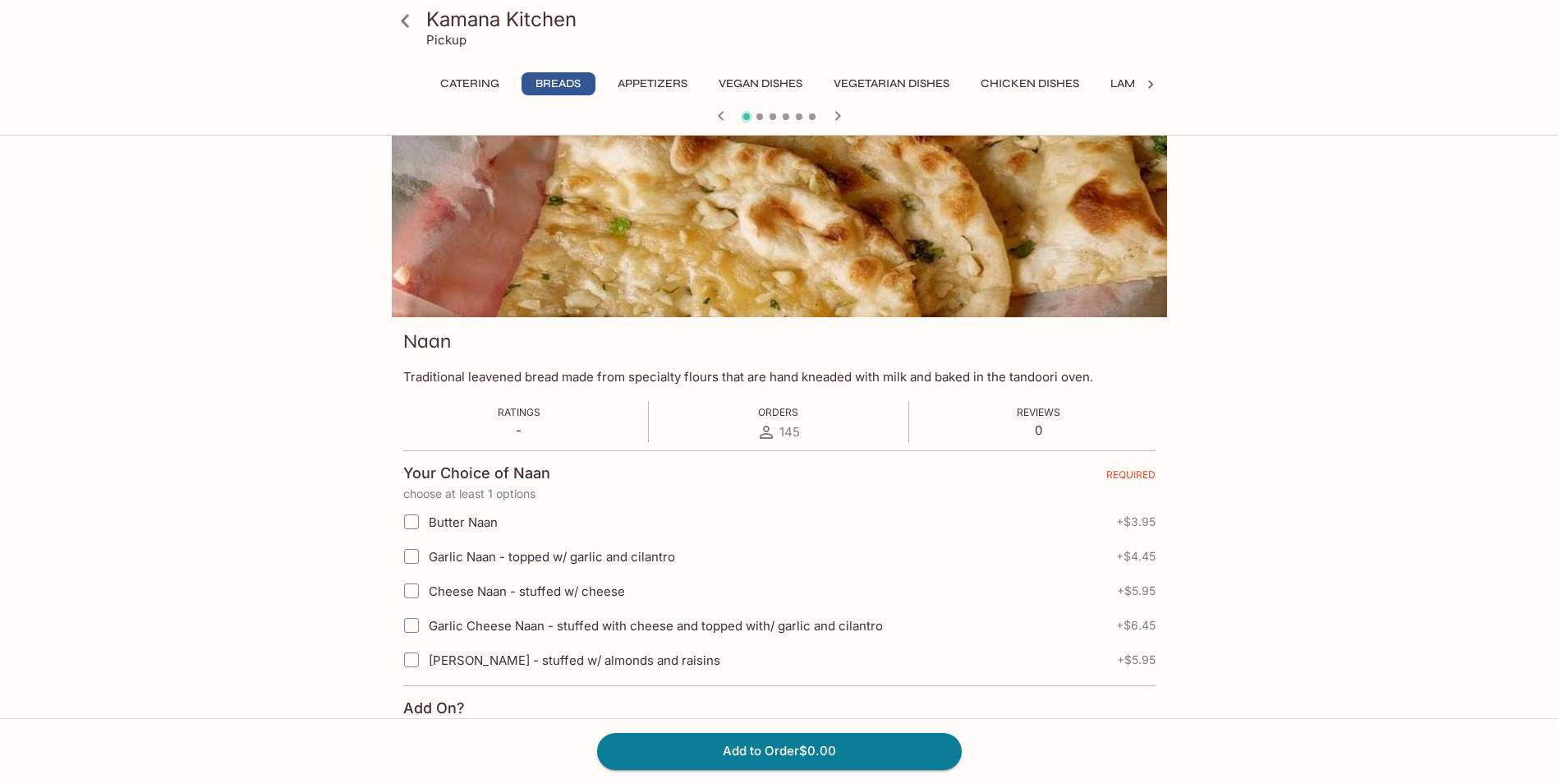
scroll to position [82, 0]
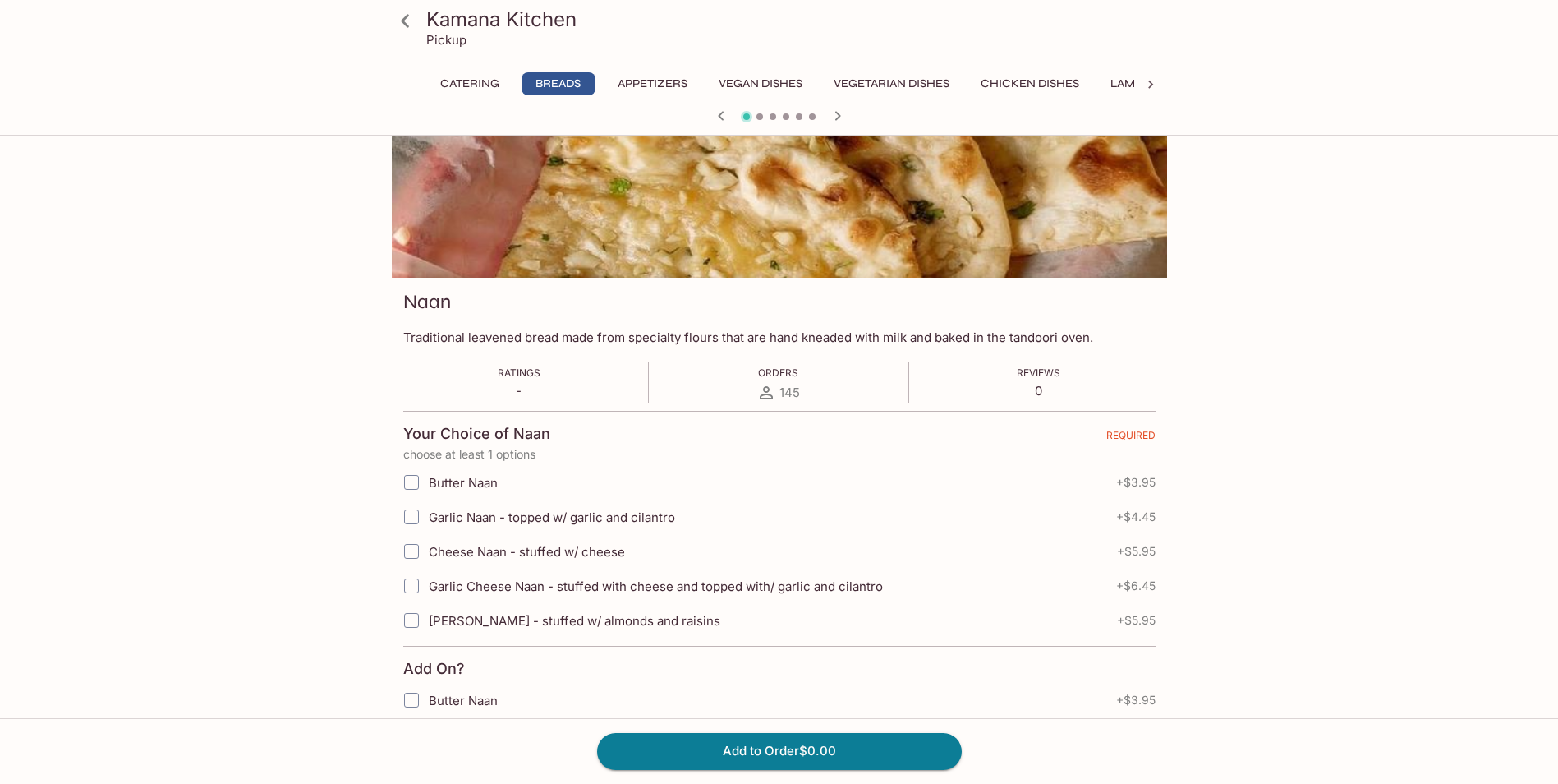
click at [406, 518] on input "Garlic Naan - topped w/ garlic and cilantro" at bounding box center [411, 516] width 33 height 33
checkbox input "true"
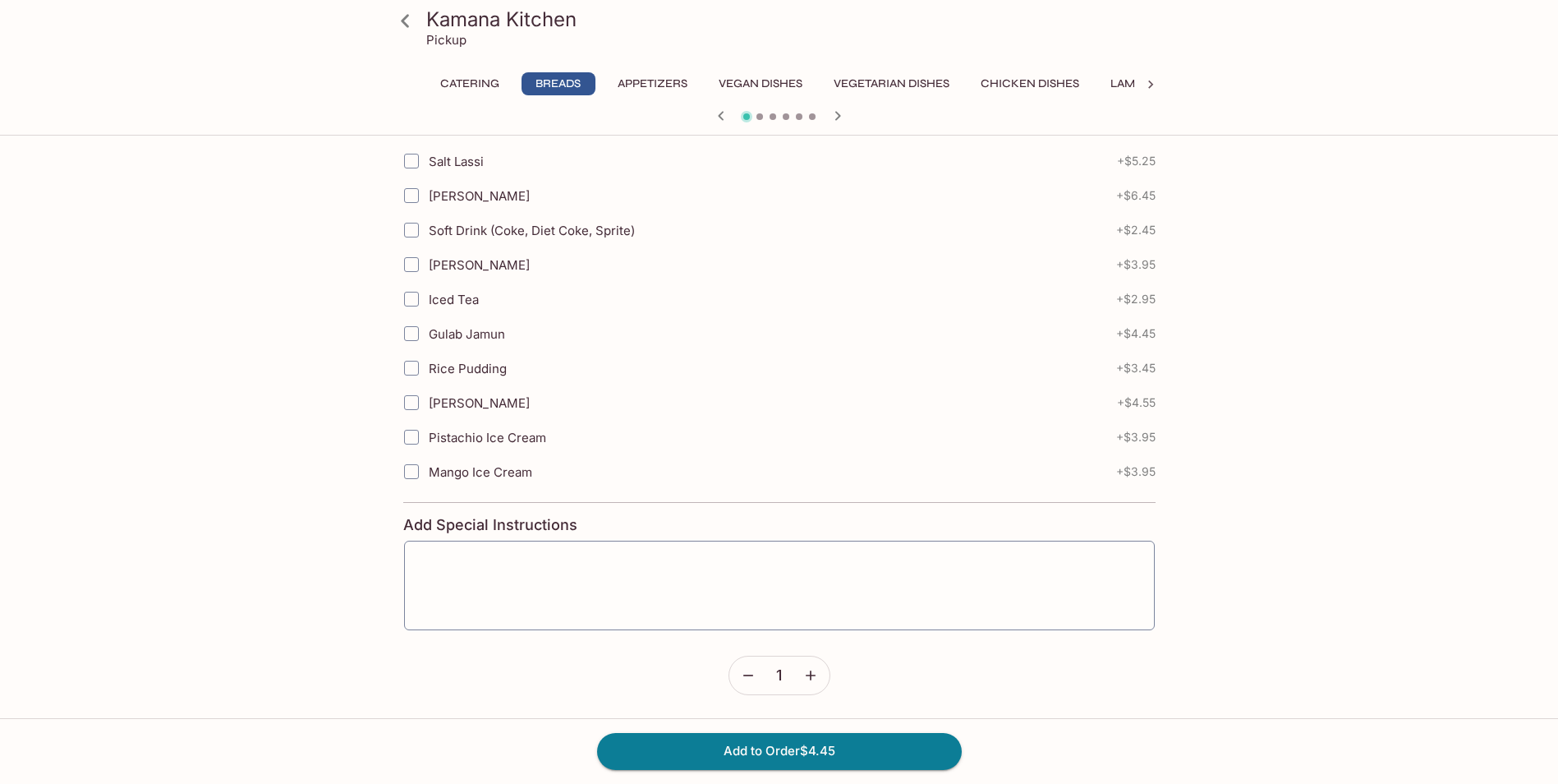
scroll to position [829, 0]
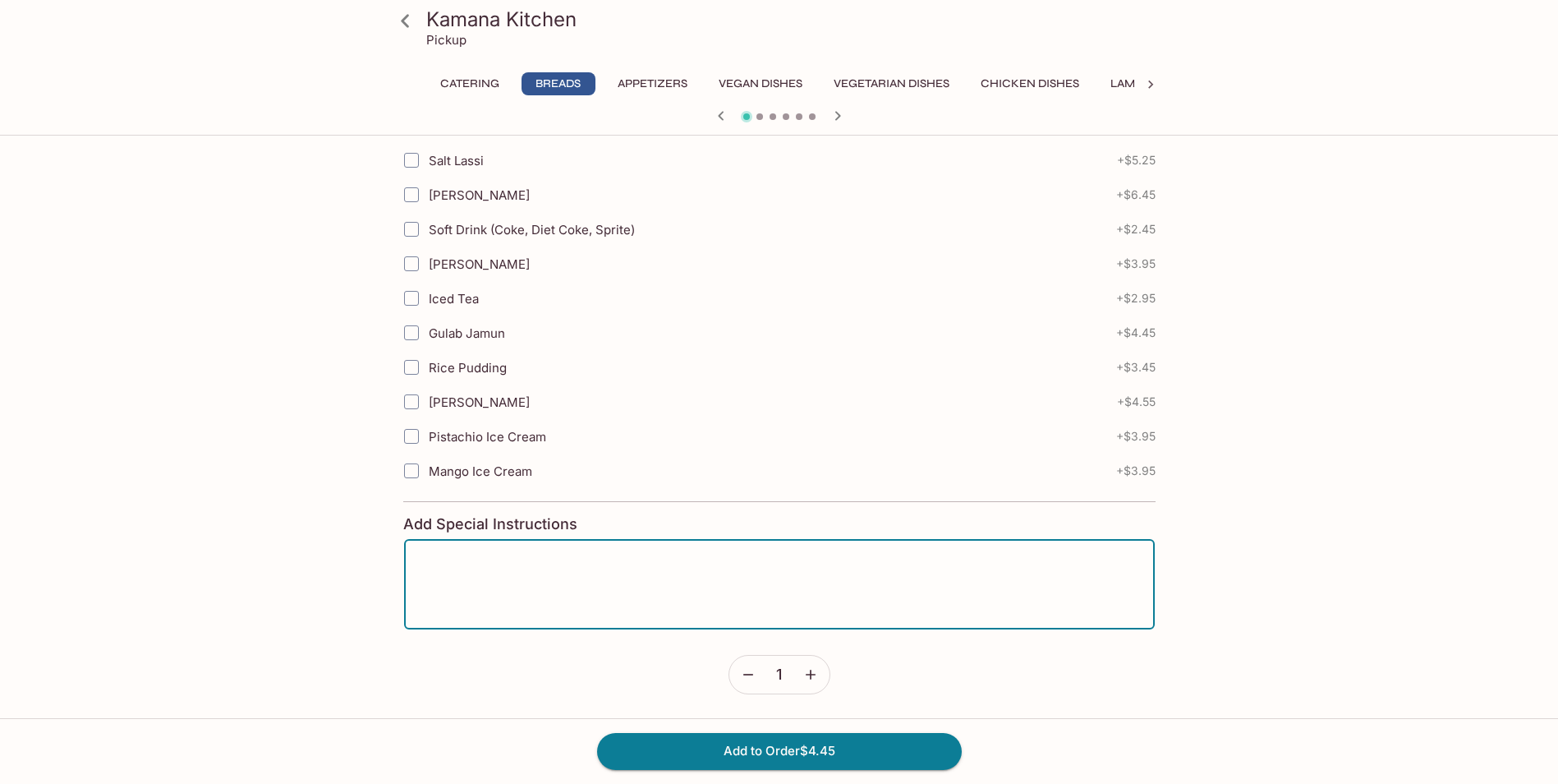
click at [686, 588] on textarea at bounding box center [779, 584] width 727 height 62
type textarea "Please separate from other orders"
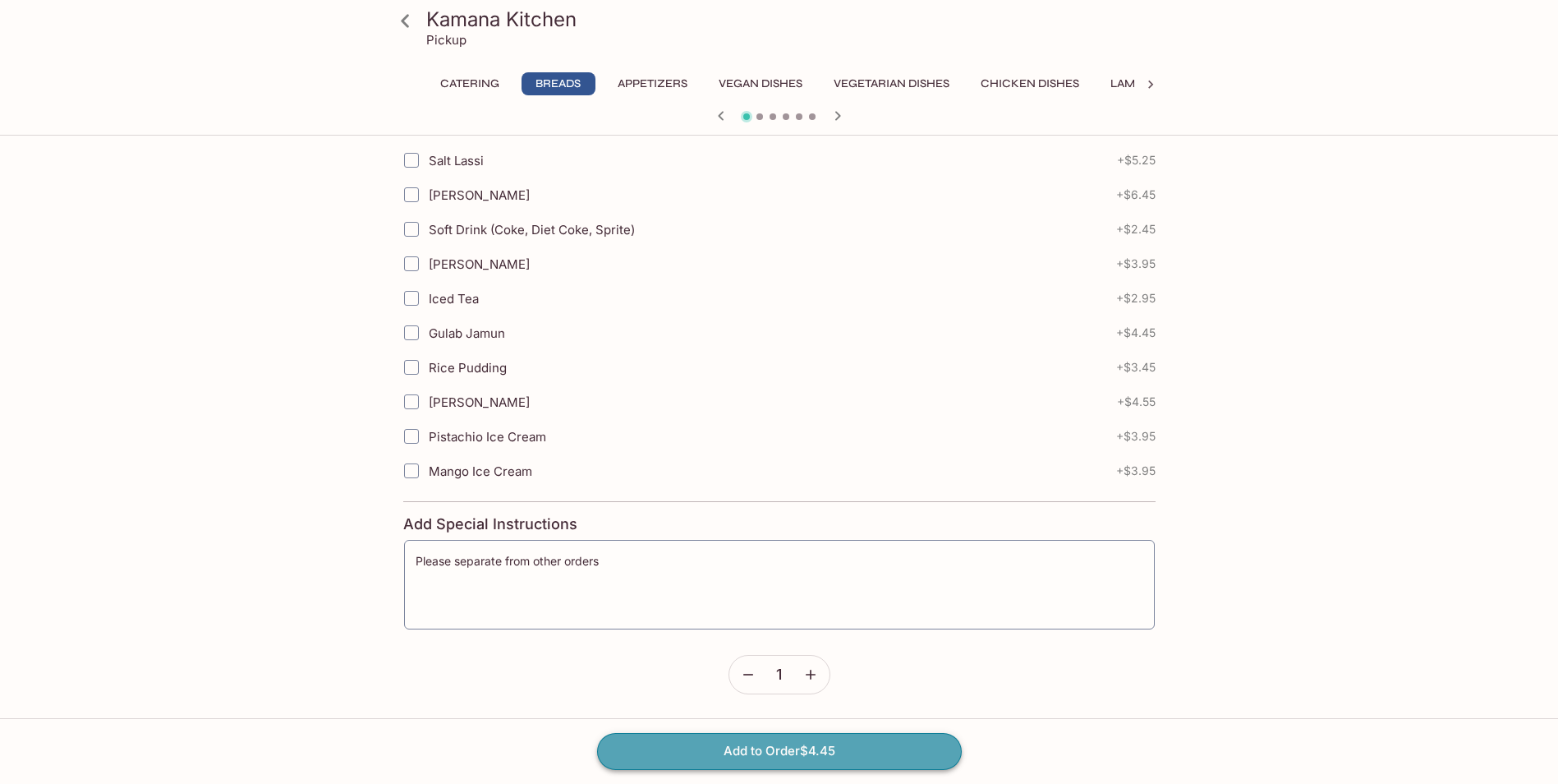
click at [799, 757] on button "Add to Order $4.45" at bounding box center [779, 751] width 365 height 37
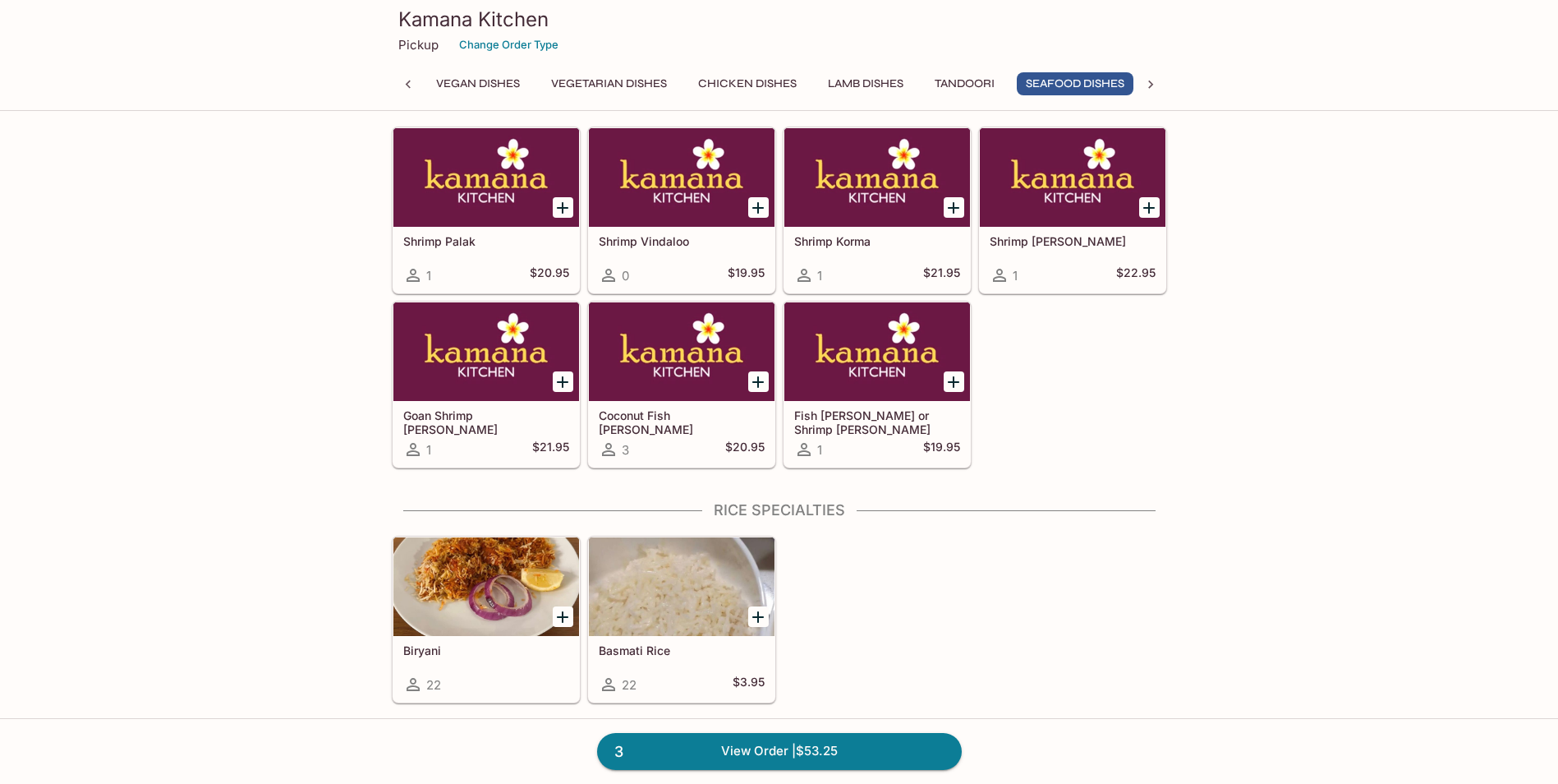
scroll to position [0, 291]
click at [861, 387] on div at bounding box center [877, 352] width 185 height 99
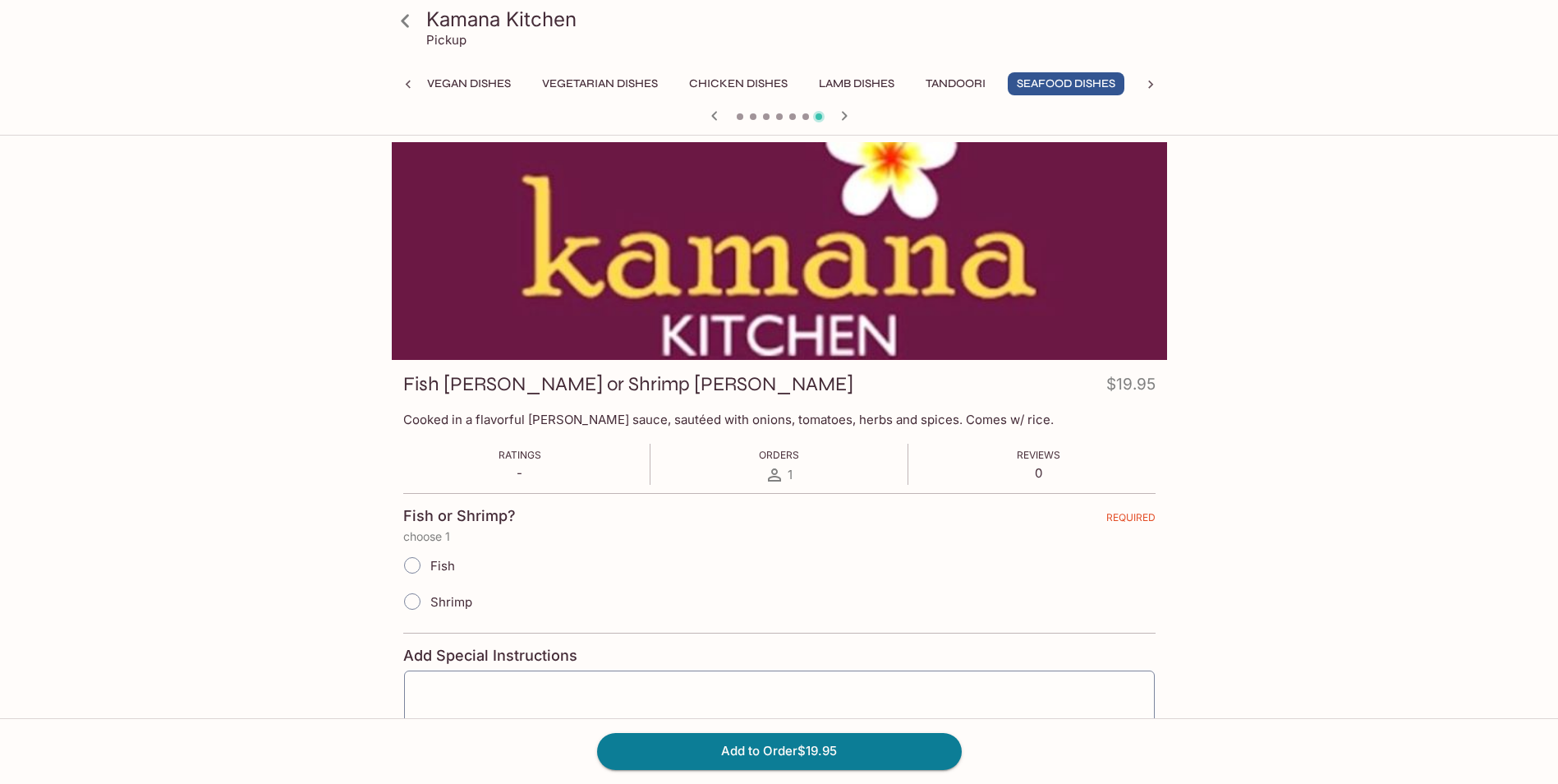
scroll to position [0, 291]
click at [413, 566] on input "Fish" at bounding box center [412, 566] width 35 height 35
radio input "true"
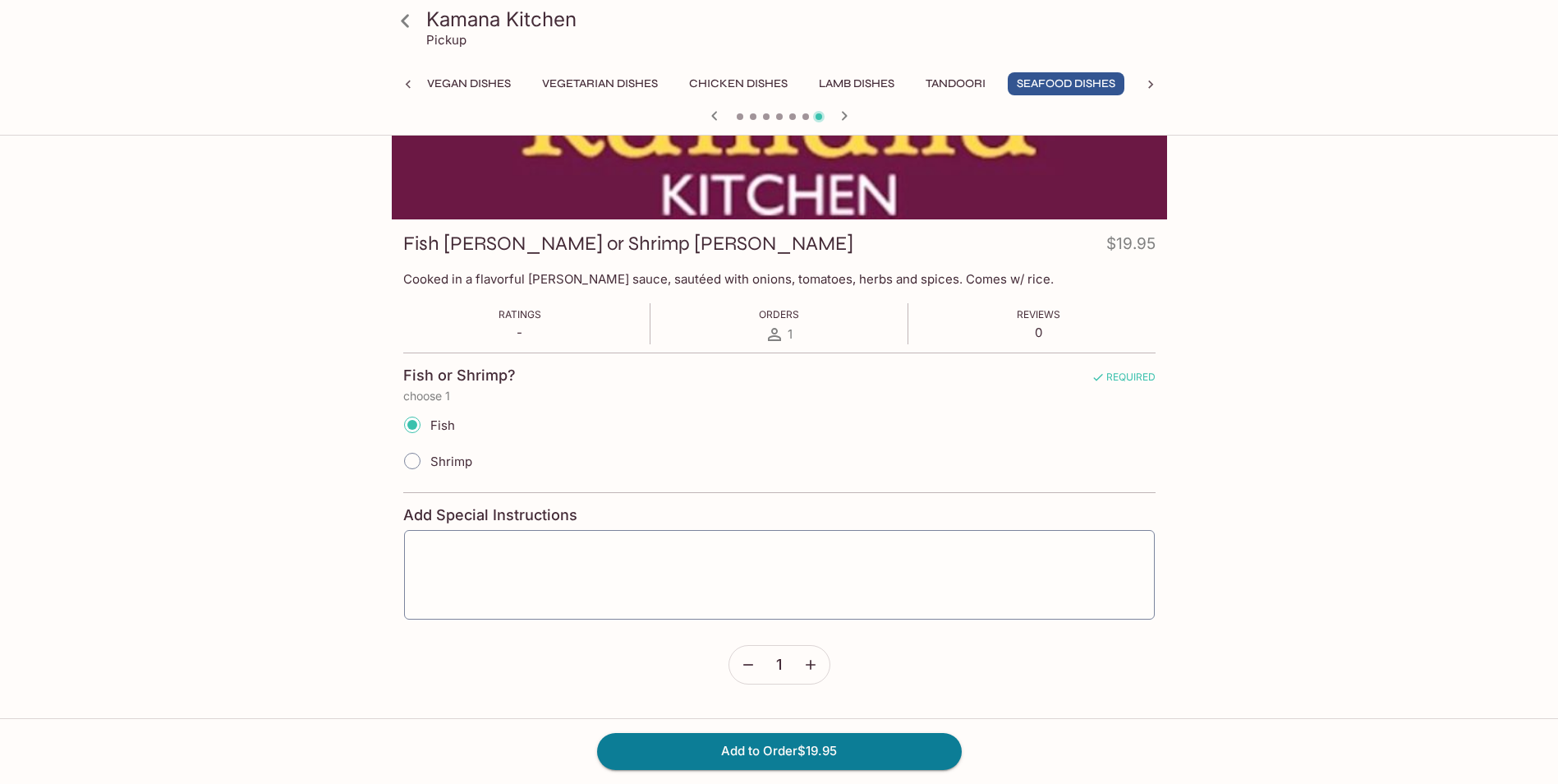
scroll to position [164, 0]
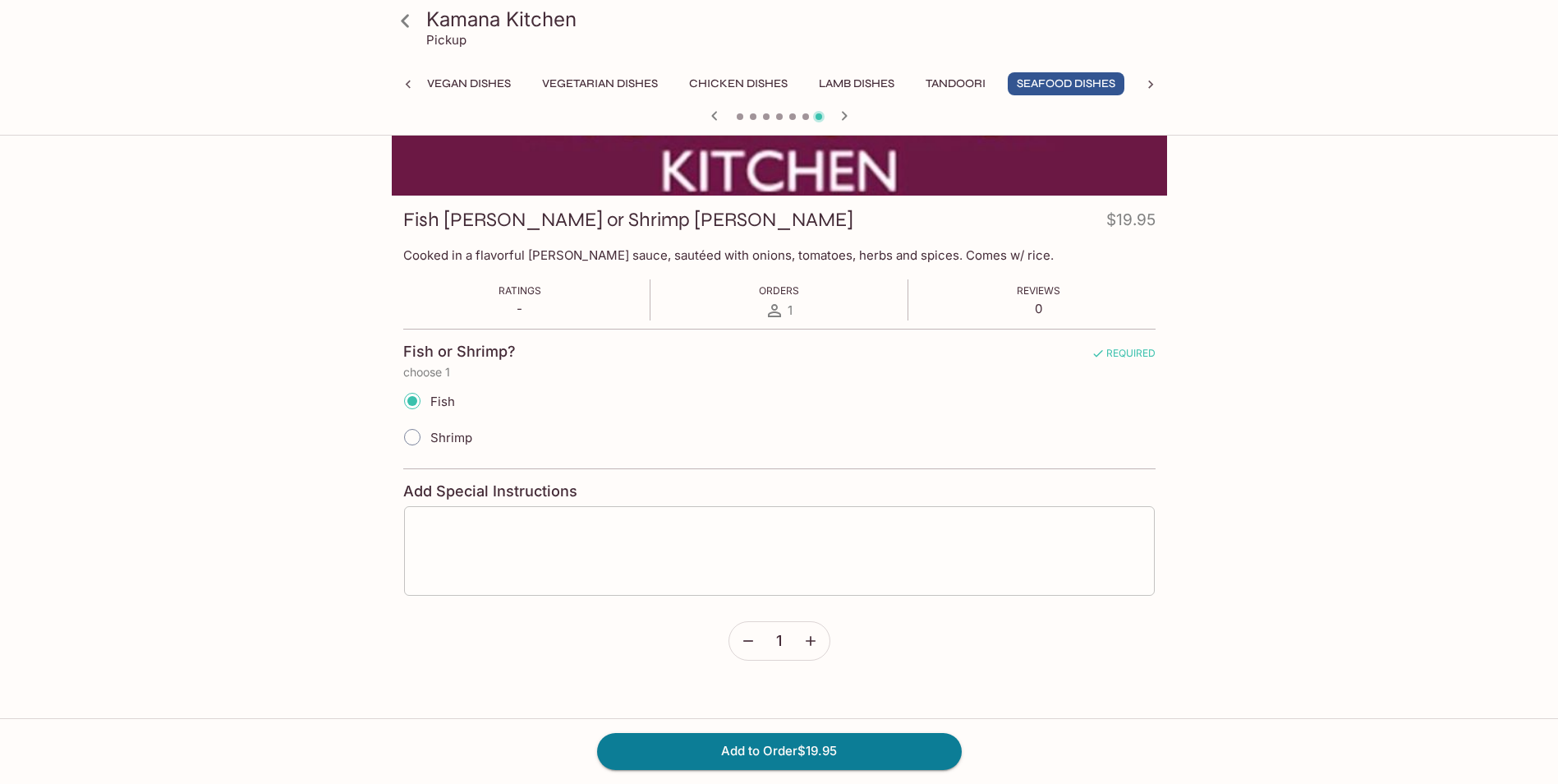
click at [549, 548] on textarea at bounding box center [779, 551] width 727 height 62
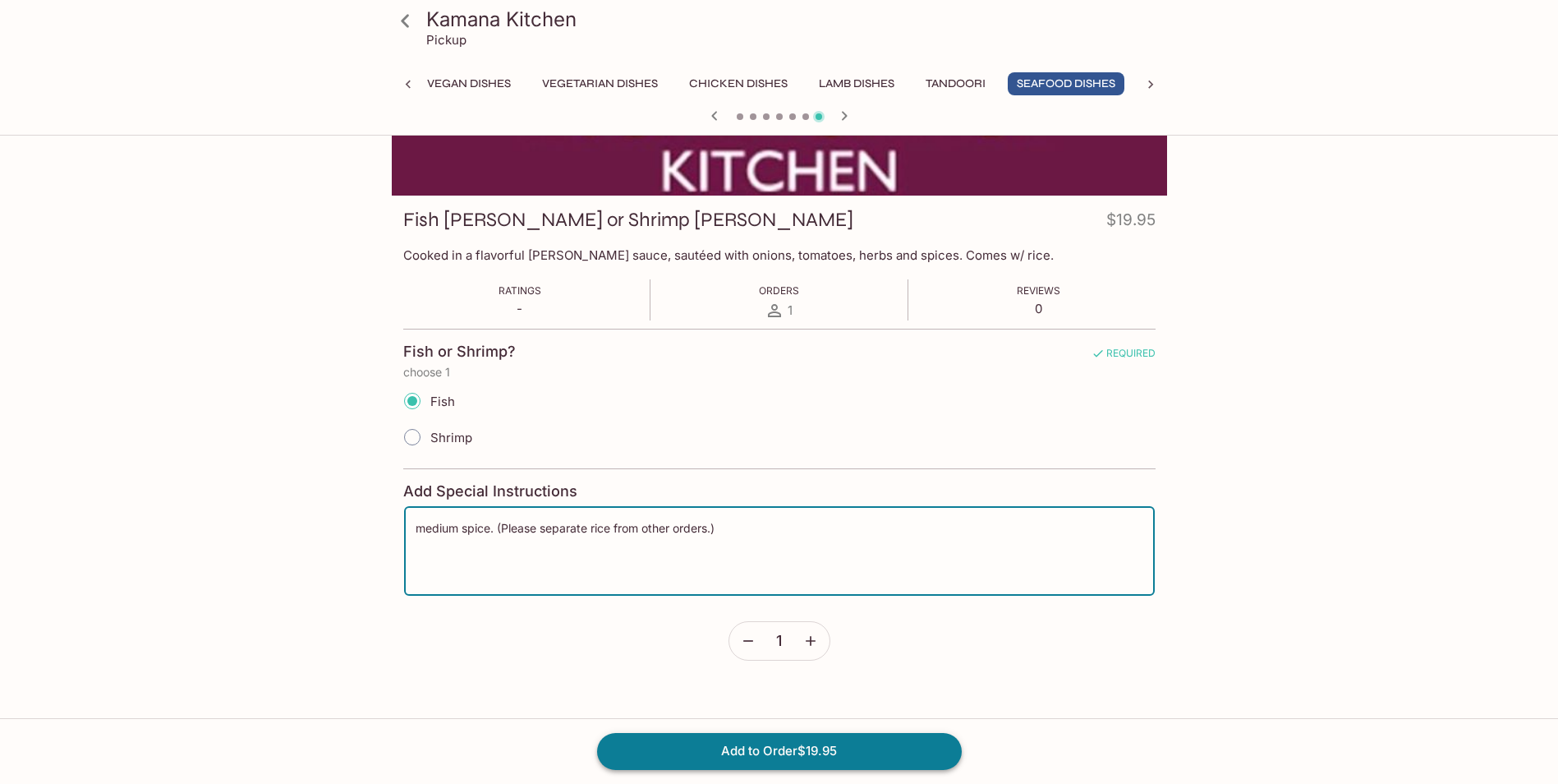
type textarea "medium spice. (Please separate rice from other orders.)"
click at [733, 758] on button "Add to Order $19.95" at bounding box center [779, 751] width 365 height 37
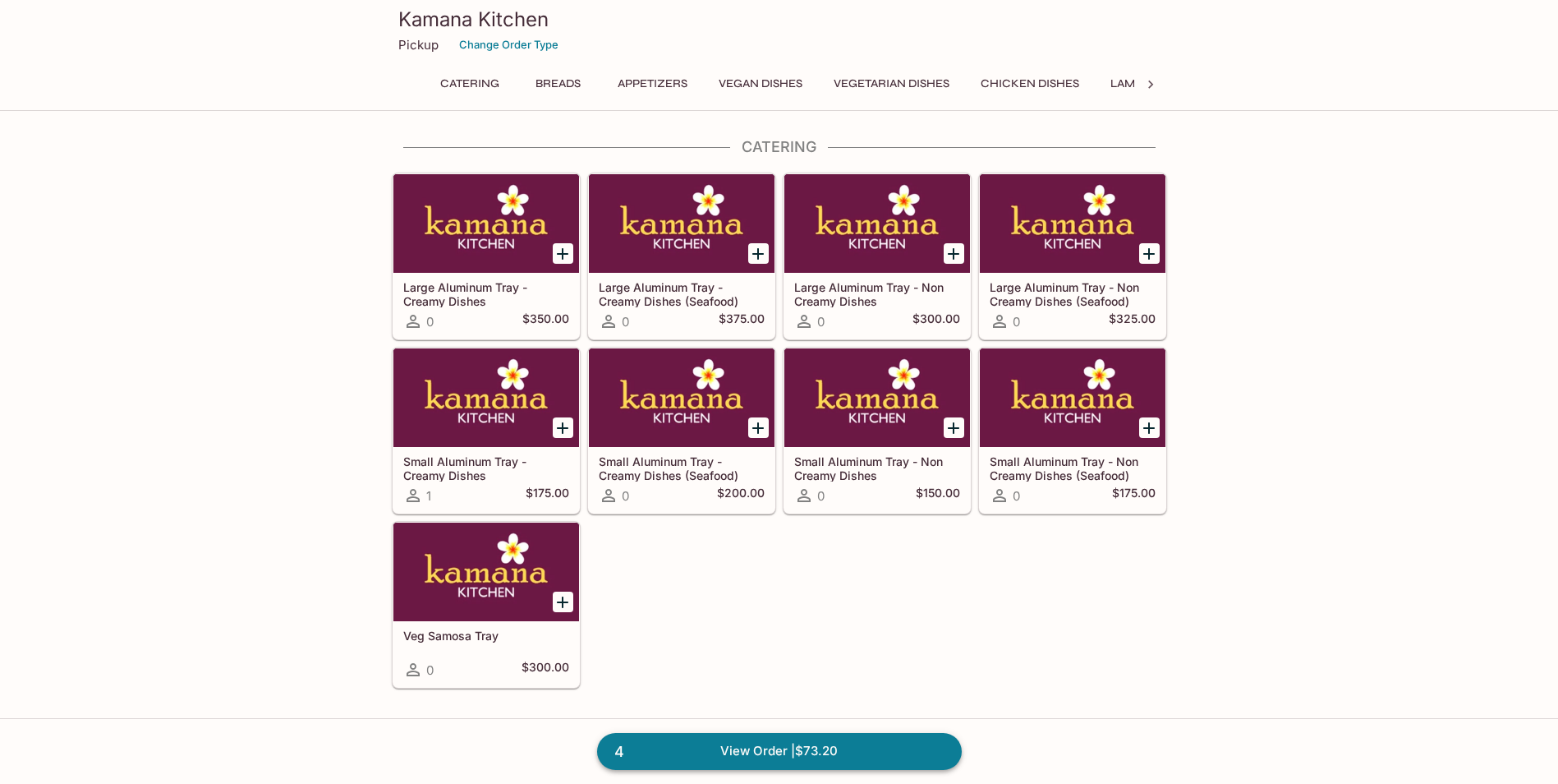
click at [825, 747] on link "4 View Order | $73.20" at bounding box center [779, 751] width 365 height 37
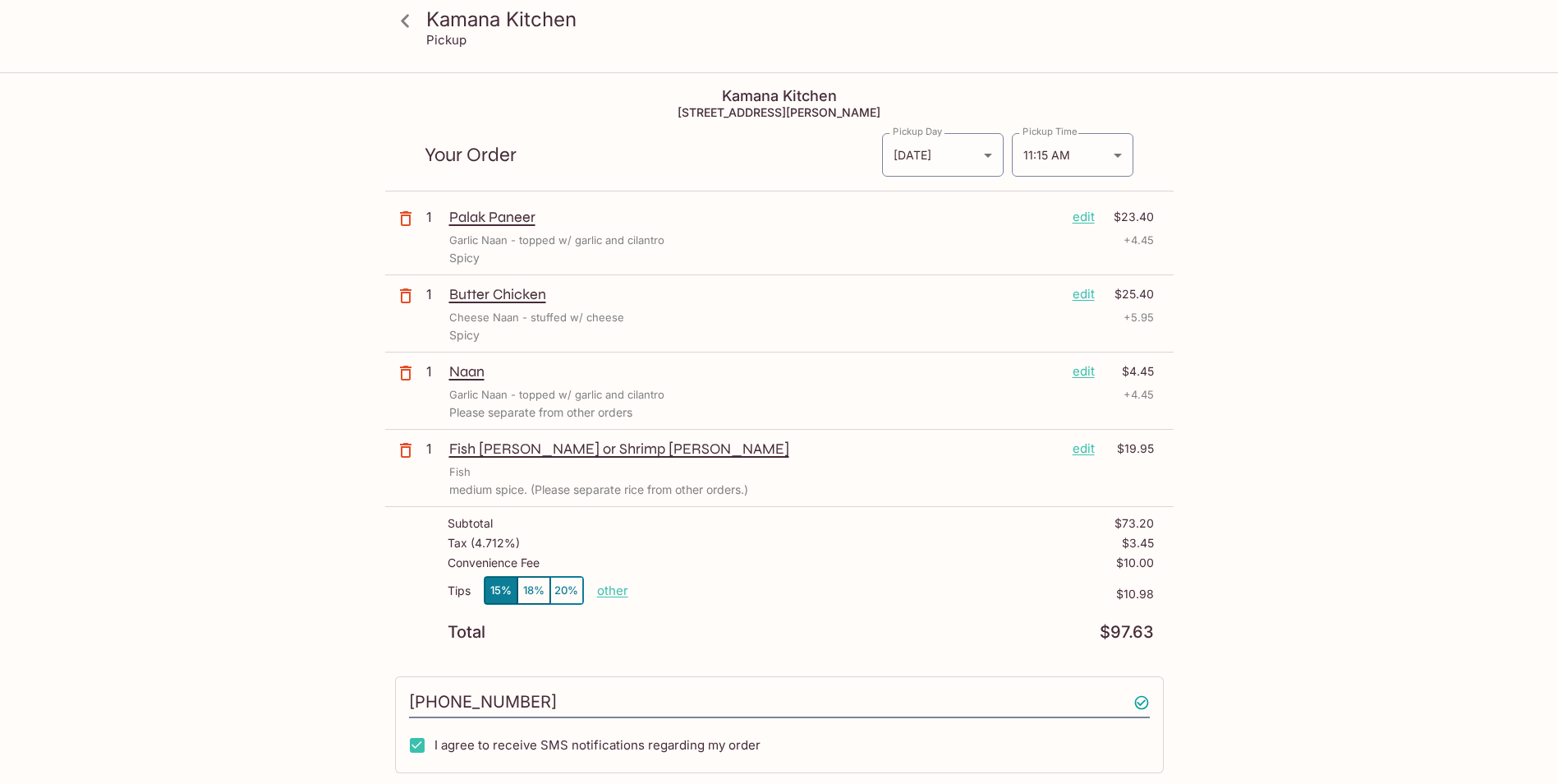
click at [614, 590] on p "other" at bounding box center [613, 589] width 31 height 16
click at [669, 633] on div "Total $97.63" at bounding box center [800, 631] width 706 height 16
click at [405, 20] on icon at bounding box center [405, 20] width 28 height 28
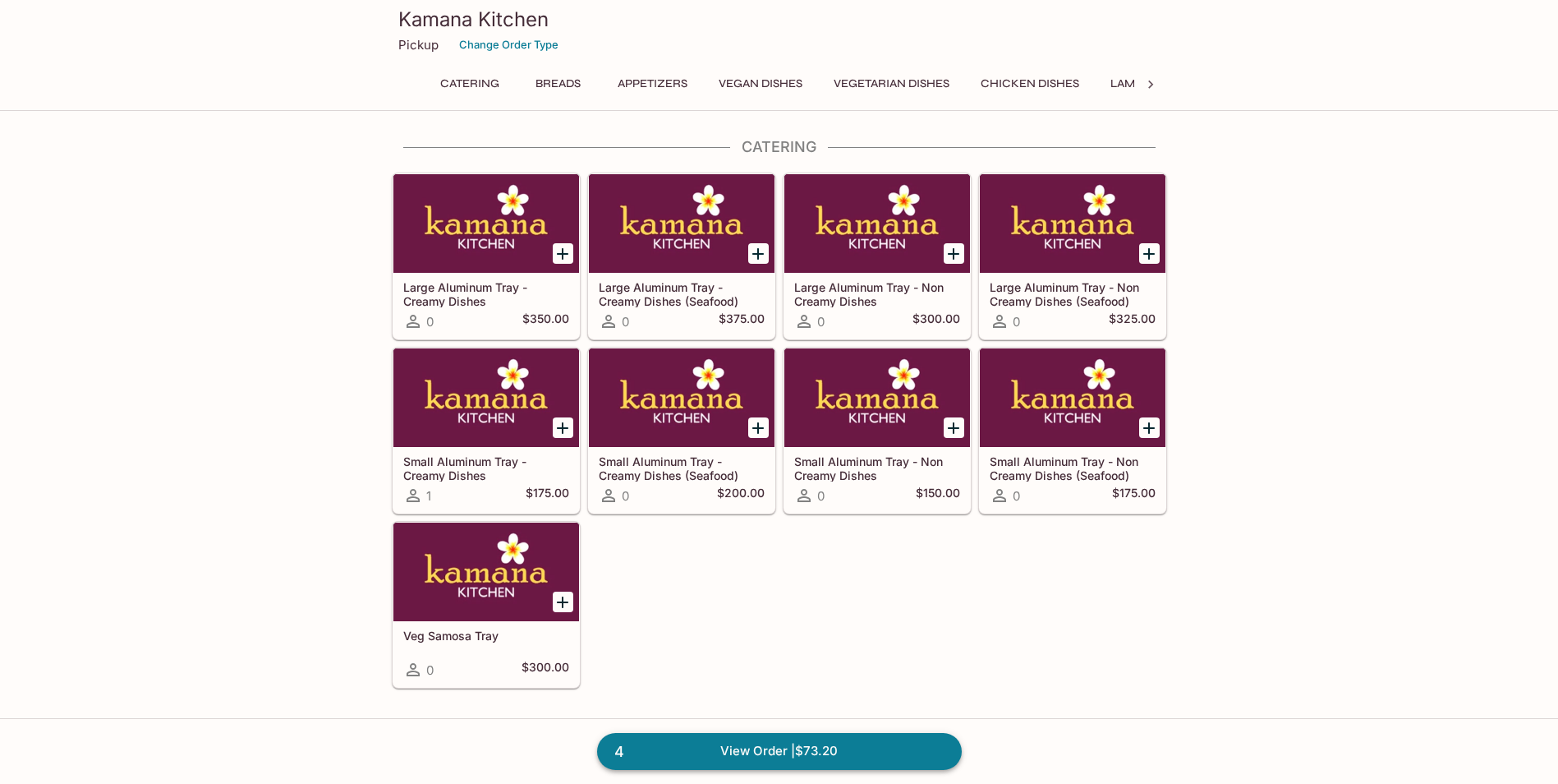
click at [731, 750] on link "4 View Order | $73.20" at bounding box center [779, 751] width 365 height 37
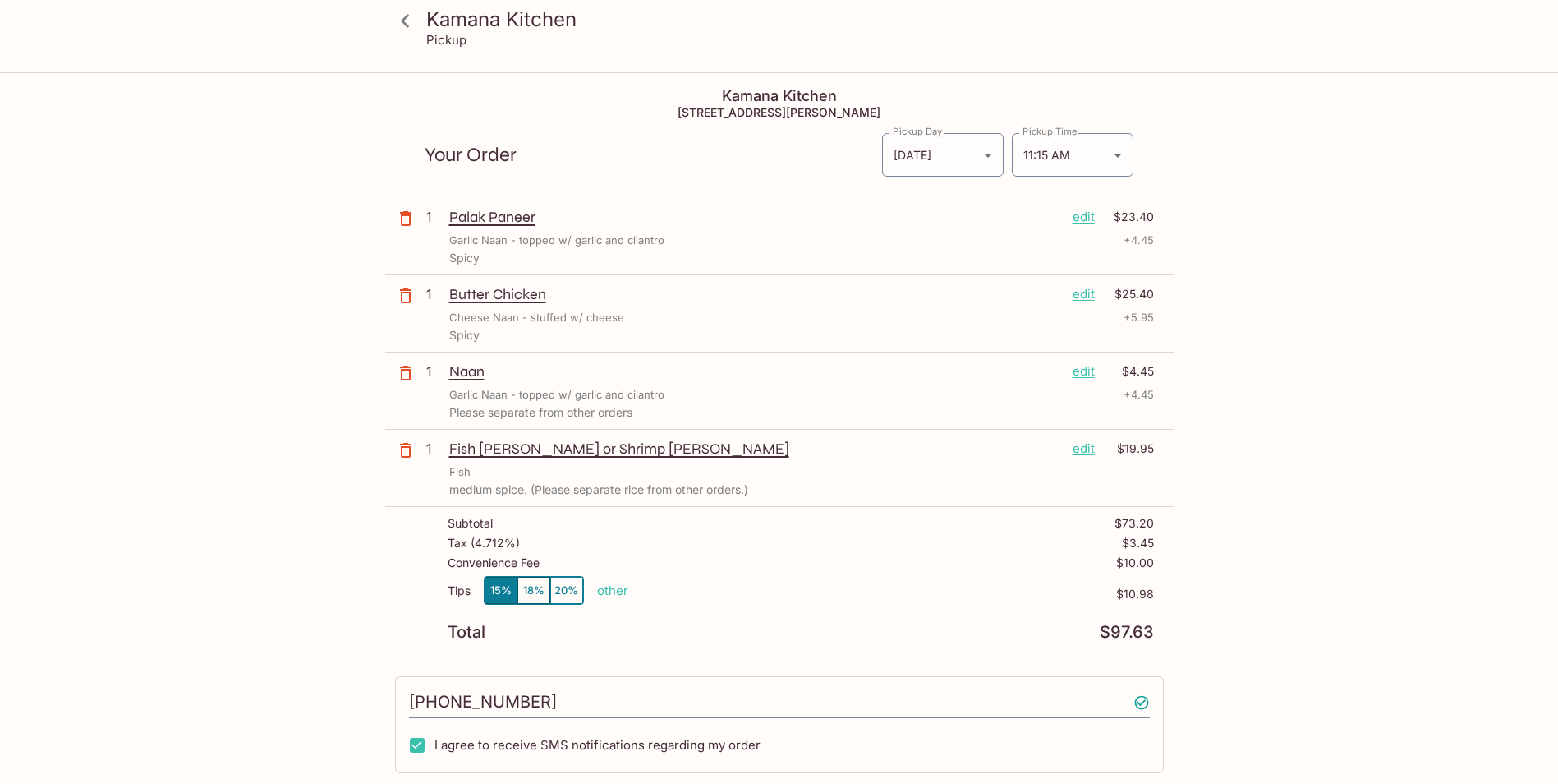
click at [609, 591] on p "other" at bounding box center [613, 589] width 31 height 16
click at [653, 631] on div "Total $97.63" at bounding box center [800, 631] width 706 height 16
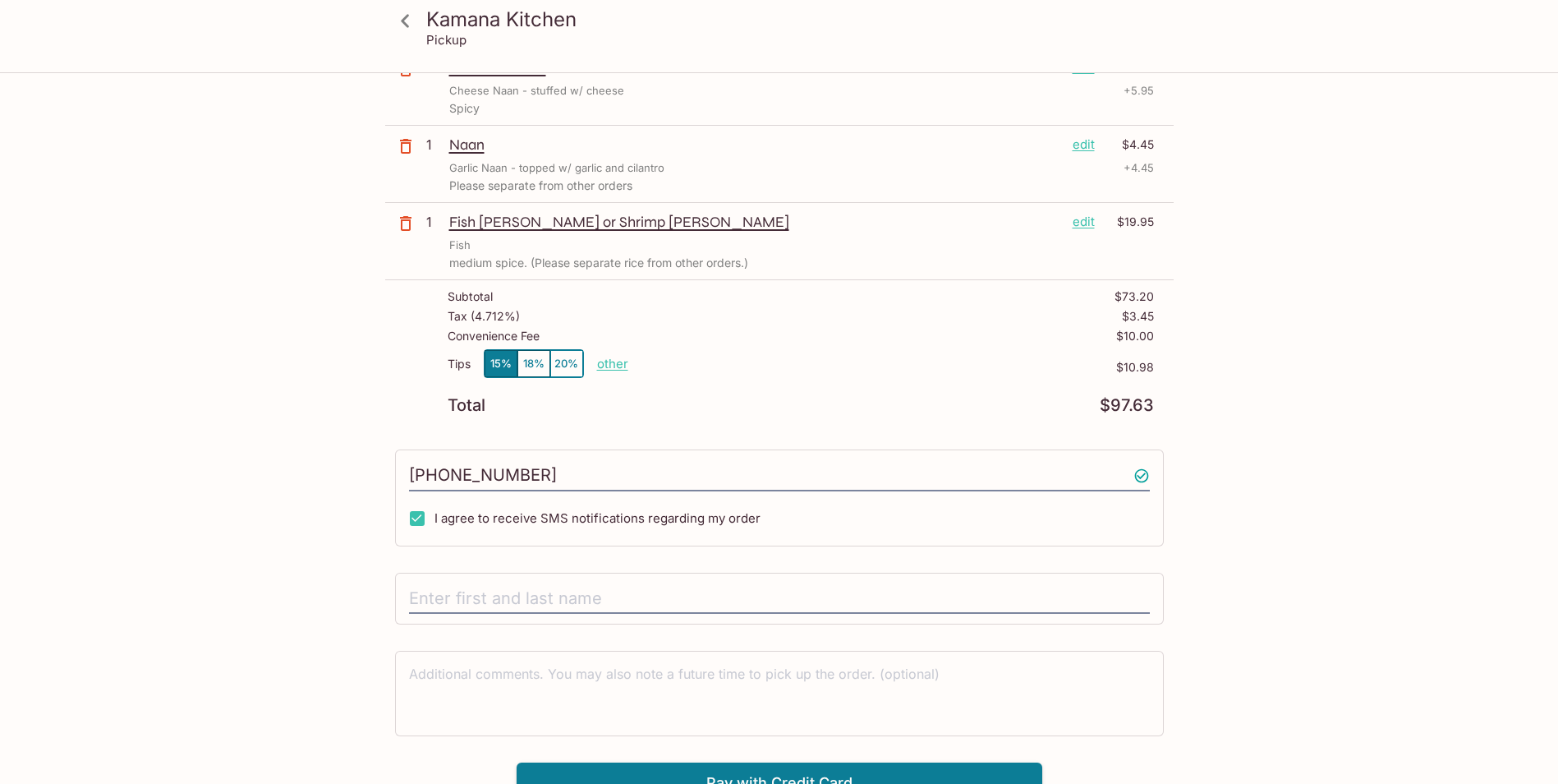
scroll to position [247, 0]
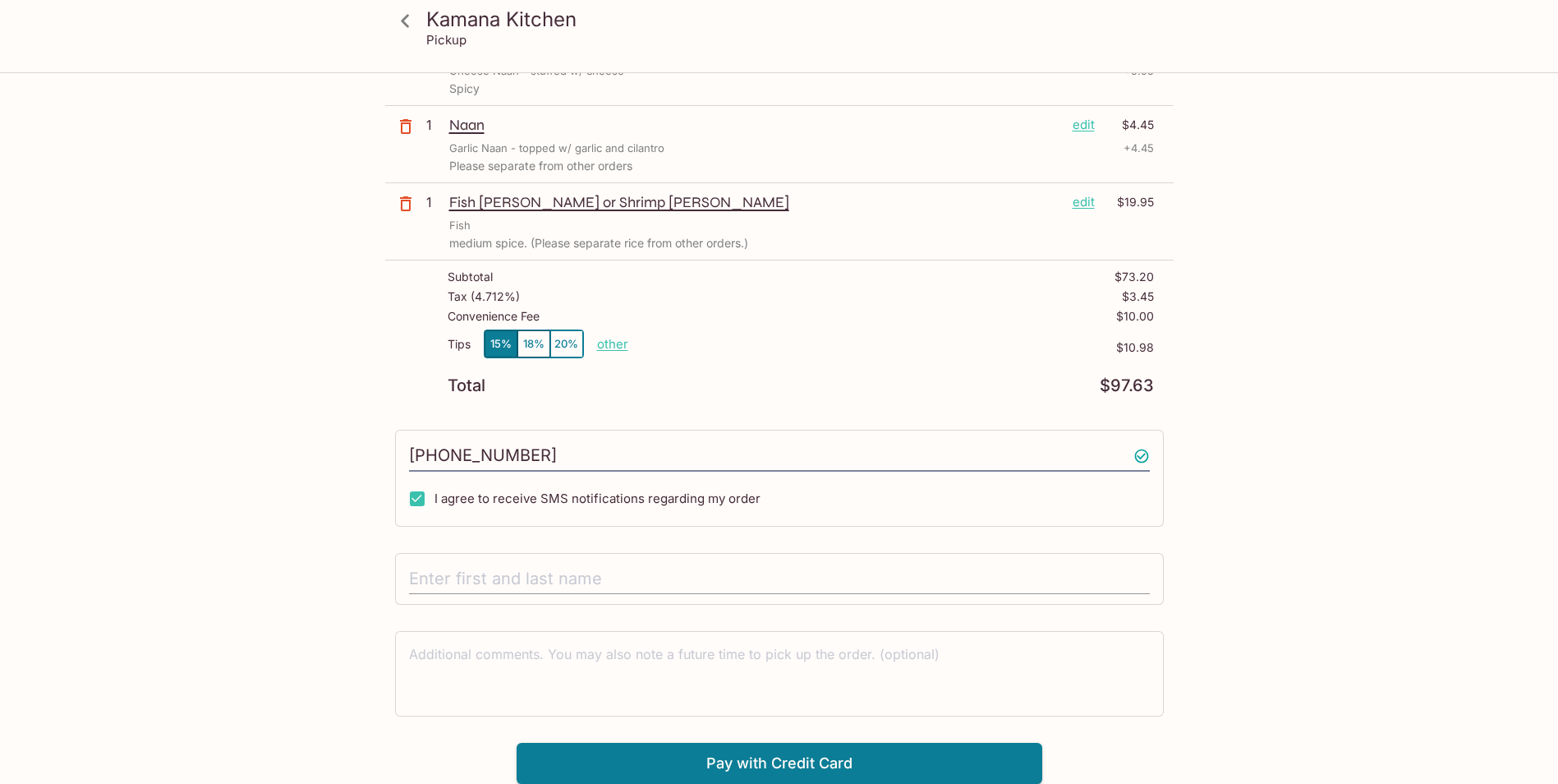
click at [508, 574] on input "text" at bounding box center [779, 579] width 741 height 31
type input "[PERSON_NAME]"
click at [688, 771] on button "Pay with Credit Card" at bounding box center [779, 763] width 525 height 41
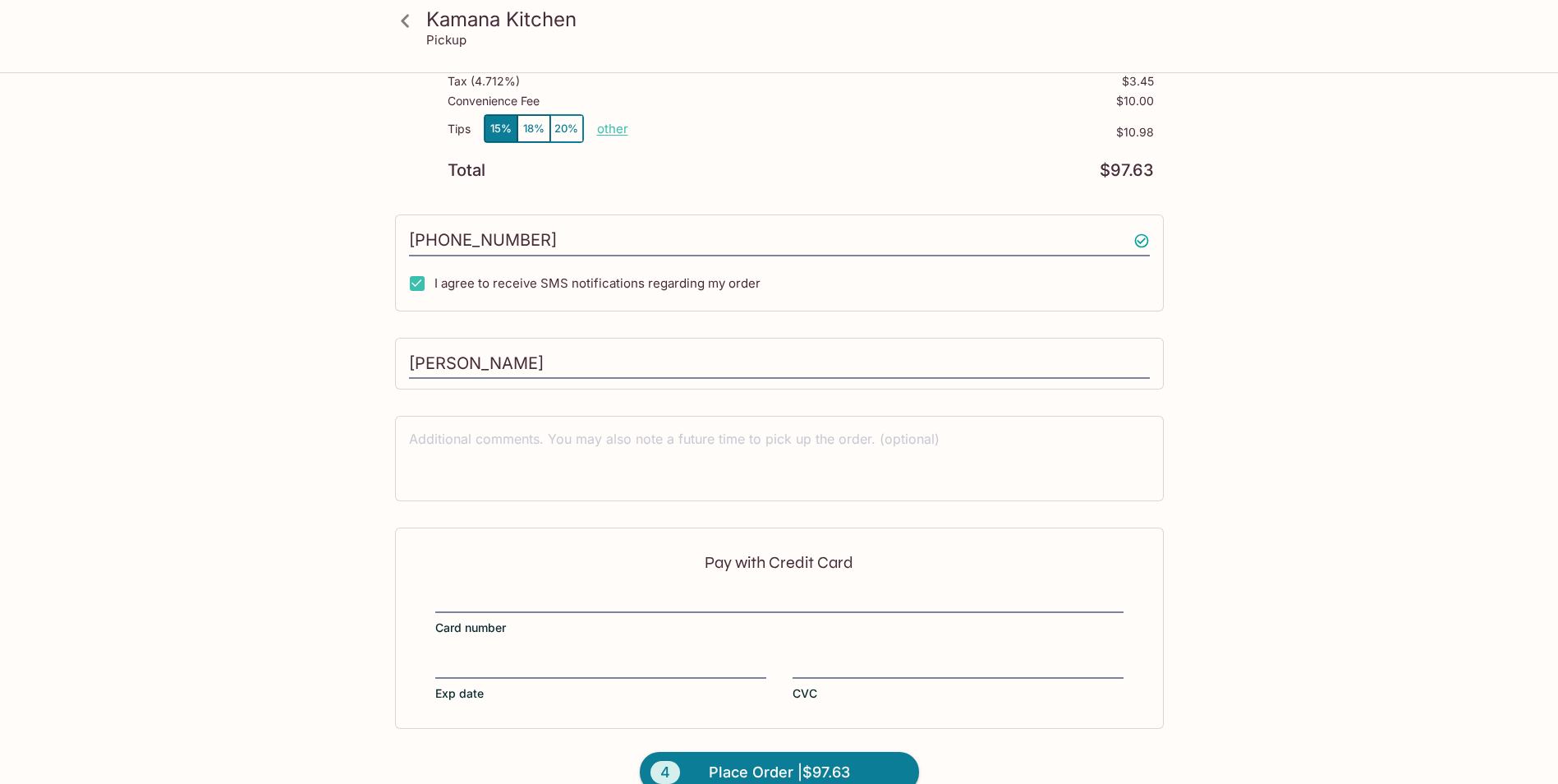
scroll to position [493, 0]
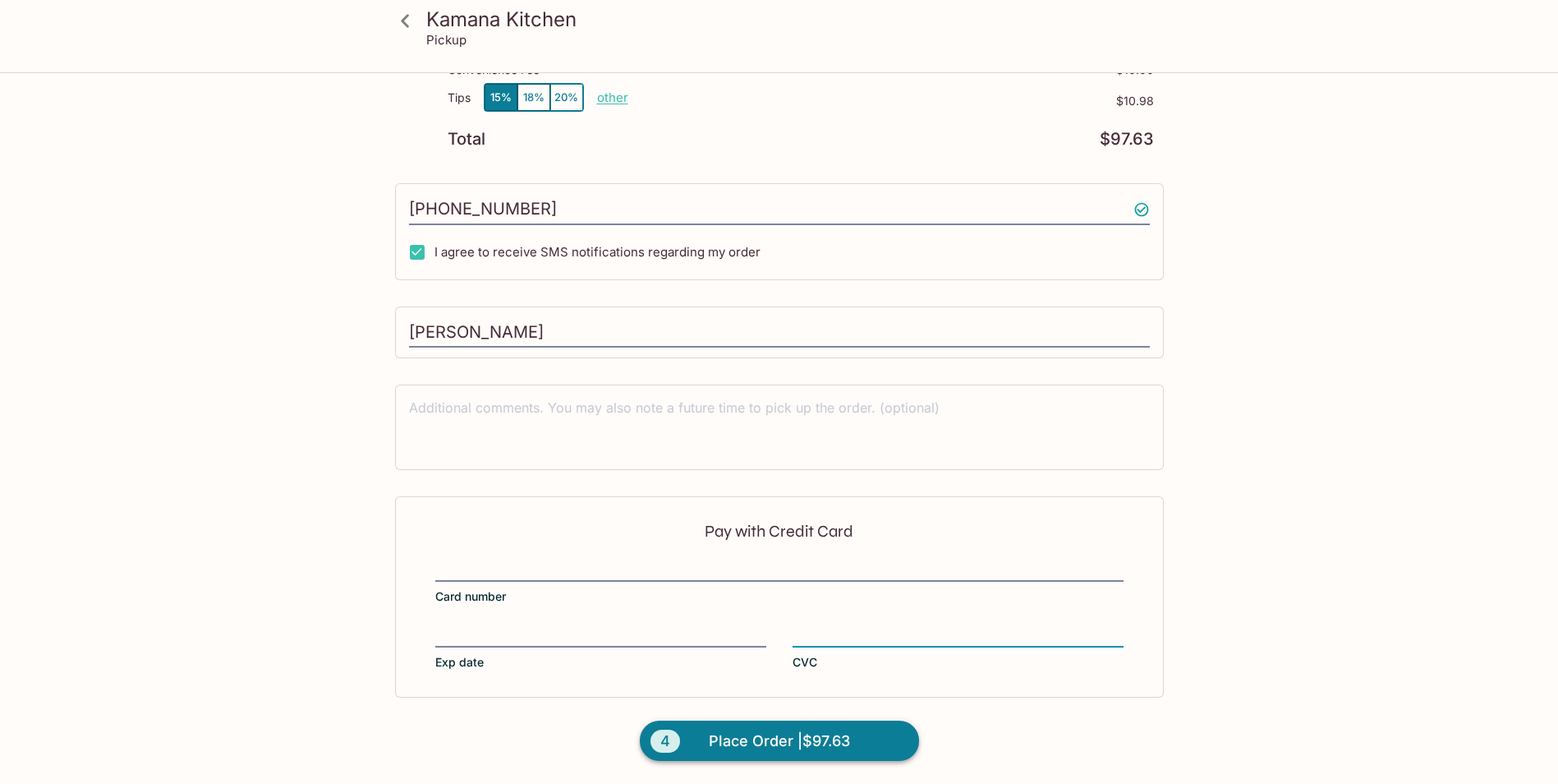
click at [744, 746] on span "Place Order | $97.63" at bounding box center [779, 740] width 142 height 26
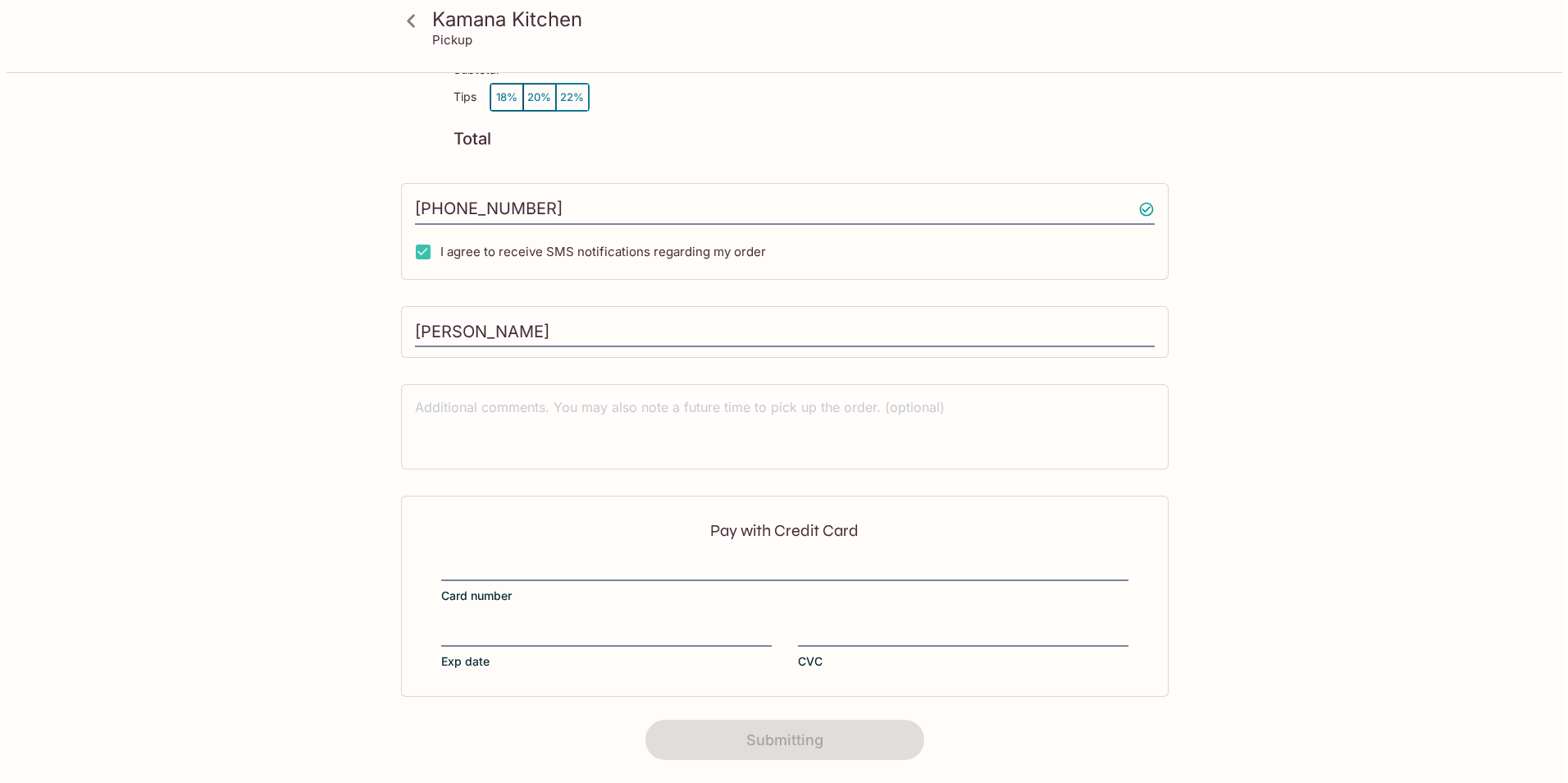
scroll to position [200, 0]
